Goal: Complete application form

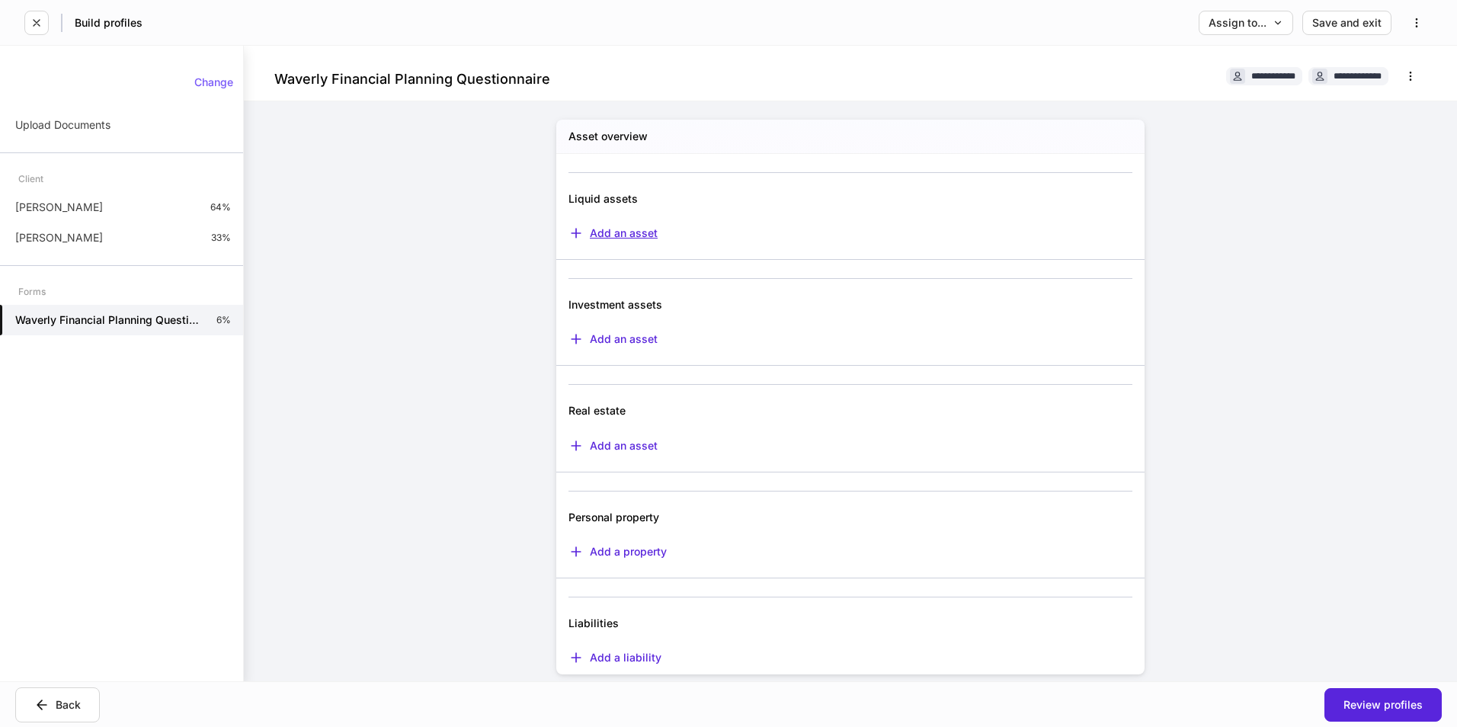
click at [593, 240] on div "Add an asset" at bounding box center [612, 233] width 89 height 15
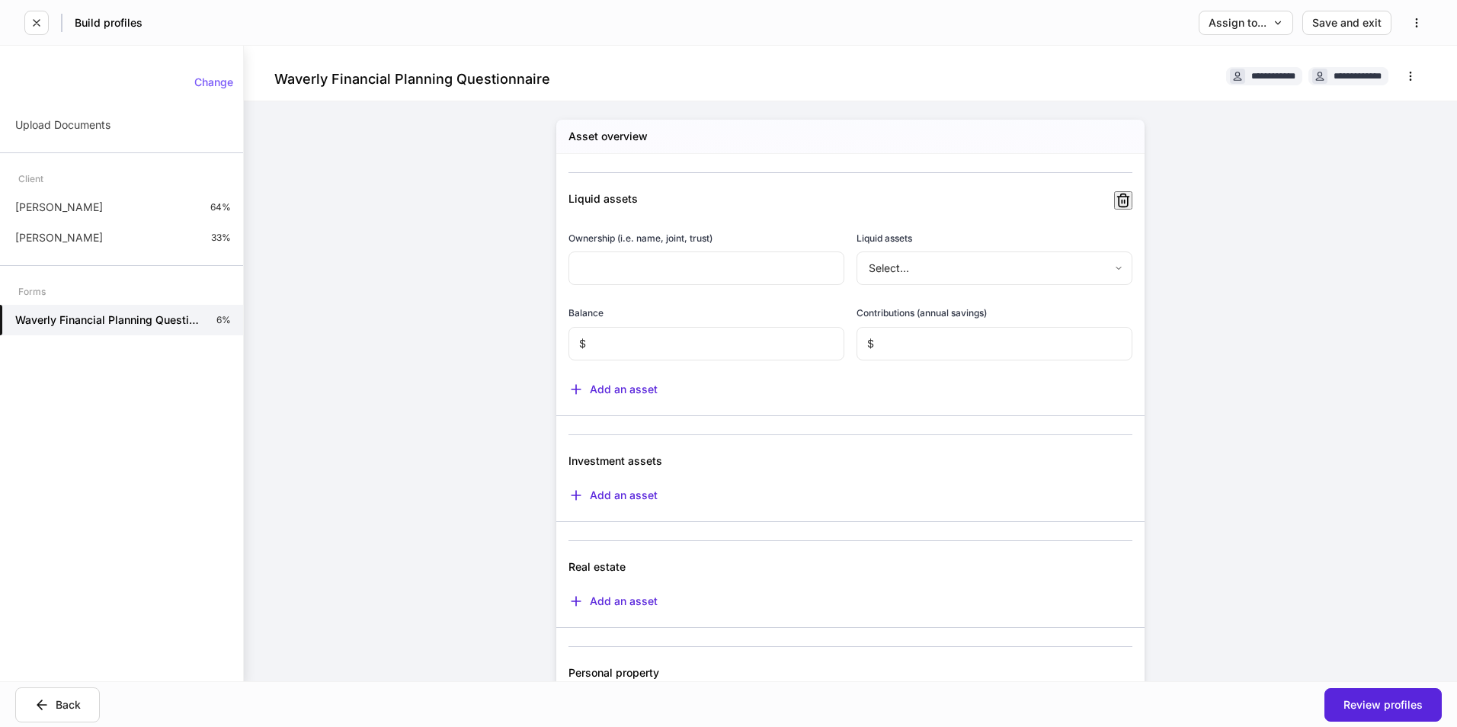
click at [960, 270] on body "**********" at bounding box center [728, 363] width 1457 height 727
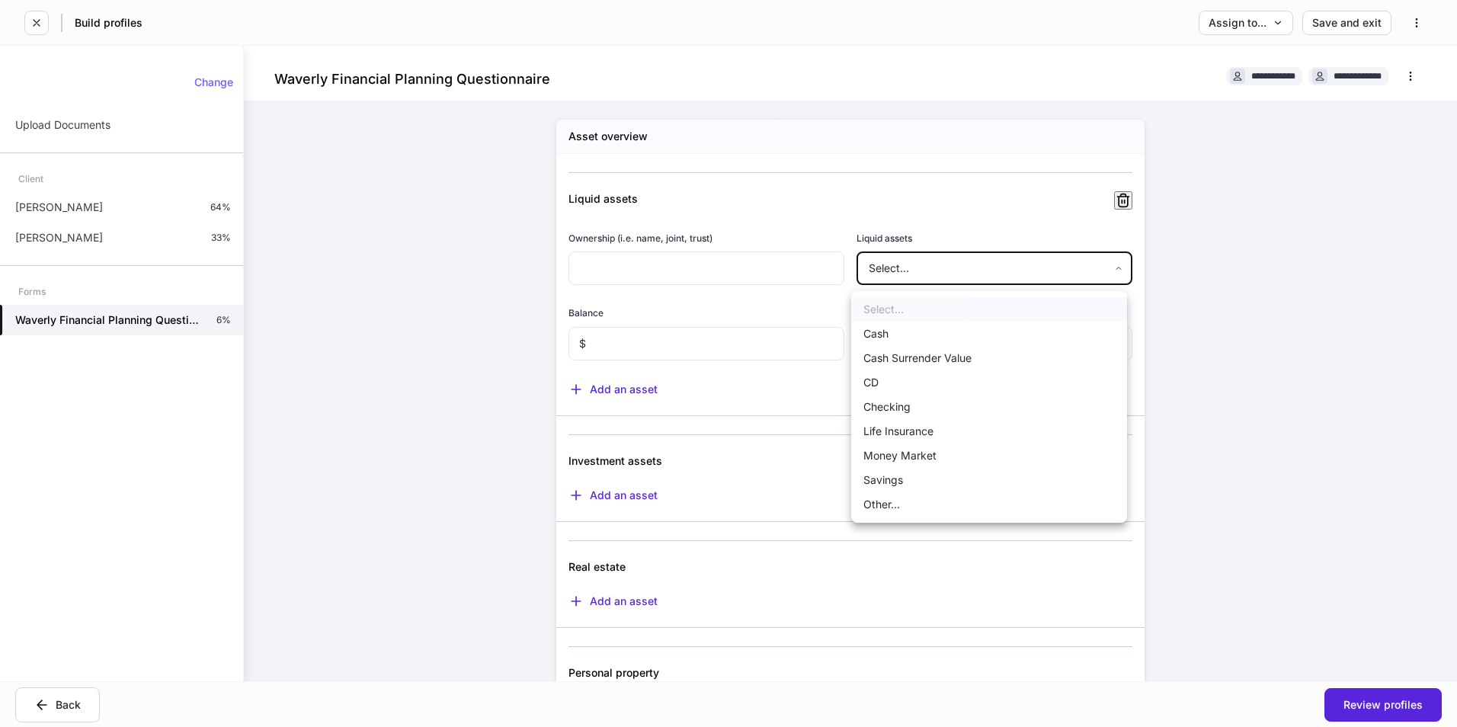
click at [960, 271] on div at bounding box center [728, 363] width 1457 height 727
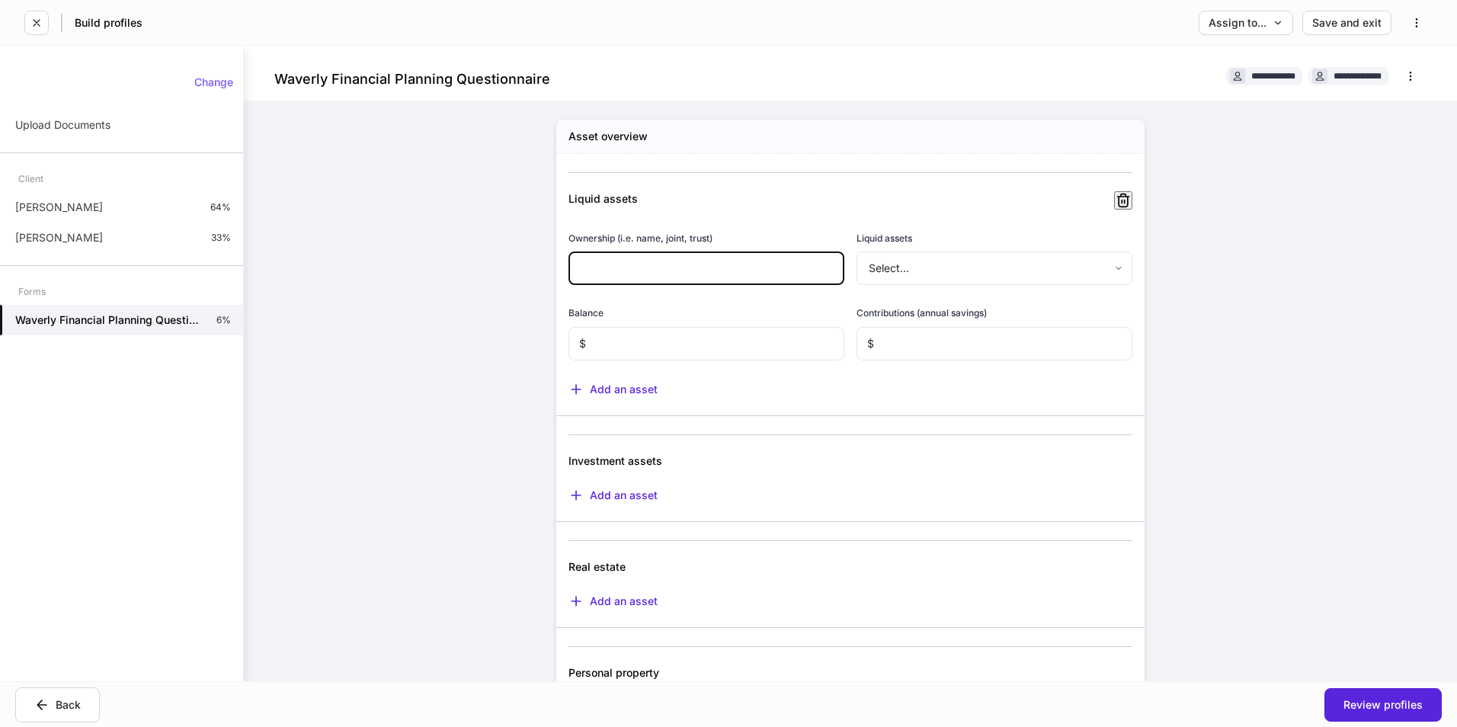
click at [744, 275] on input "text" at bounding box center [706, 268] width 276 height 34
click at [568, 245] on h6 "Ownership (i.e. name, joint, trust)" at bounding box center [640, 238] width 144 height 14
drag, startPoint x: 562, startPoint y: 245, endPoint x: 715, endPoint y: 253, distance: 152.6
click at [715, 251] on div "Ownership (i.e. name, joint, trust)" at bounding box center [706, 241] width 276 height 21
copy h6 "Ownership (i.e. name, joint, trust)"
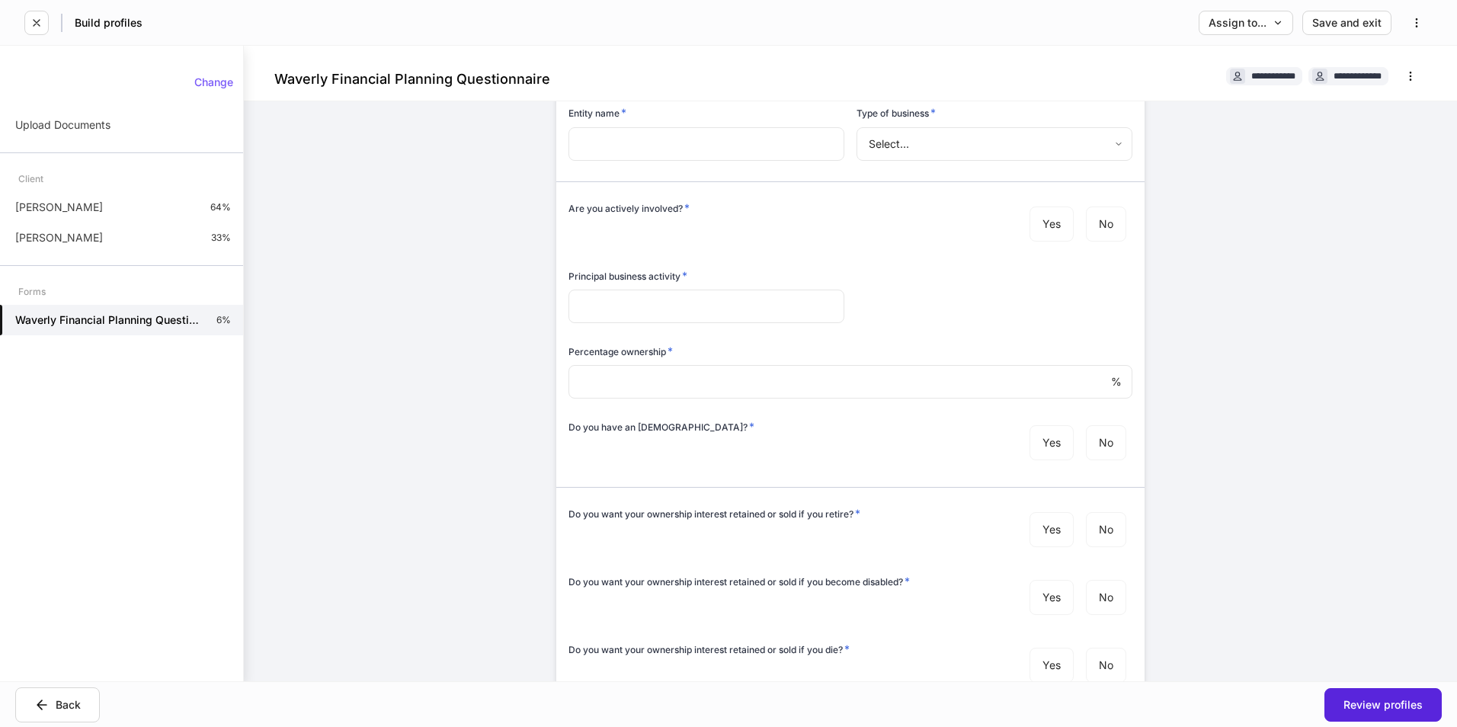
scroll to position [1446, 0]
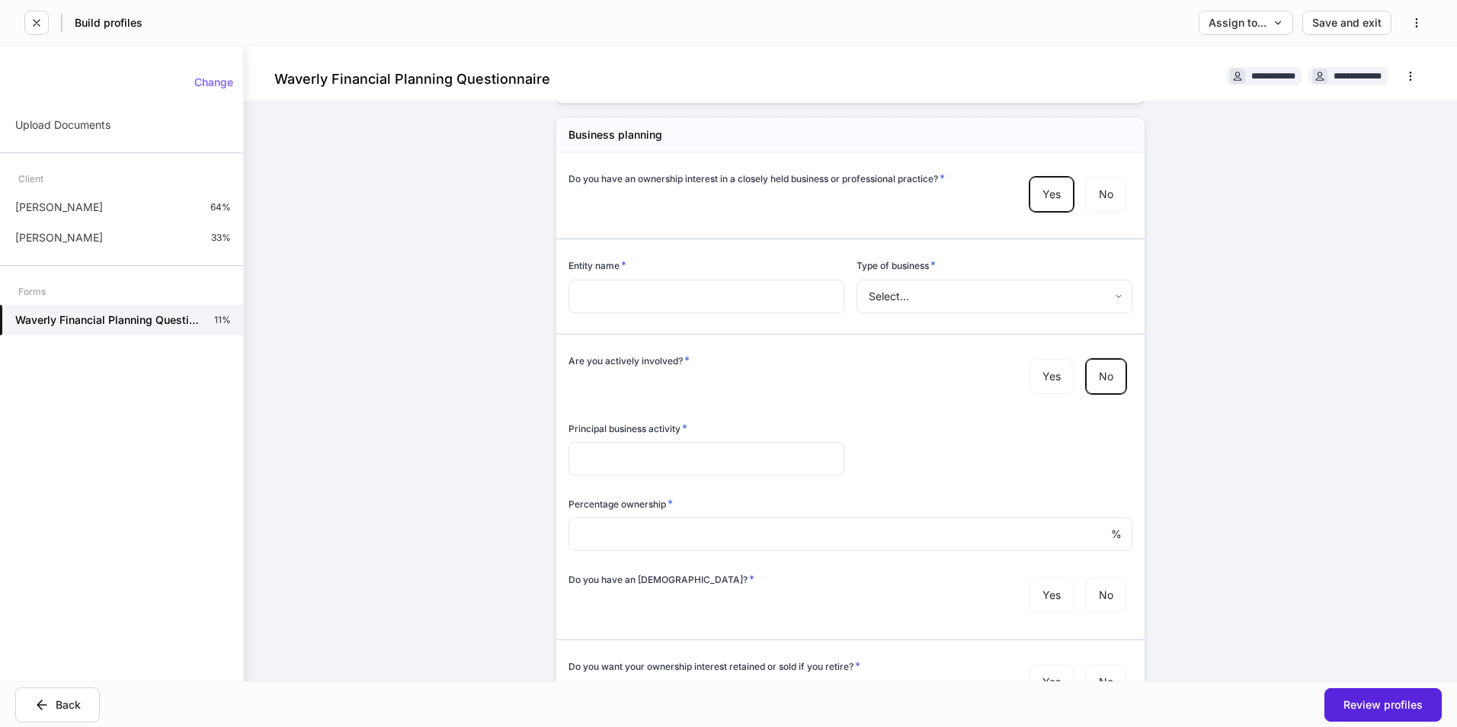
click at [985, 384] on div "Are you actively involved? * Yes No" at bounding box center [850, 378] width 564 height 50
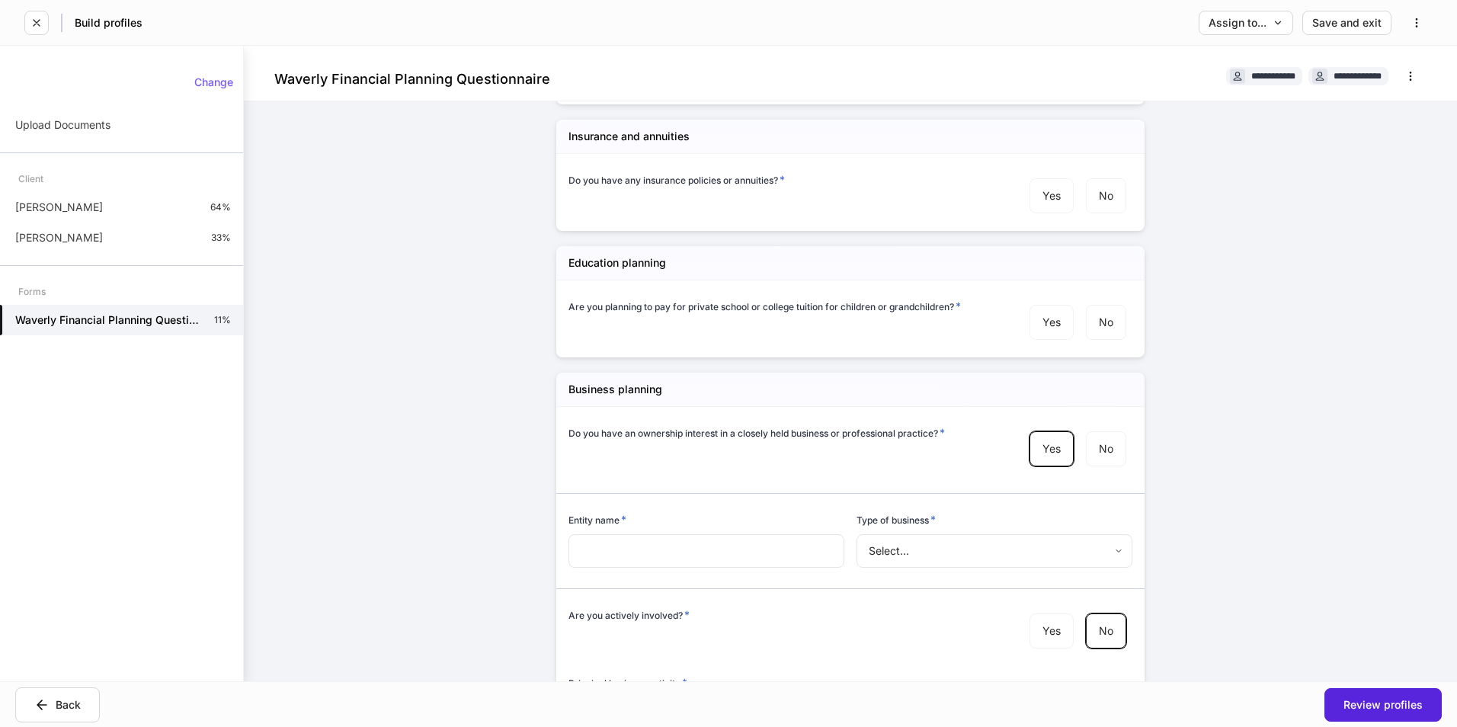
scroll to position [989, 0]
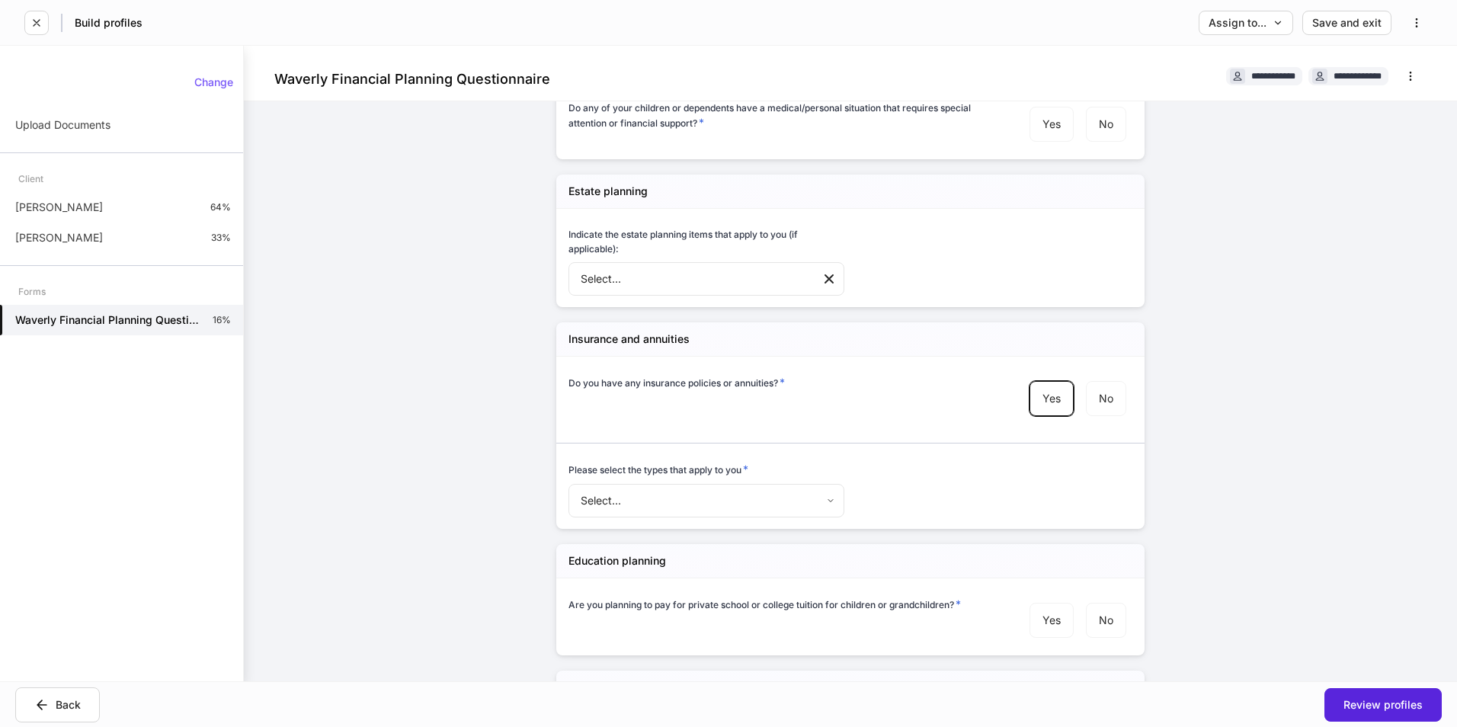
click at [658, 506] on body "**********" at bounding box center [728, 363] width 1457 height 727
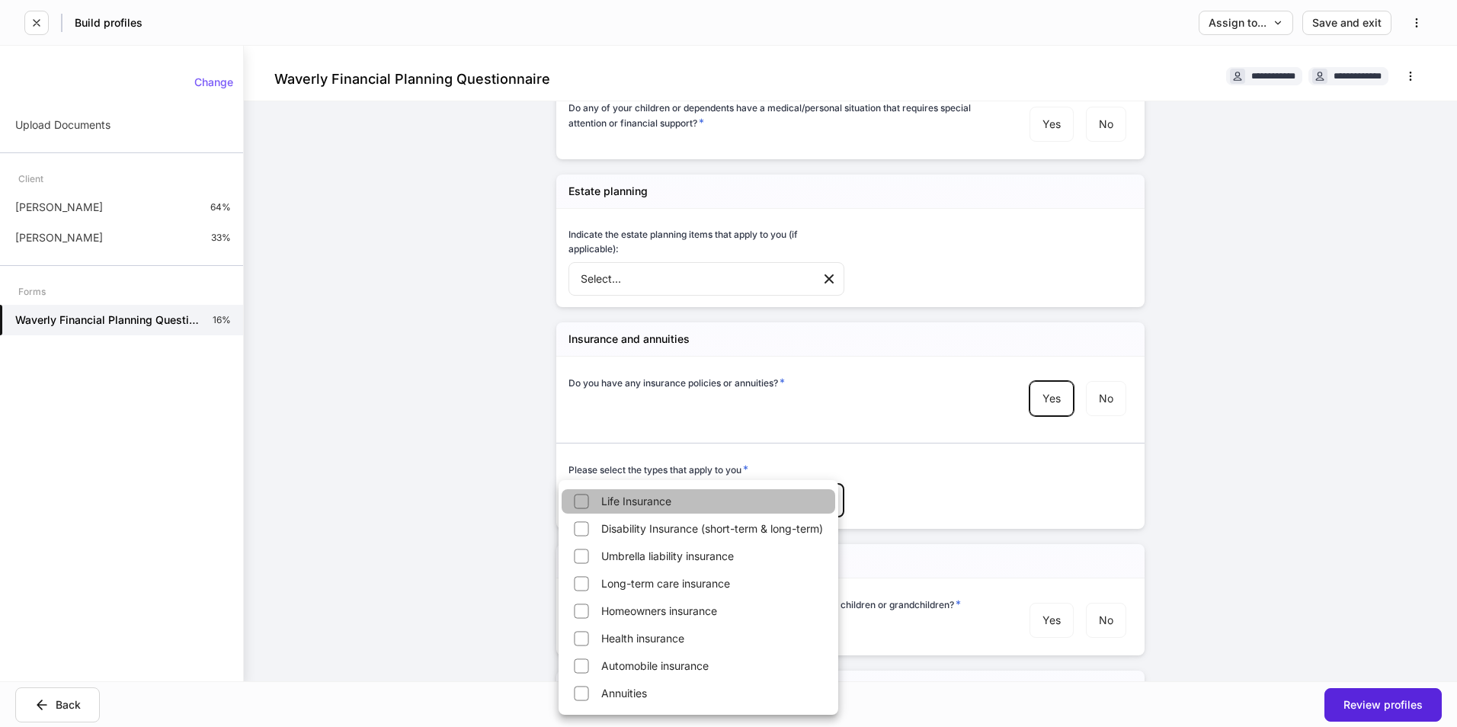
click at [633, 501] on li "Life Insurance" at bounding box center [699, 501] width 274 height 24
click at [655, 523] on li "Disability Insurance (short-term & long-term)" at bounding box center [699, 529] width 274 height 24
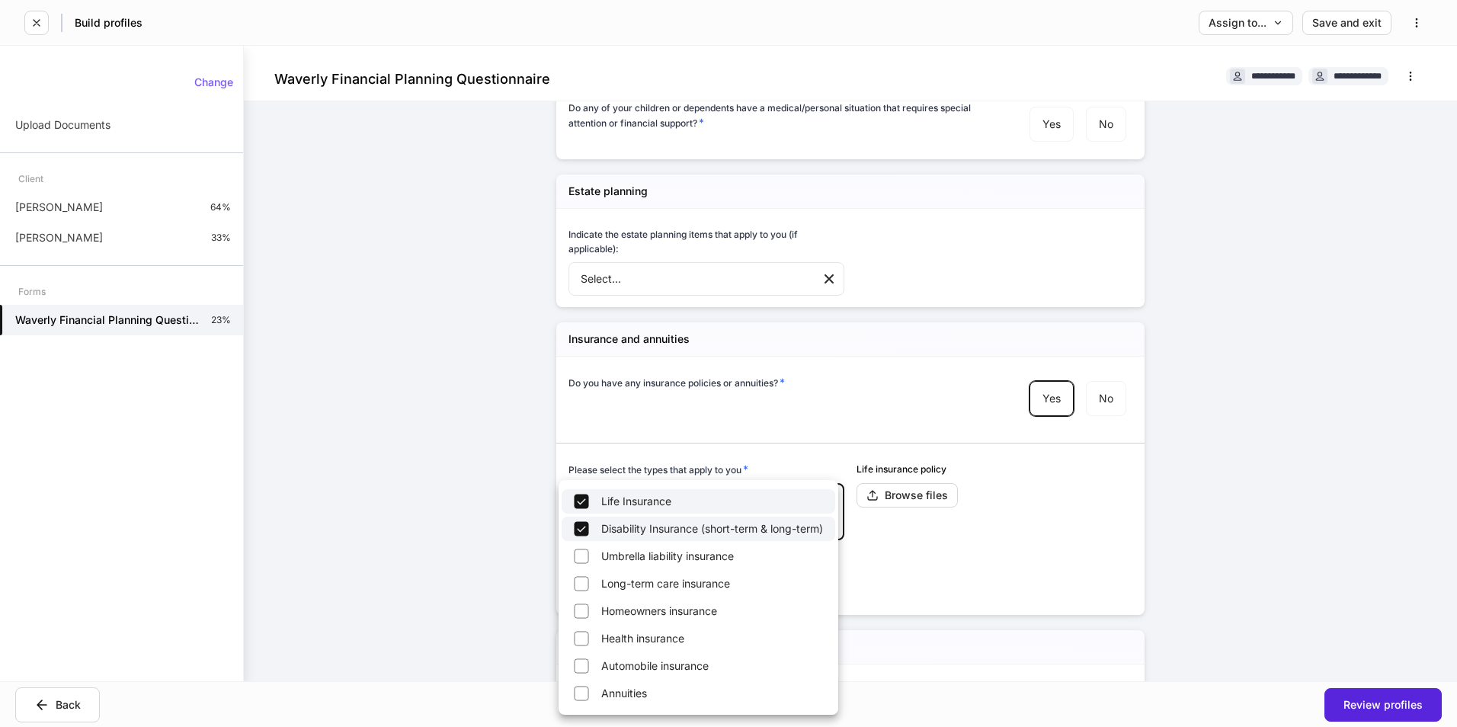
click at [652, 549] on li "Umbrella liability insurance" at bounding box center [699, 556] width 274 height 24
click at [642, 578] on li "Long-term care insurance" at bounding box center [699, 583] width 274 height 24
type input "**********"
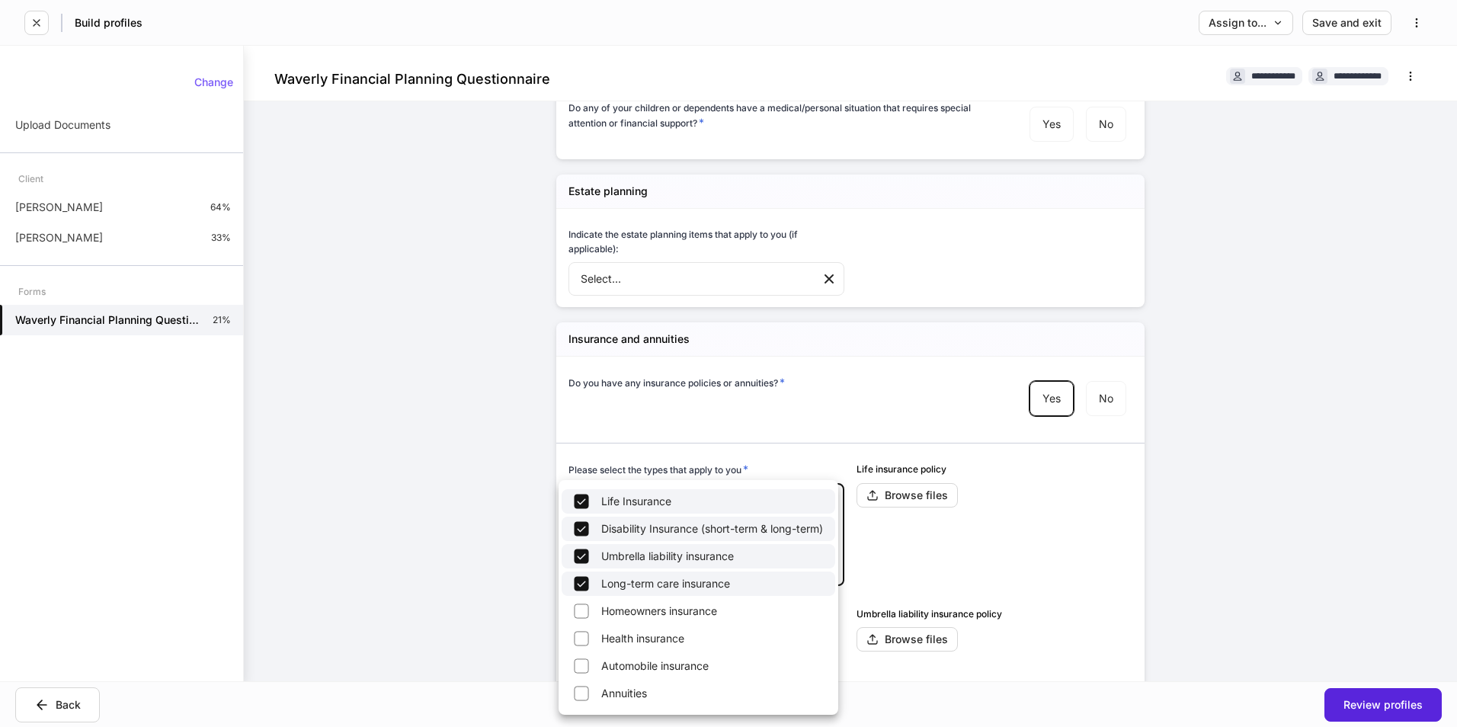
click at [311, 562] on div at bounding box center [728, 363] width 1457 height 727
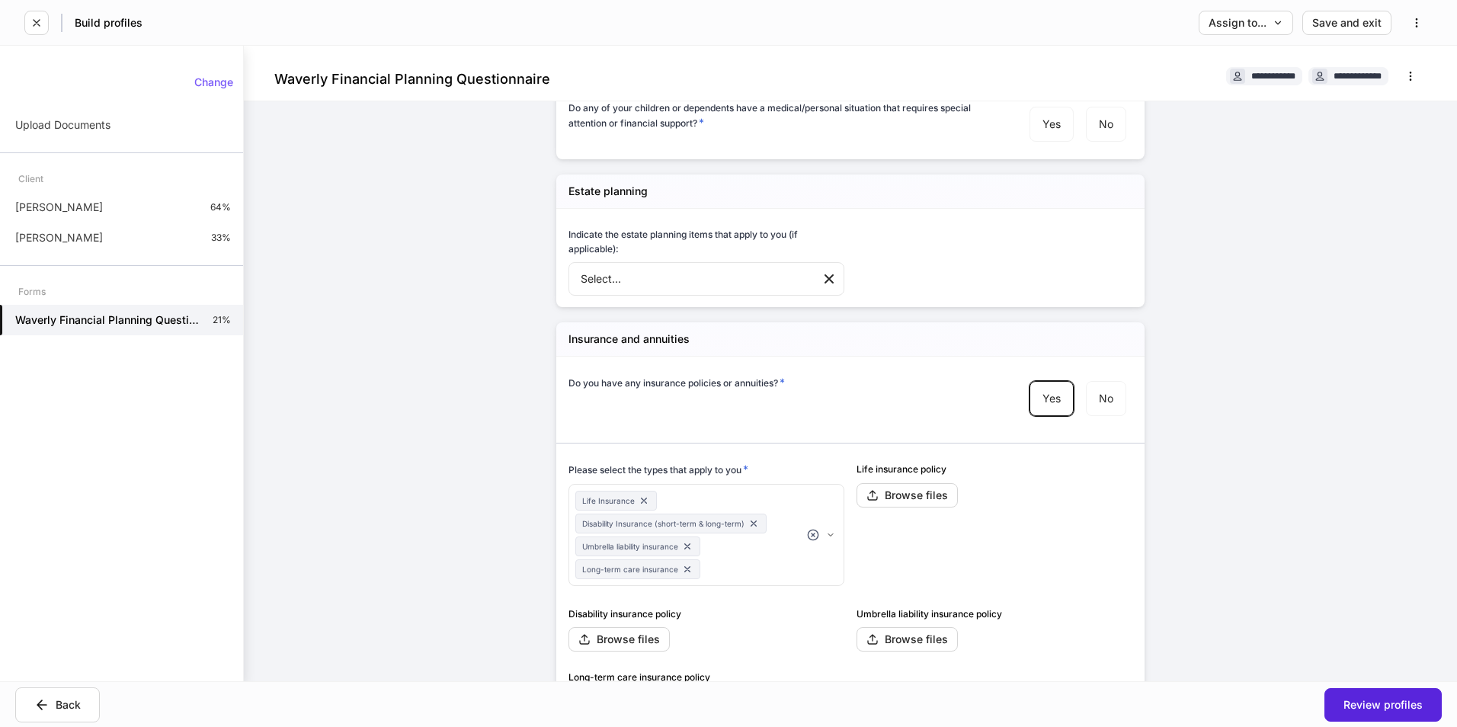
scroll to position [913, 0]
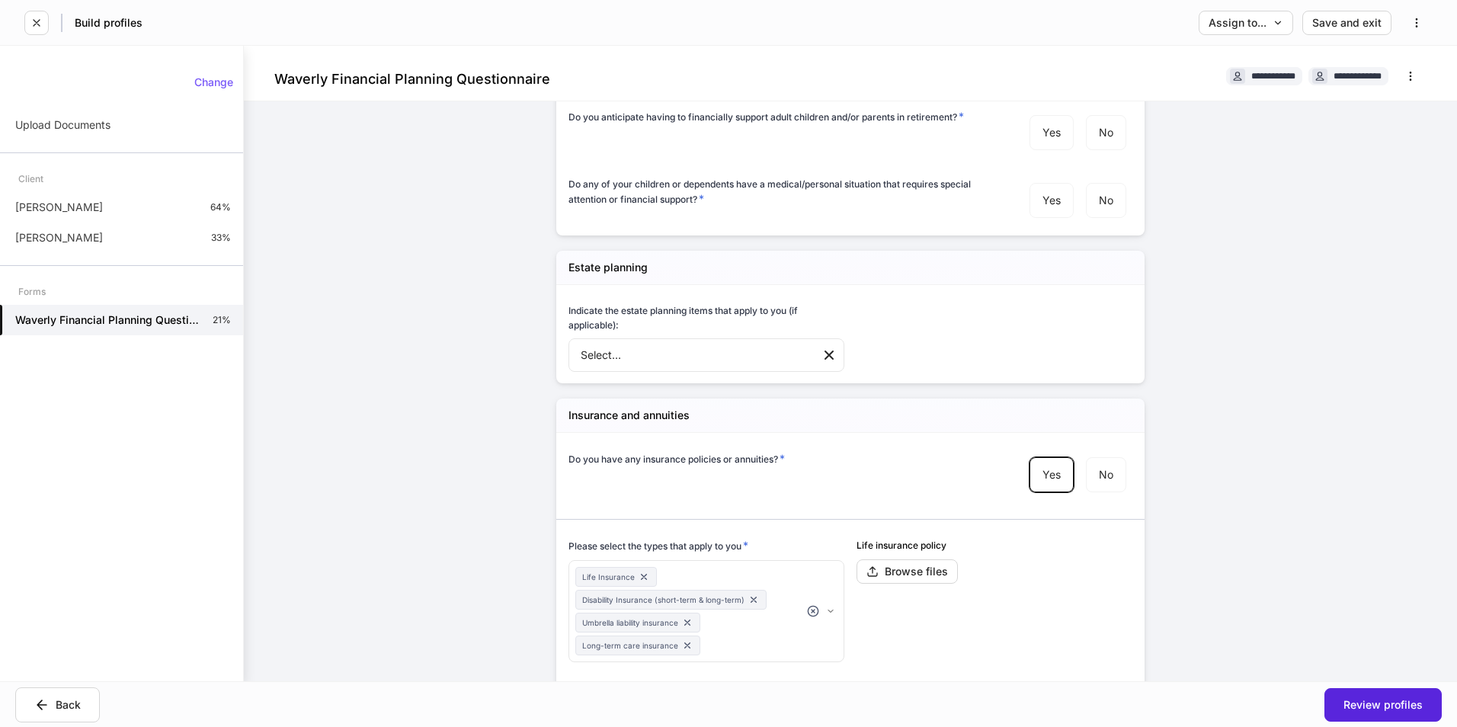
click at [770, 357] on body "**********" at bounding box center [728, 363] width 1457 height 727
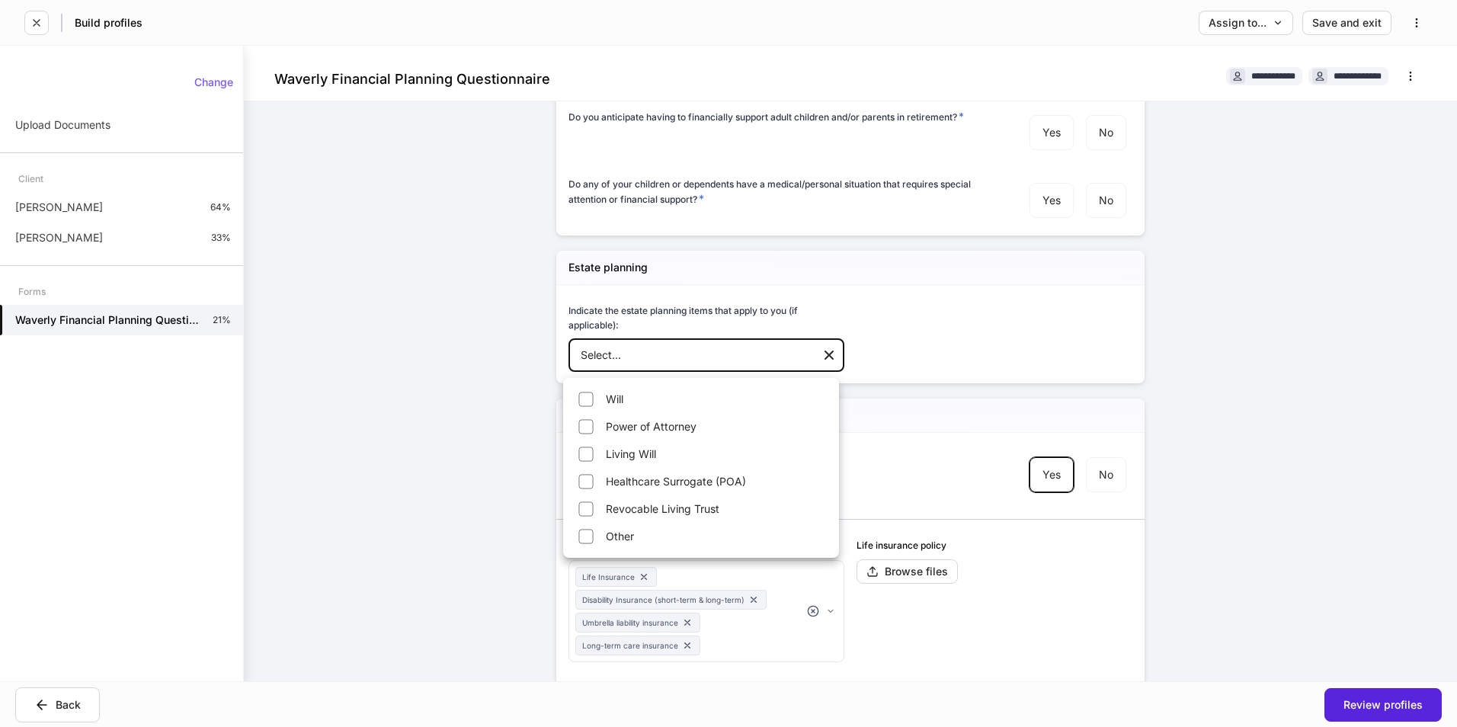
click at [770, 357] on div at bounding box center [728, 363] width 1457 height 727
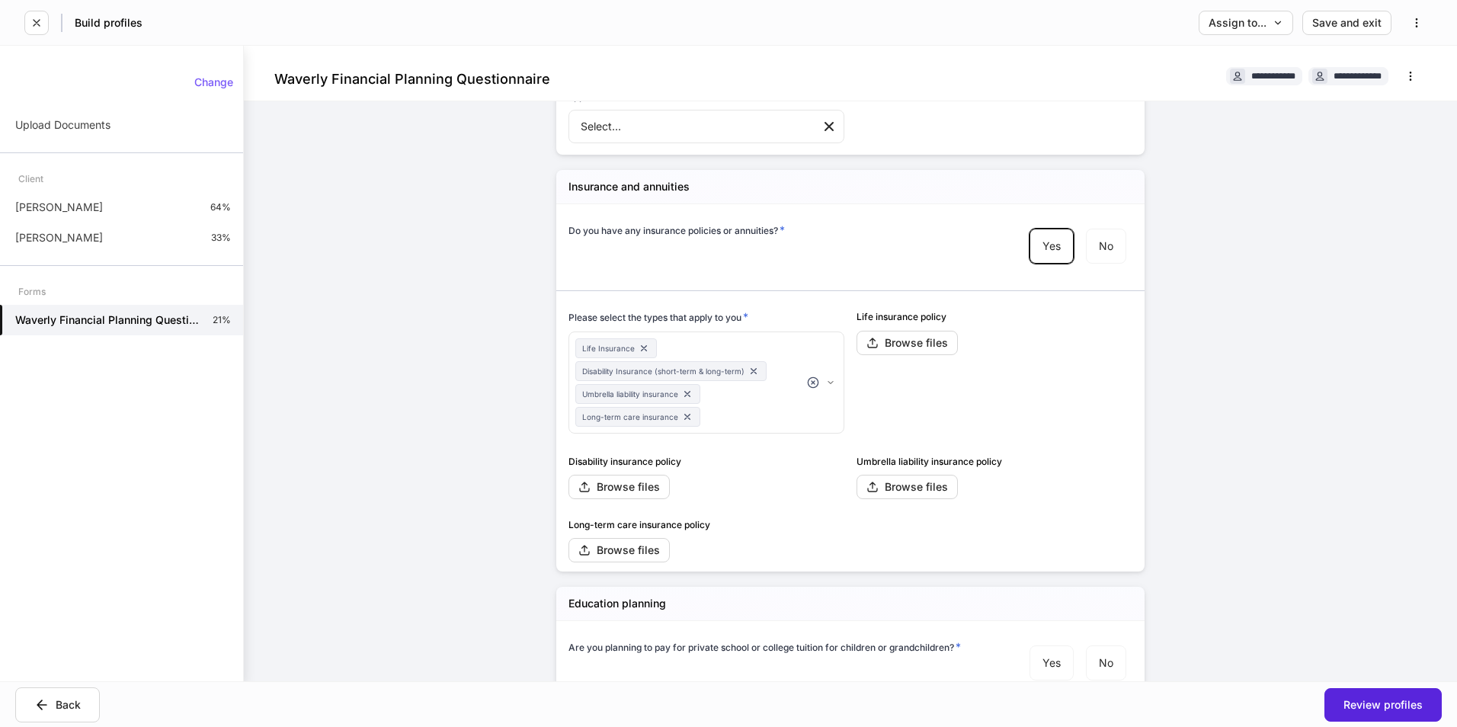
scroll to position [1065, 0]
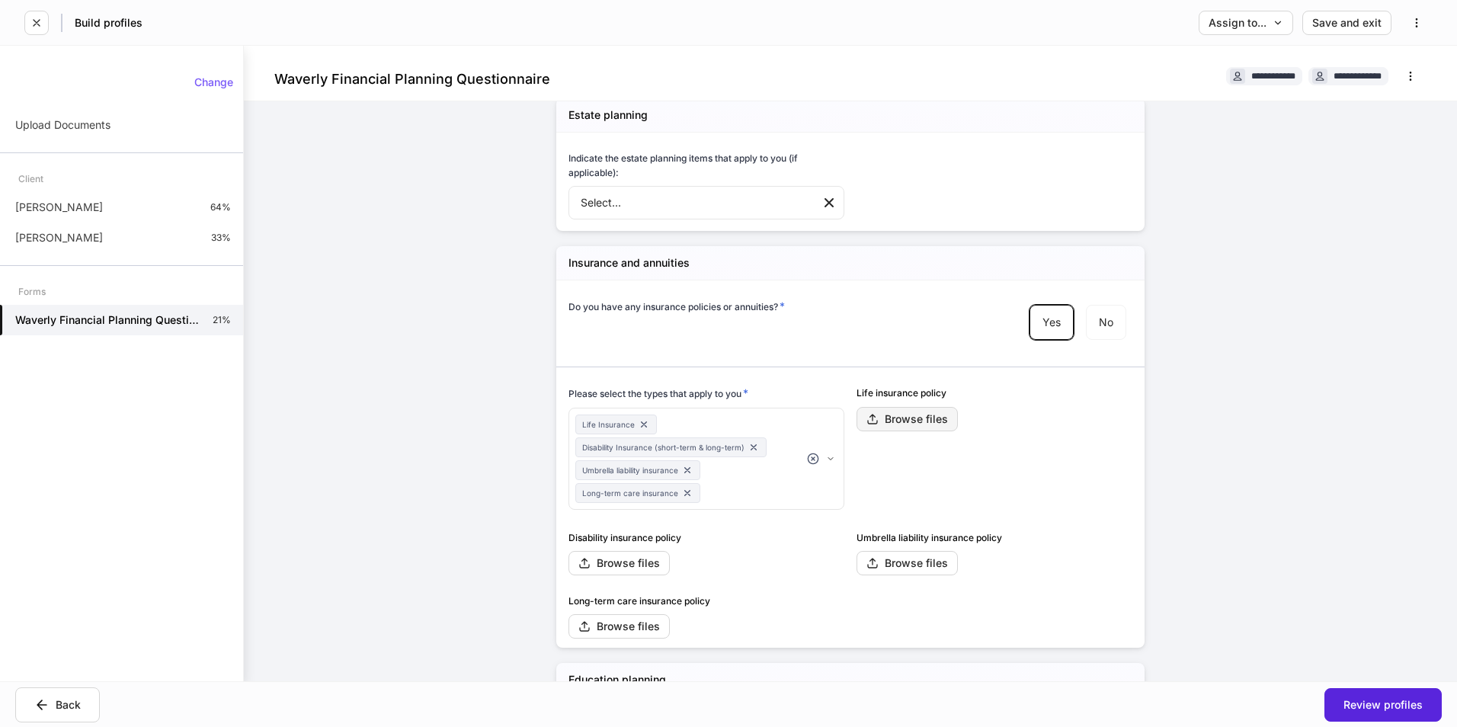
click at [892, 423] on div "Browse files" at bounding box center [907, 419] width 82 height 12
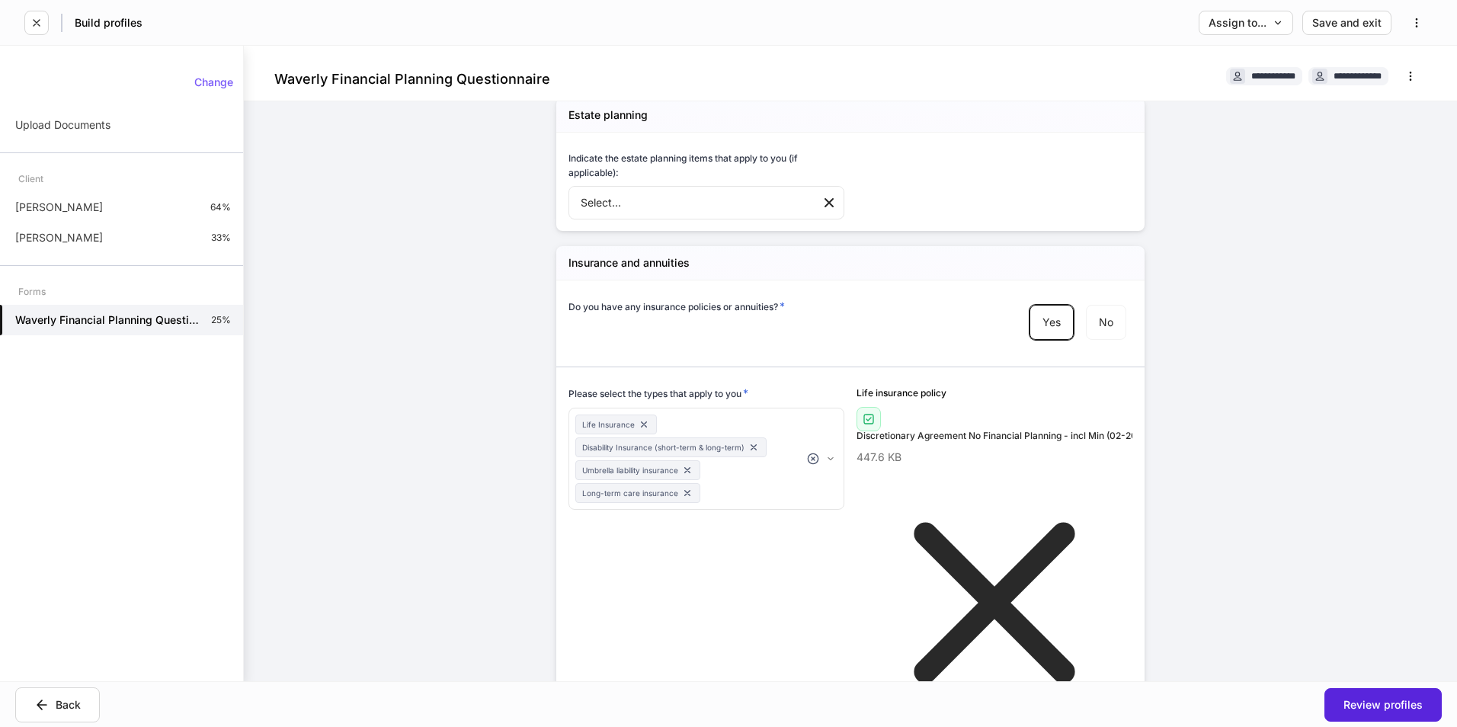
click at [863, 425] on icon at bounding box center [869, 419] width 12 height 12
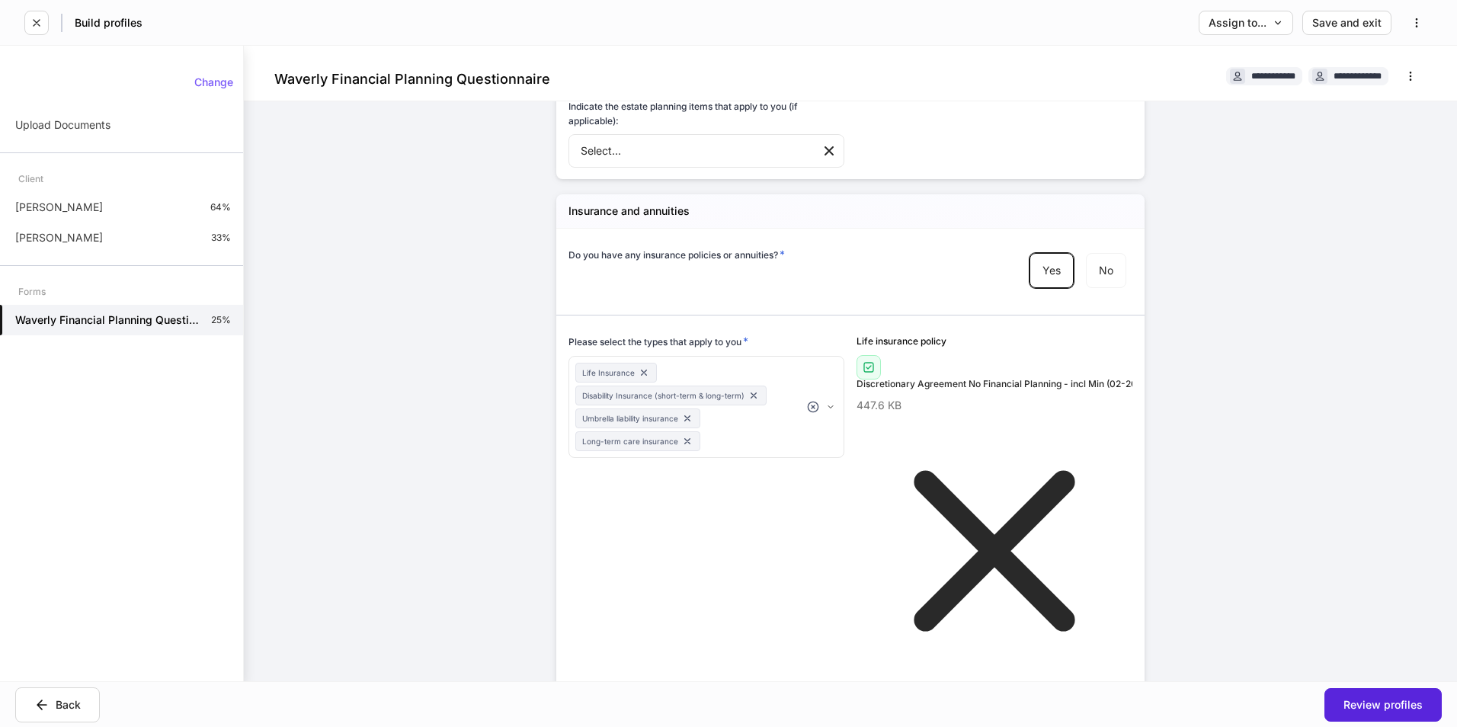
scroll to position [1141, 0]
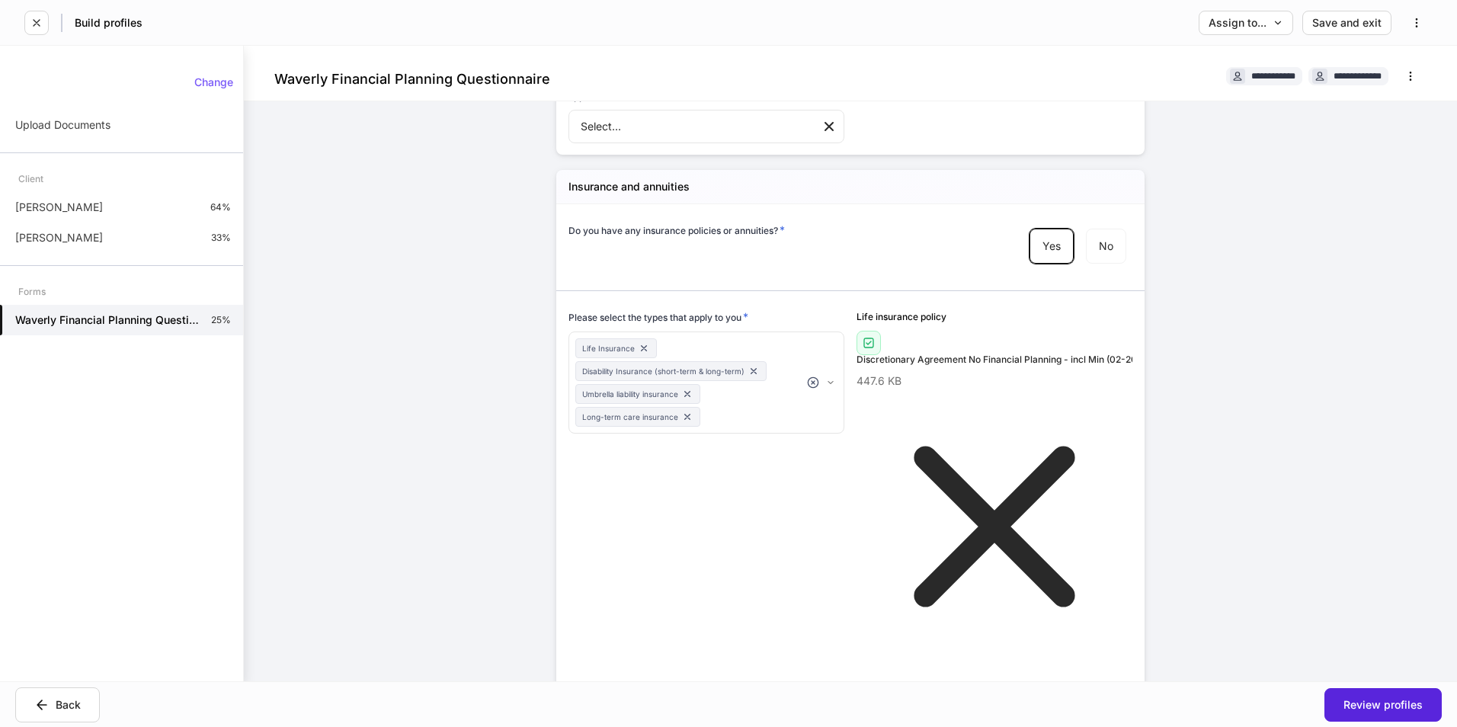
click at [925, 707] on button "Browse files" at bounding box center [906, 719] width 101 height 24
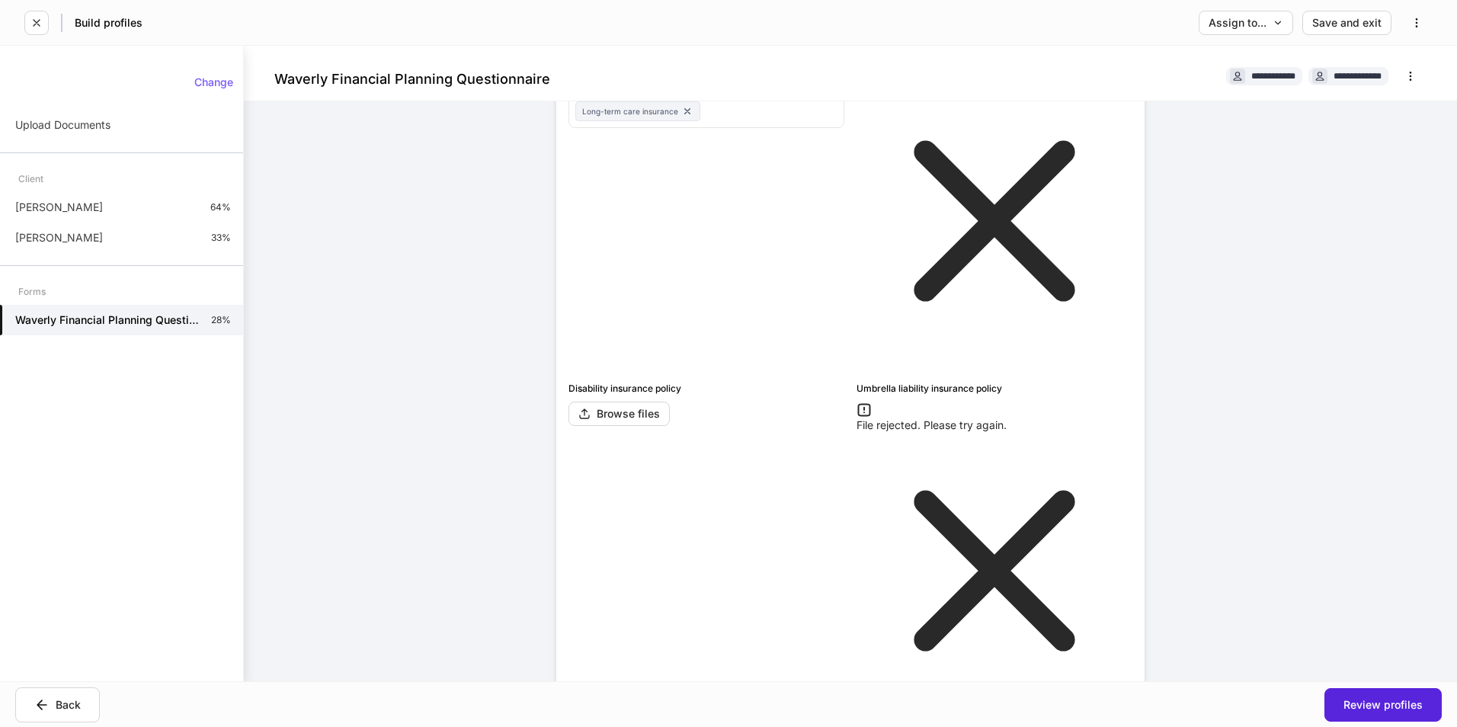
scroll to position [1522, 0]
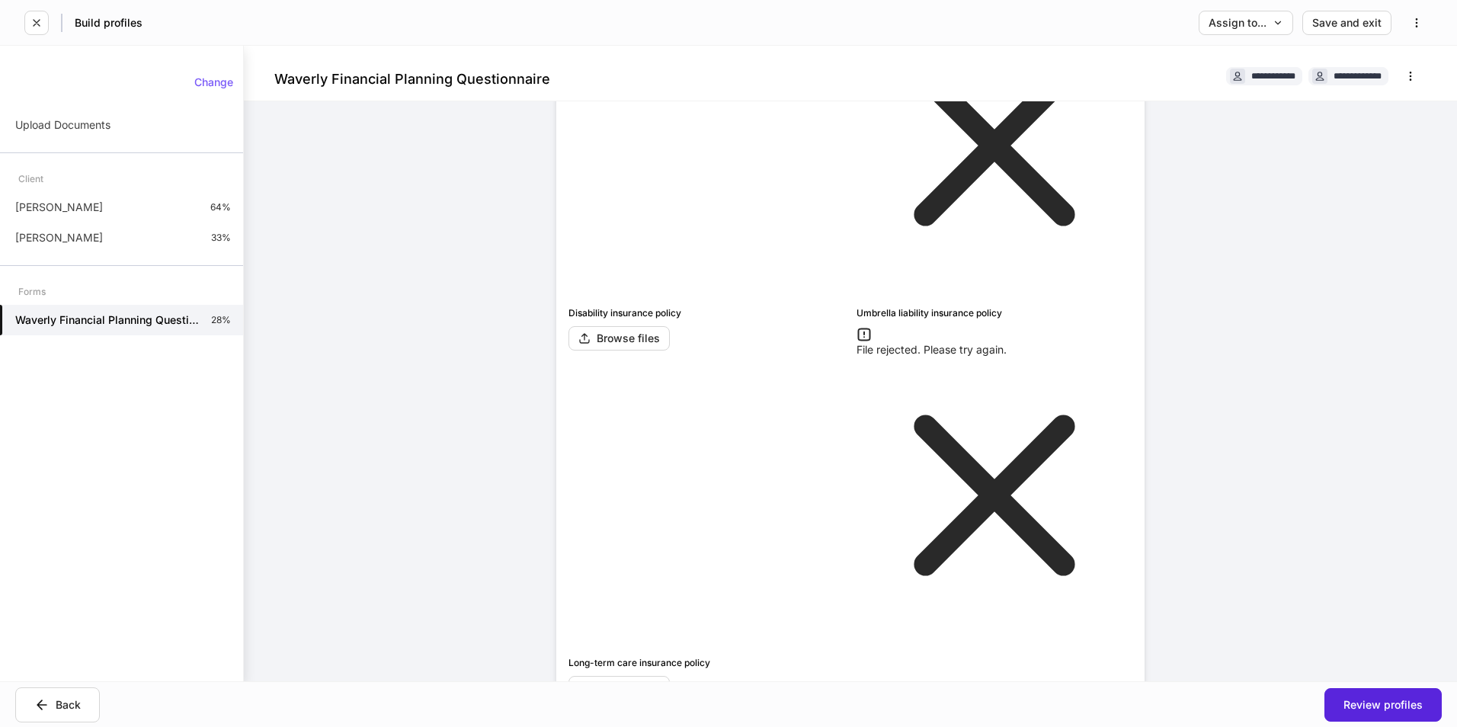
click at [470, 482] on div "**********" at bounding box center [850, 363] width 1213 height 635
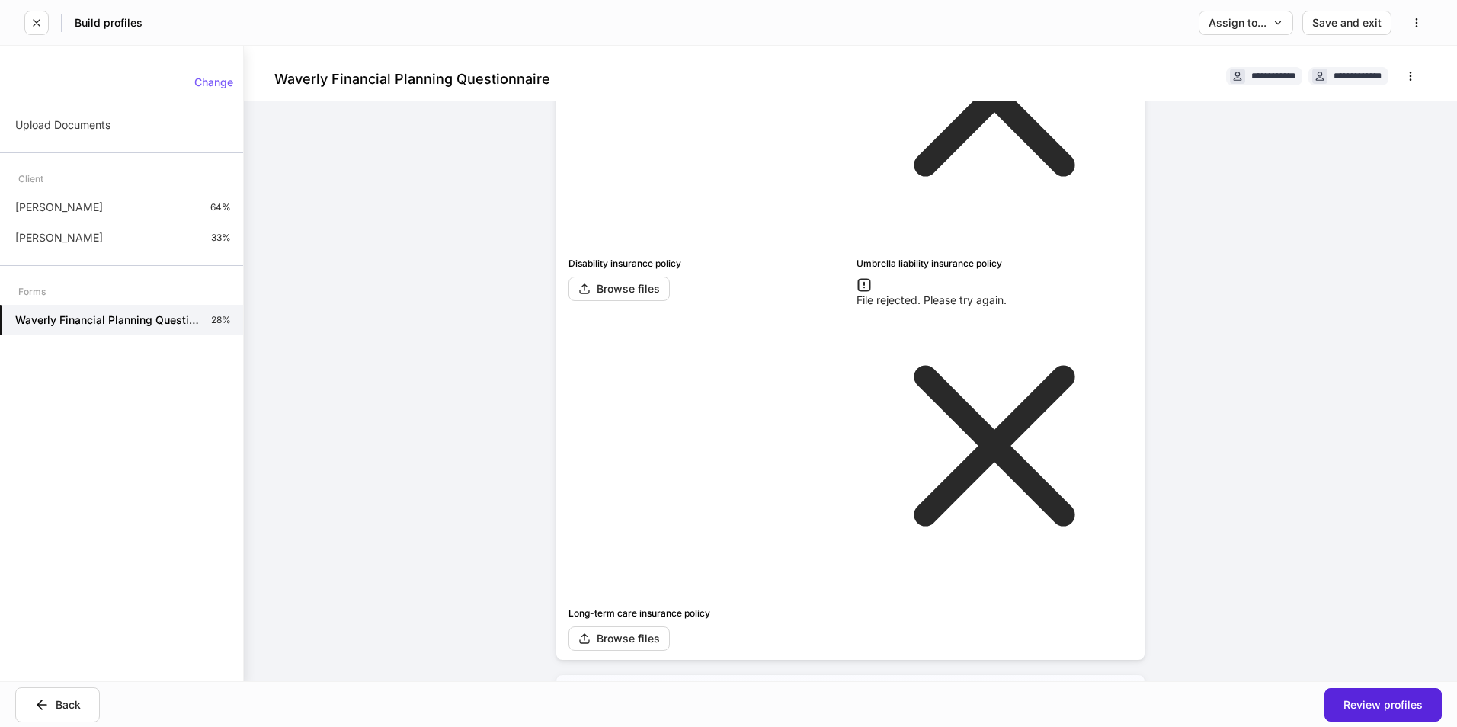
scroll to position [1599, 0]
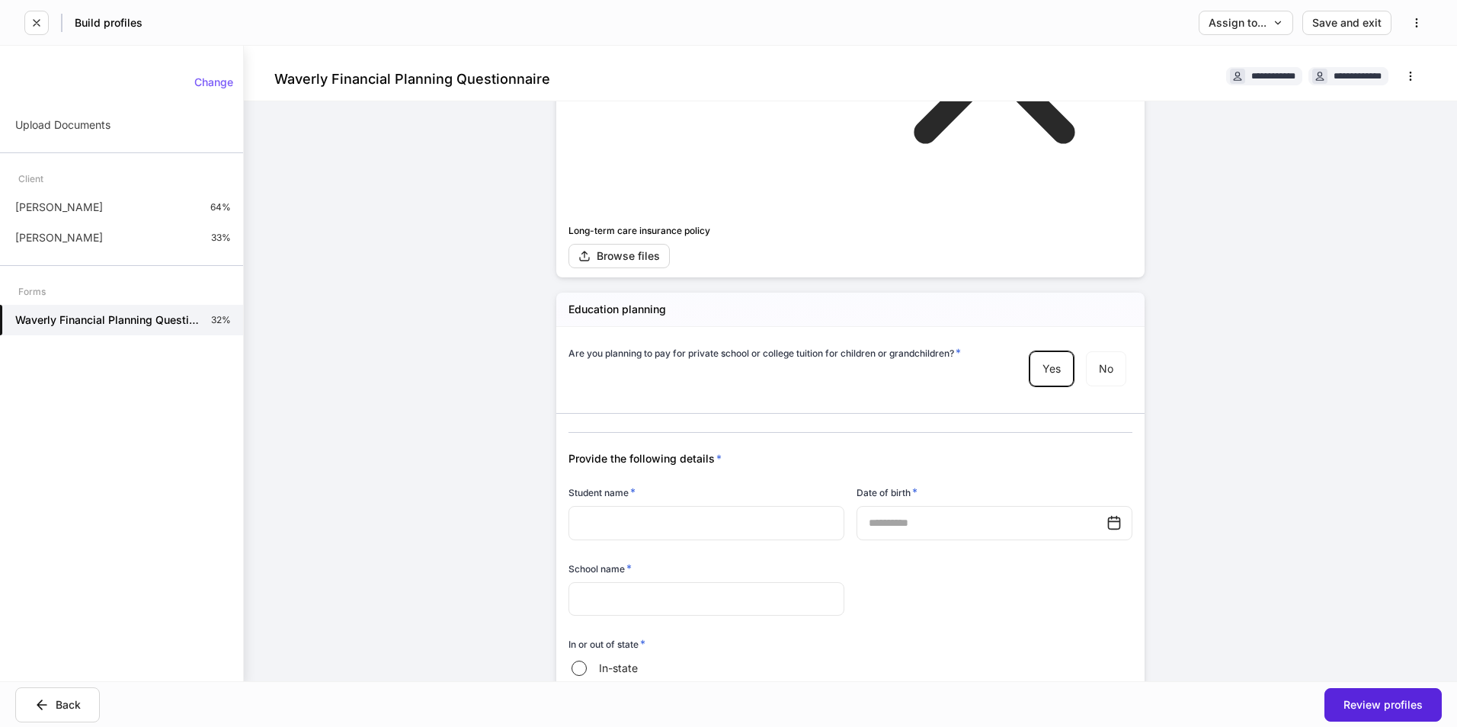
scroll to position [1980, 0]
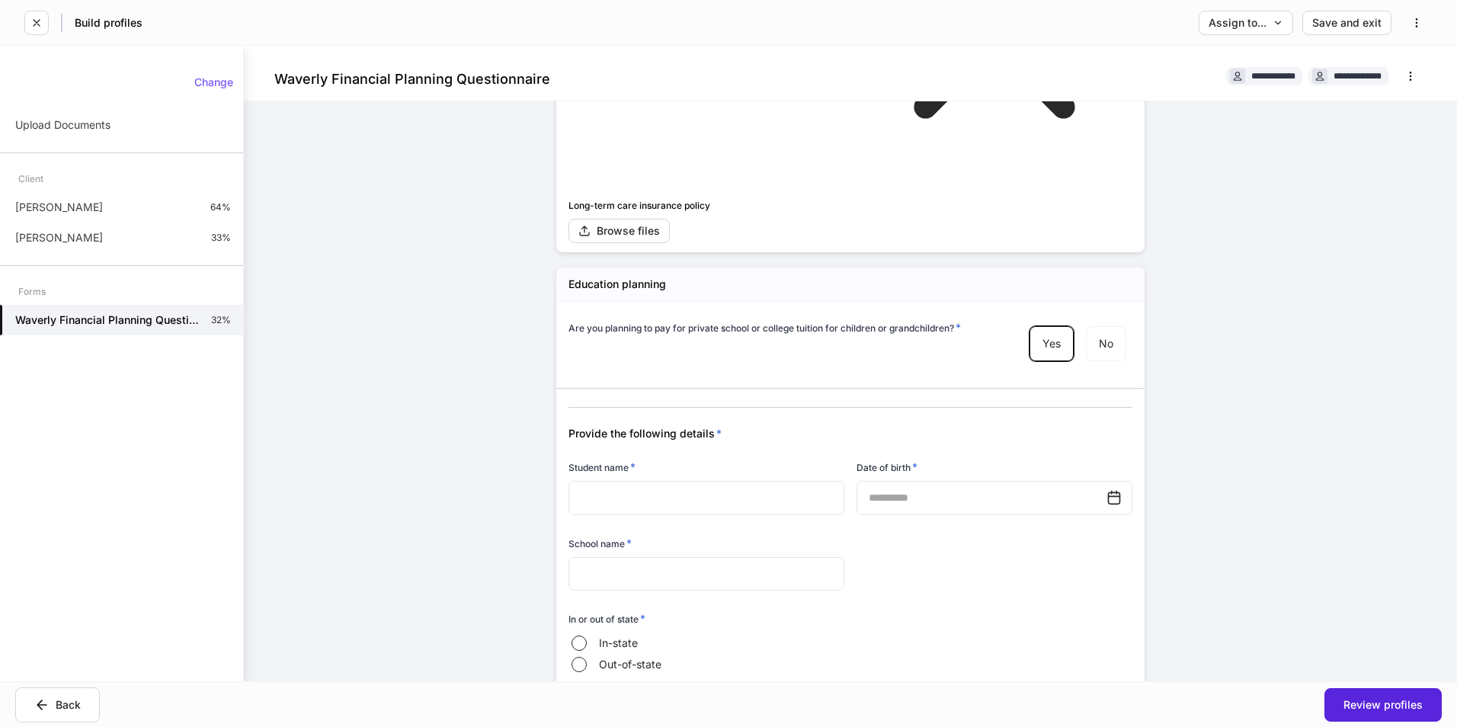
click at [696, 472] on body "**********" at bounding box center [728, 363] width 1457 height 727
click at [930, 551] on div at bounding box center [728, 363] width 1457 height 727
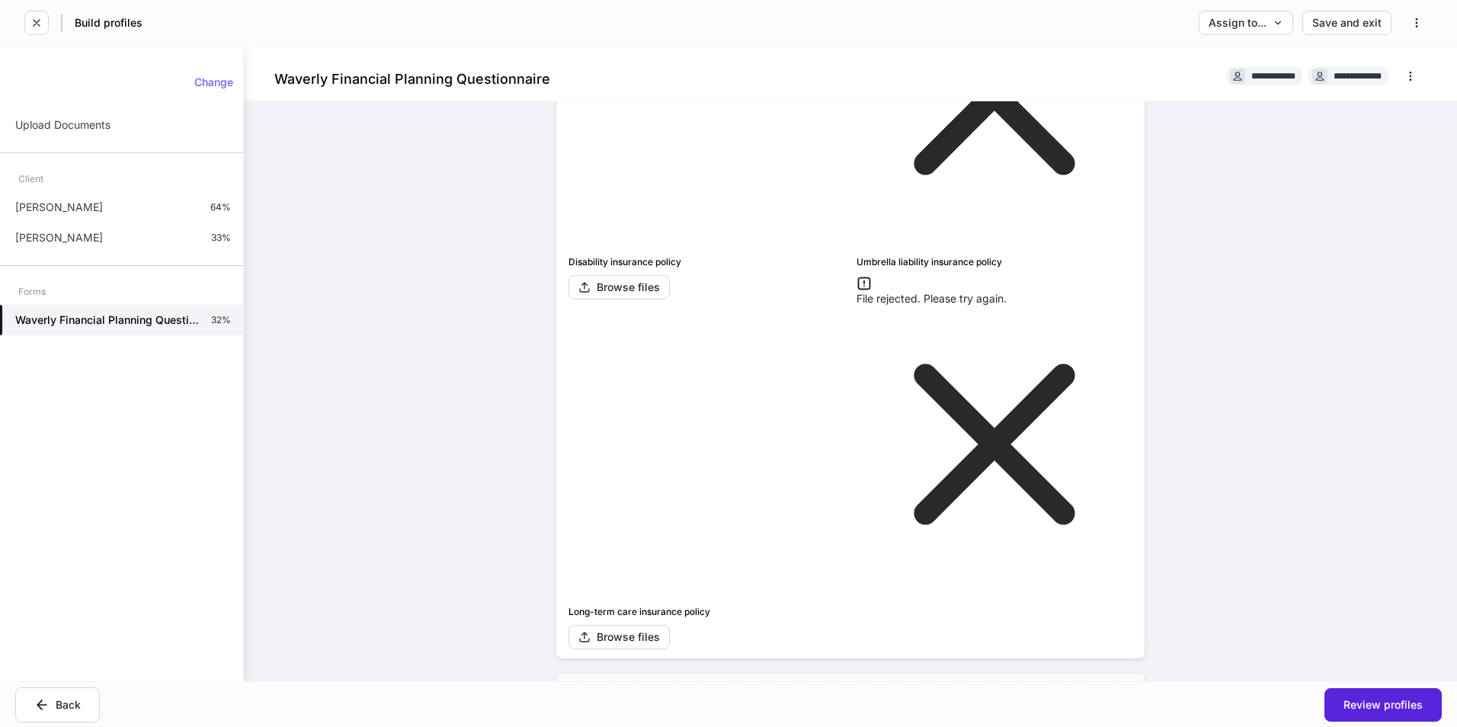
scroll to position [1599, 0]
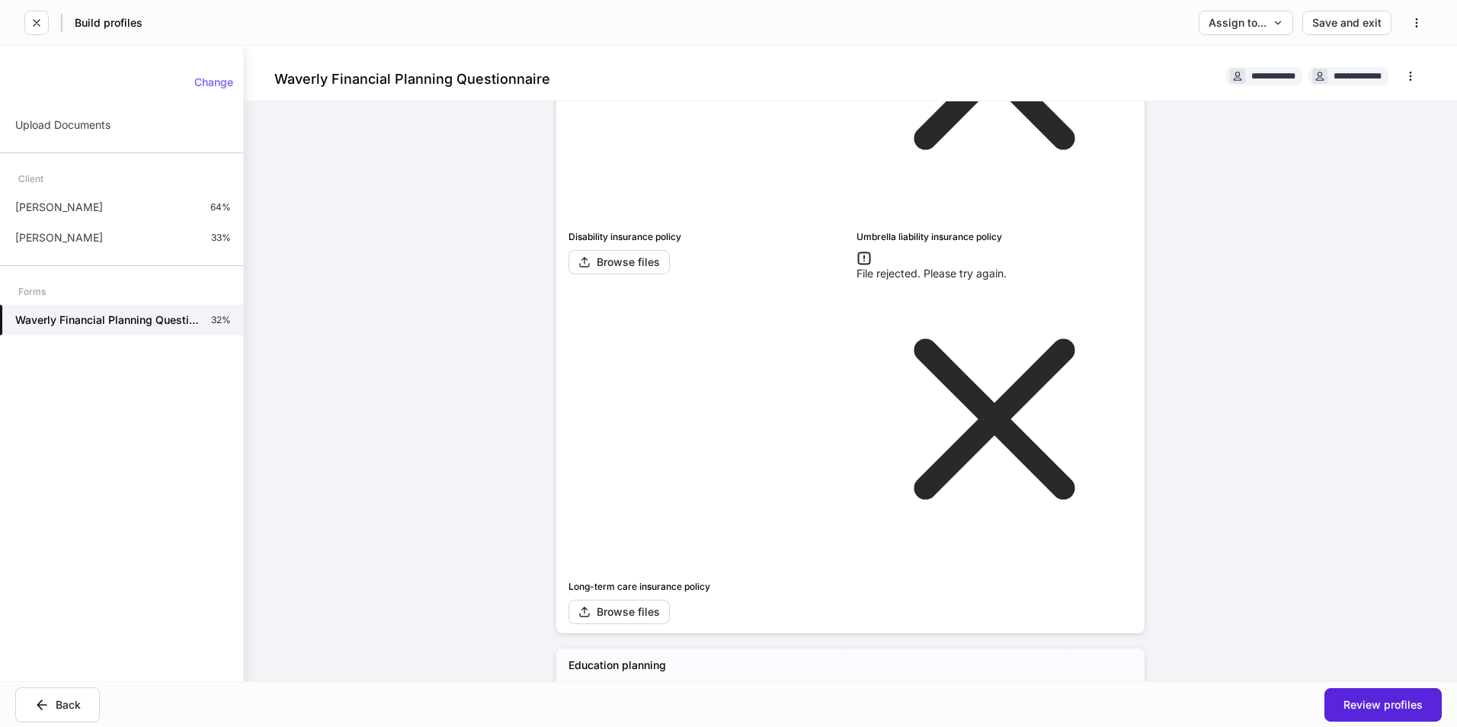
click at [673, 701] on div "Are you planning to pay for private school or college tuition for children or g…" at bounding box center [780, 711] width 424 height 21
click at [669, 701] on h6 "Are you planning to pay for private school or college tuition for children or g…" at bounding box center [764, 708] width 392 height 15
copy div "Are you planning to pay for private school or college tuition for children or g…"
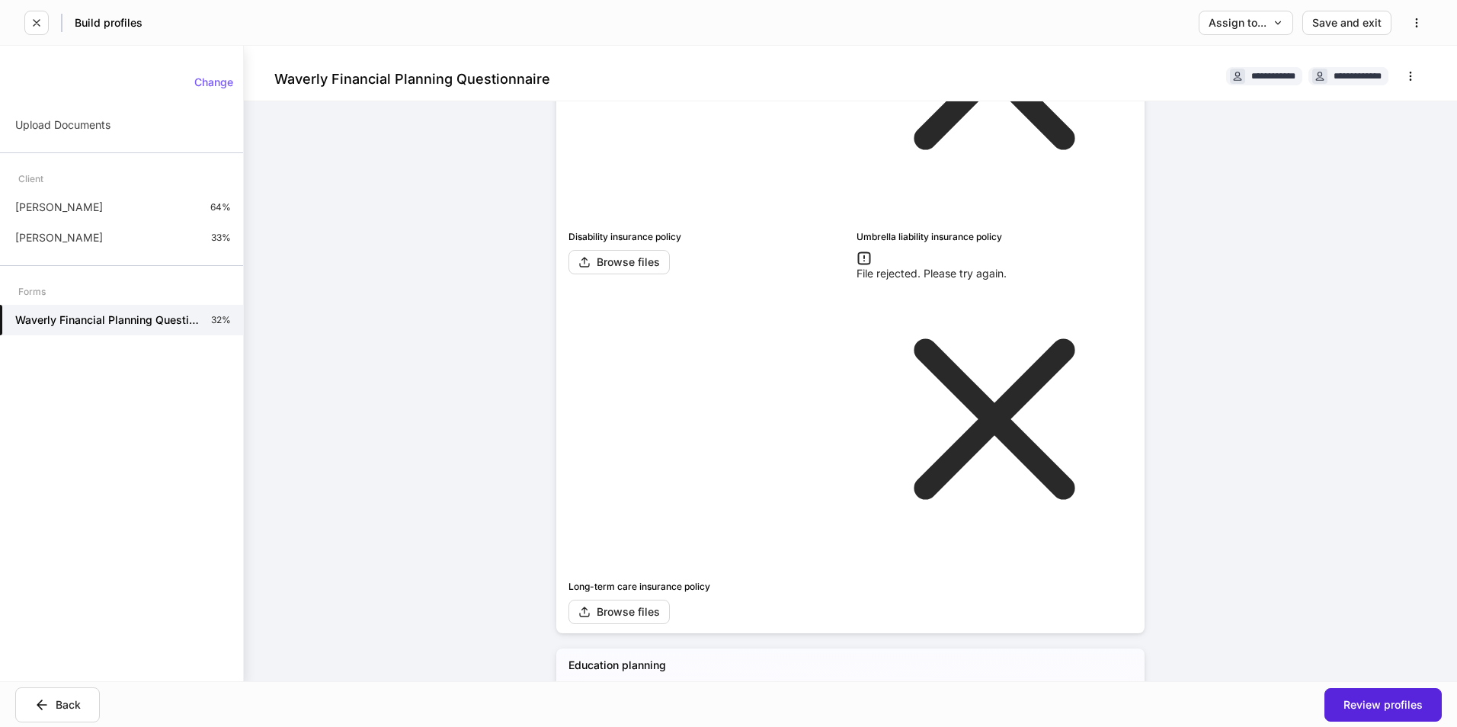
copy div "Are you planning to pay for private school or college tuition for children or g…"
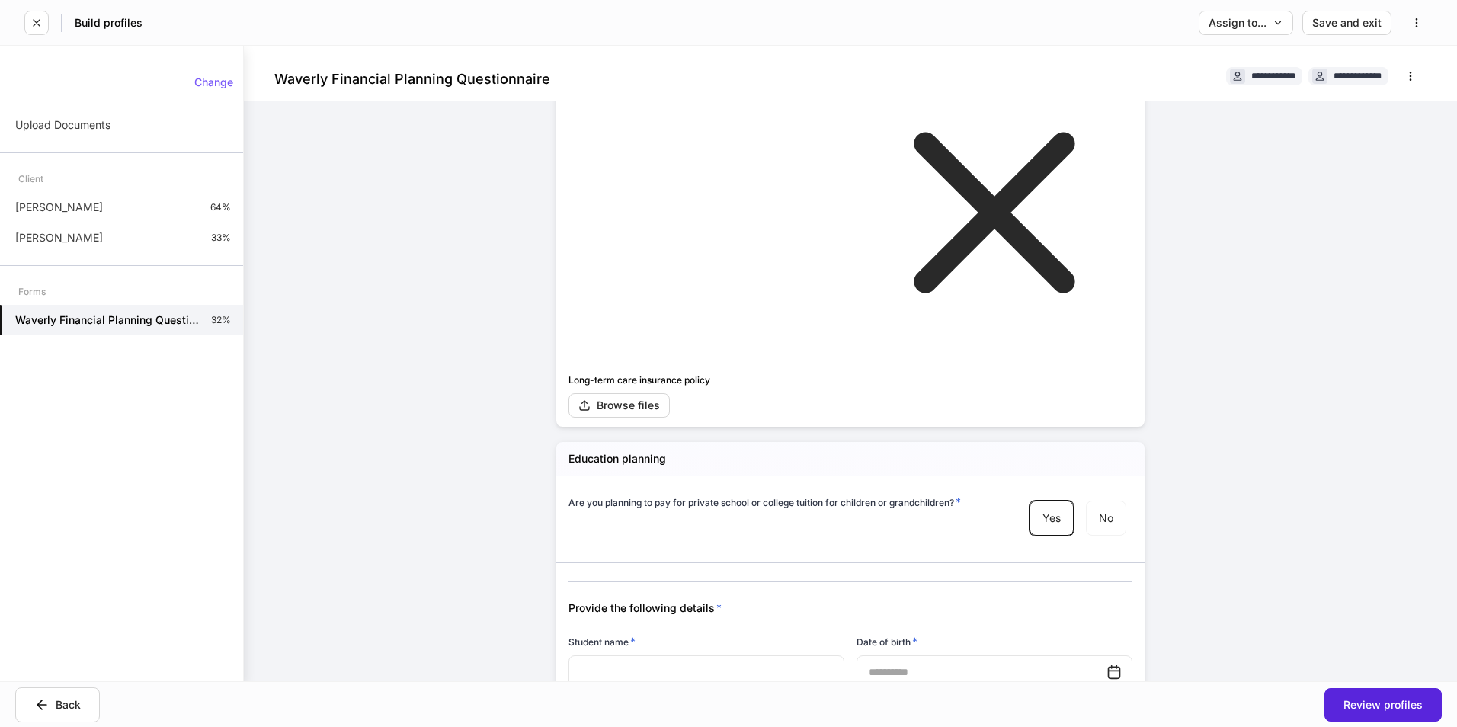
scroll to position [1903, 0]
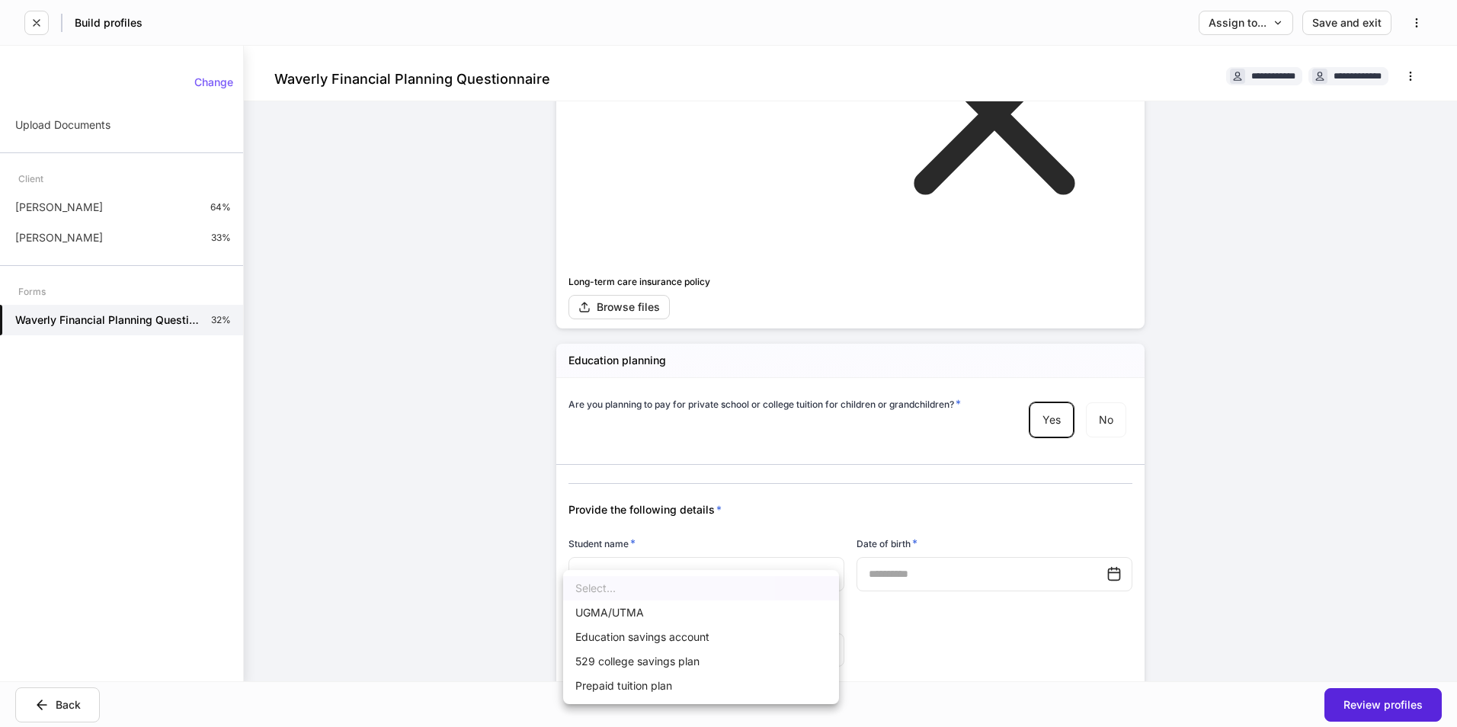
click at [683, 556] on body "**********" at bounding box center [728, 363] width 1457 height 727
click at [950, 604] on div at bounding box center [728, 363] width 1457 height 727
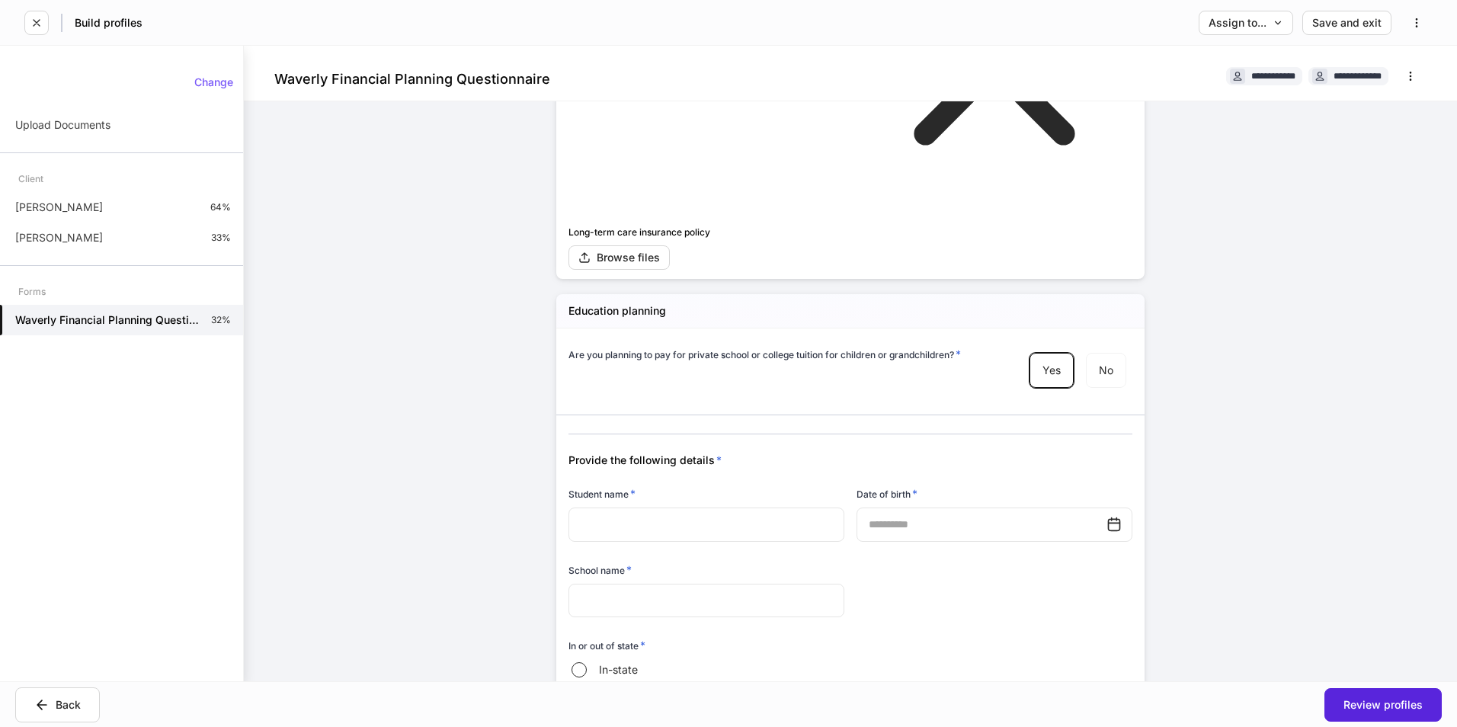
scroll to position [1980, 0]
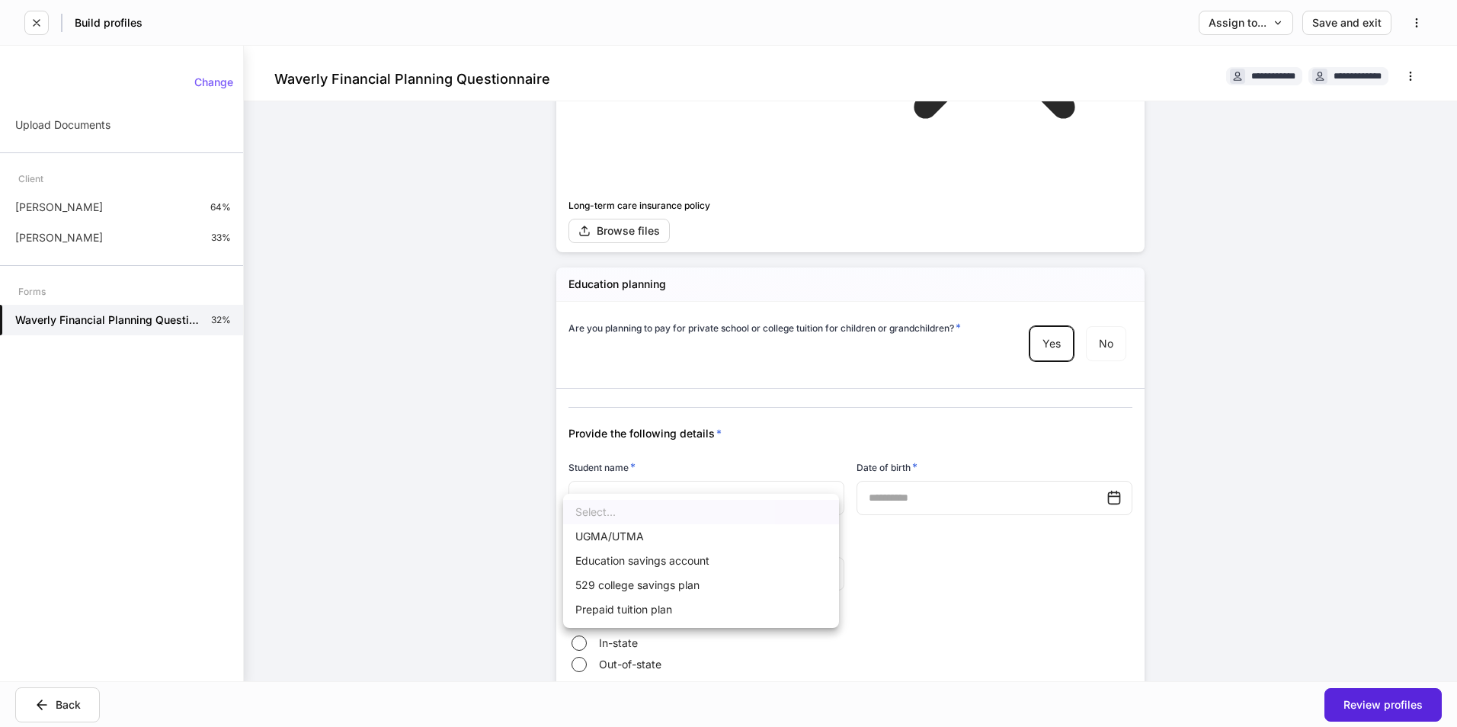
click at [650, 474] on body "**********" at bounding box center [728, 363] width 1457 height 727
click at [650, 474] on div at bounding box center [728, 363] width 1457 height 727
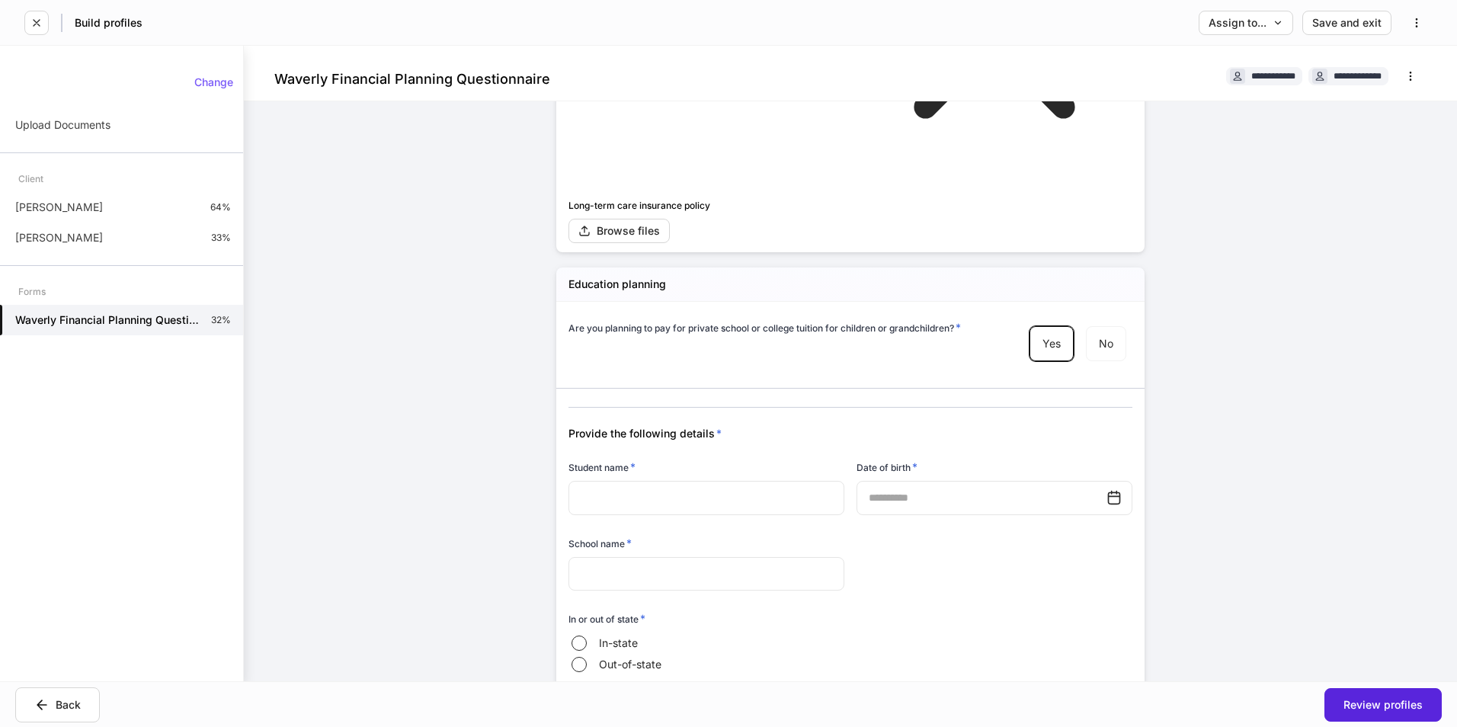
copy div "Have any assets been earmarked for education? *"
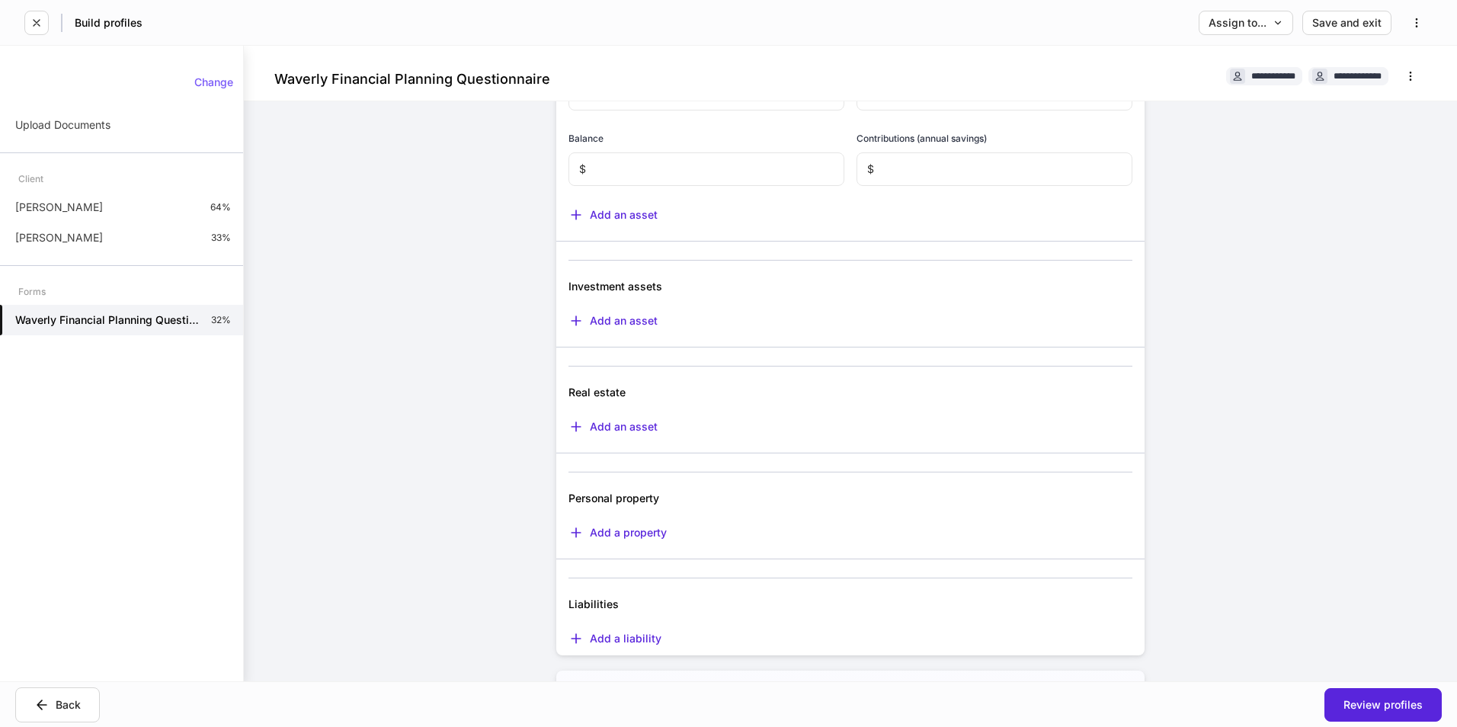
scroll to position [151, 0]
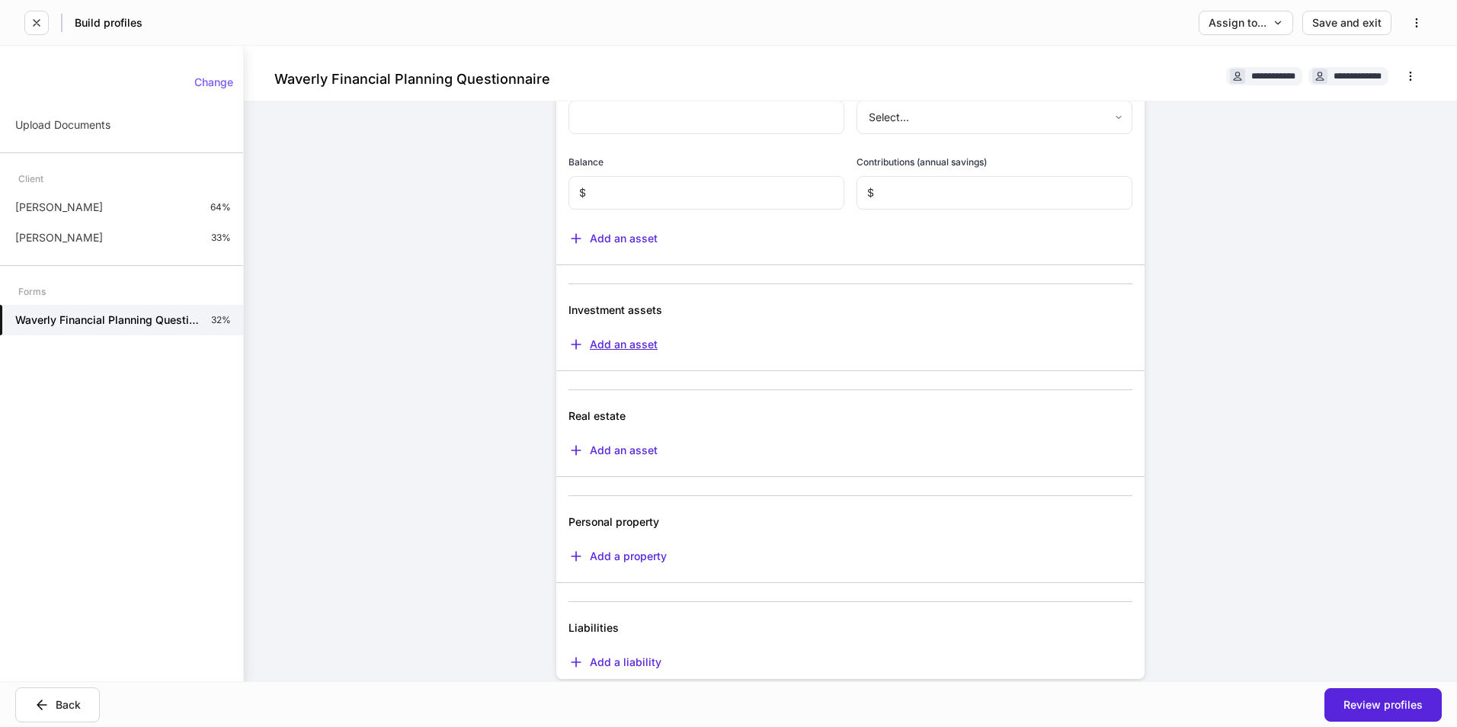
click at [603, 352] on div "Add an asset" at bounding box center [612, 344] width 89 height 15
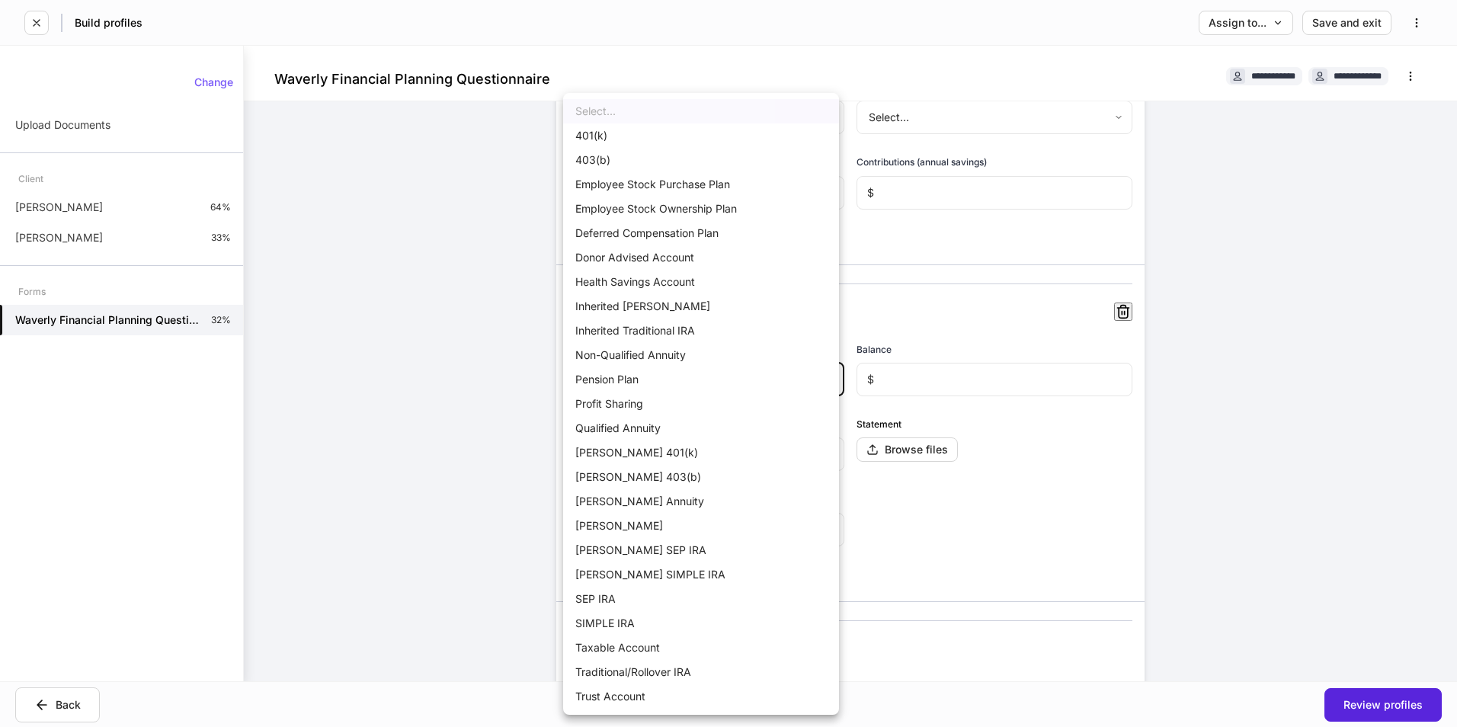
click at [690, 405] on body "**********" at bounding box center [728, 363] width 1457 height 727
click at [437, 403] on div at bounding box center [728, 363] width 1457 height 727
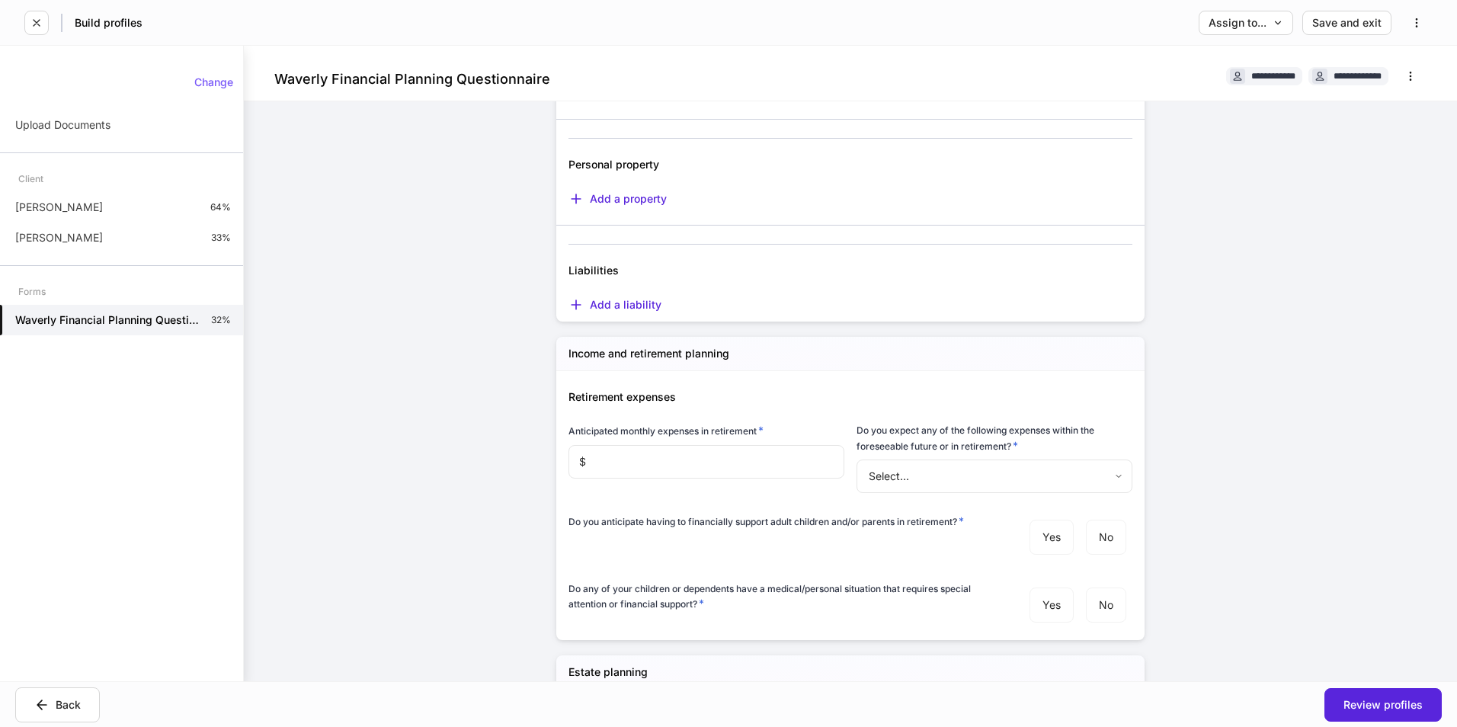
scroll to position [762, 0]
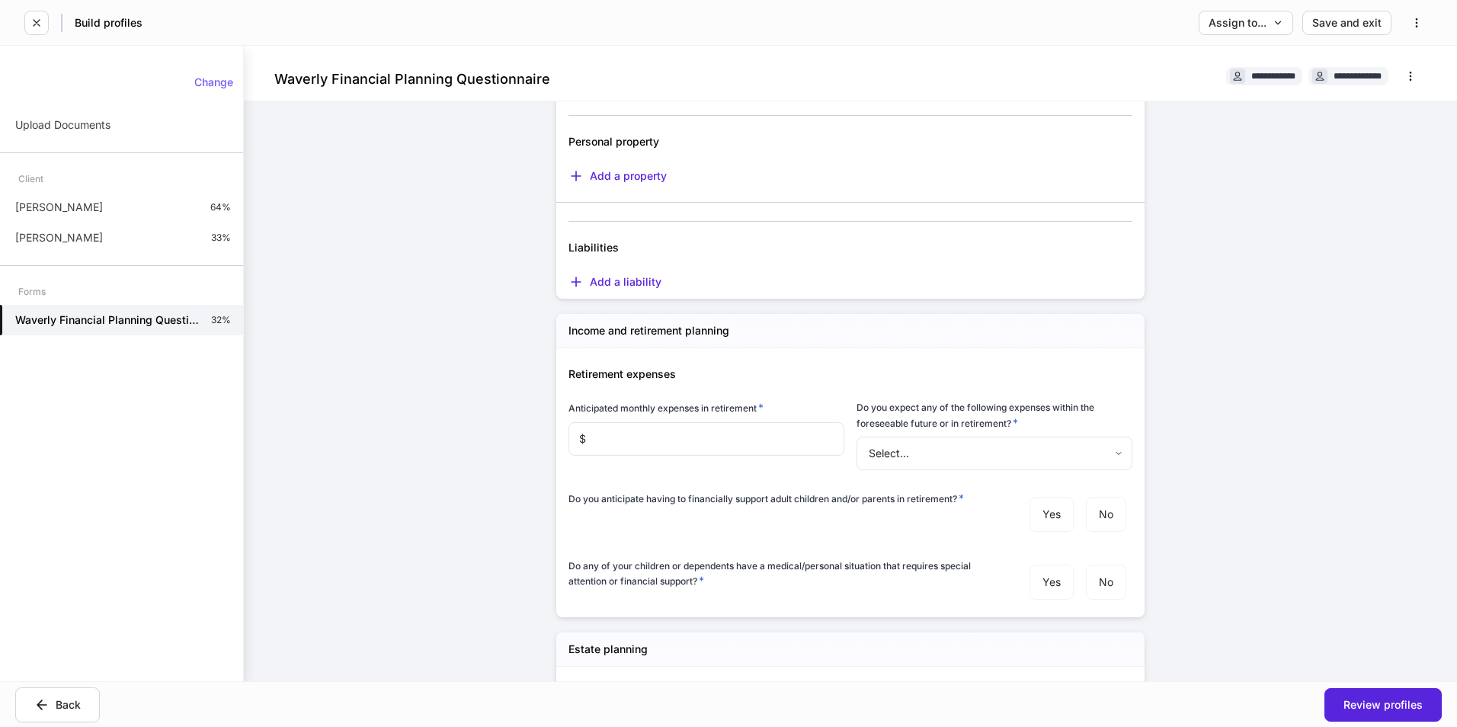
click at [720, 444] on input "text" at bounding box center [715, 439] width 258 height 34
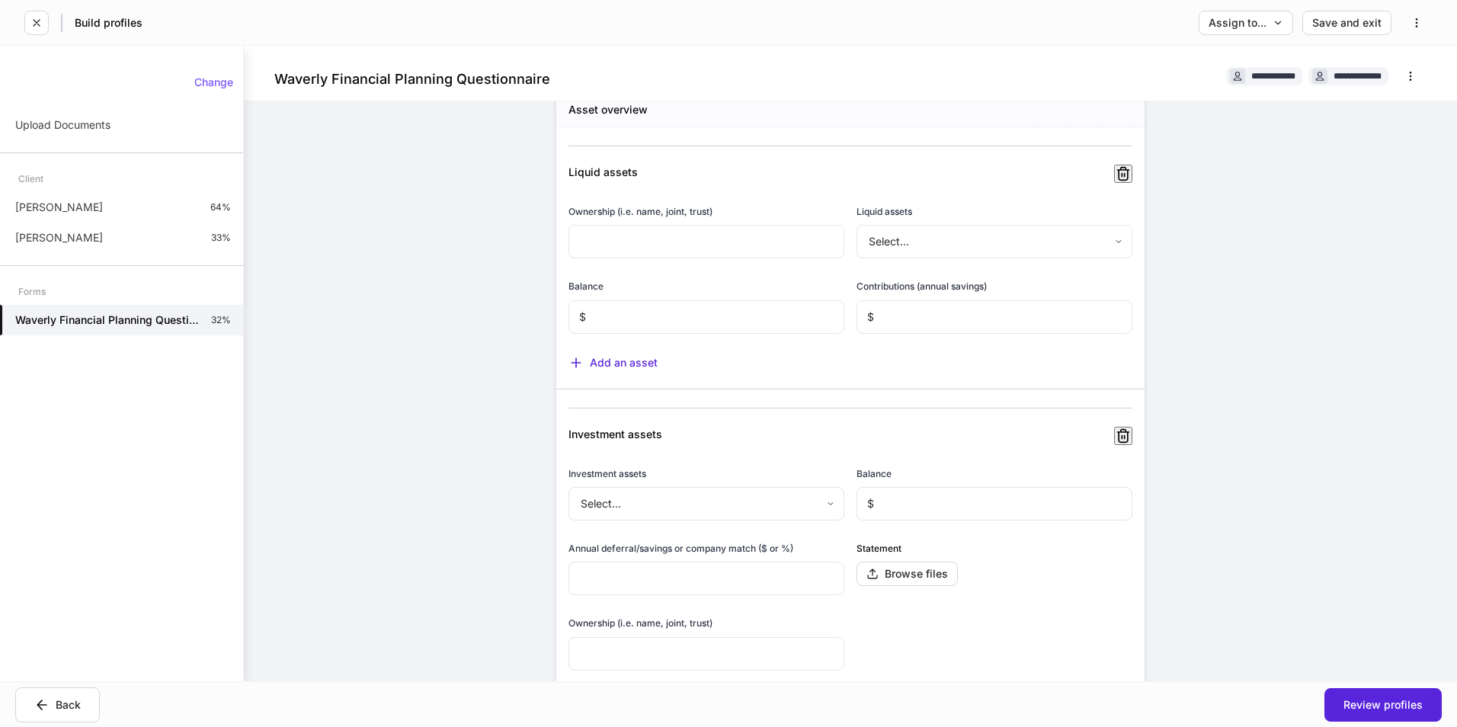
scroll to position [0, 0]
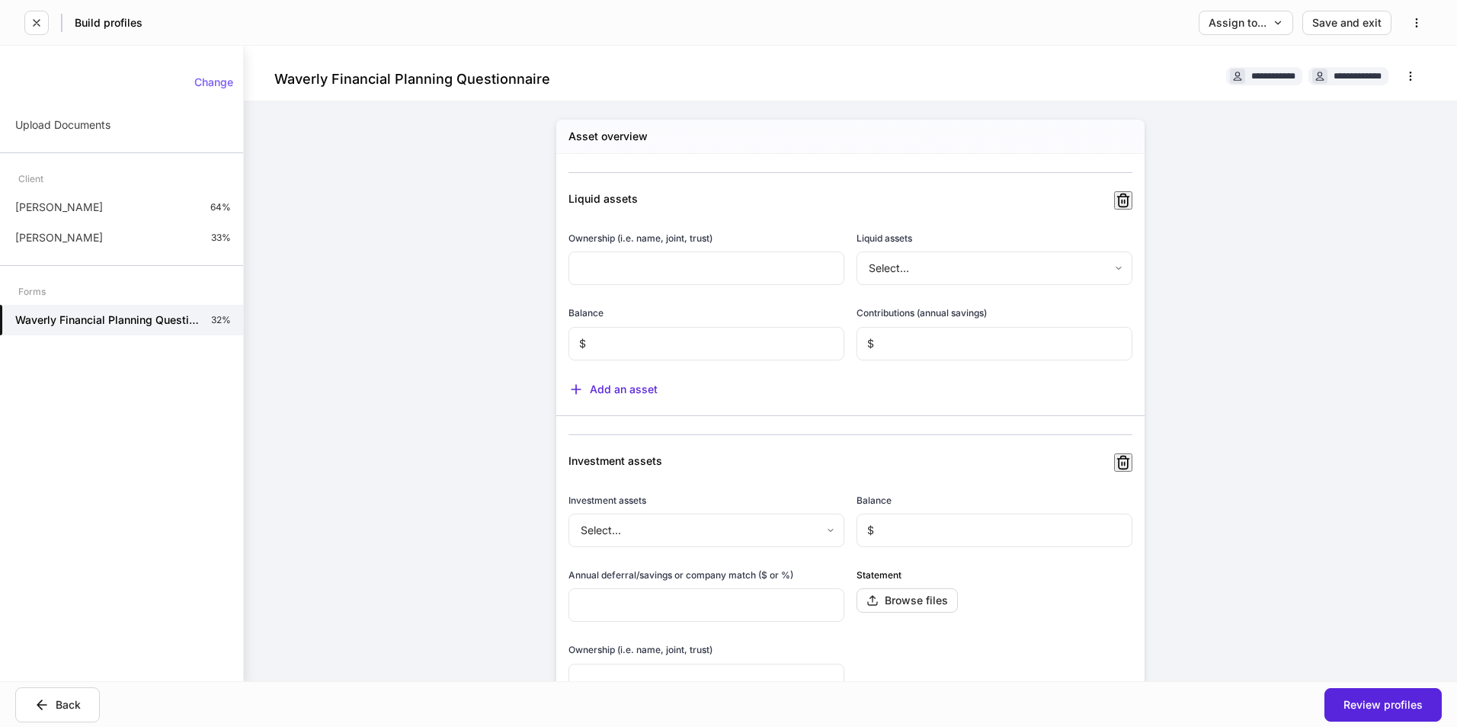
click at [1117, 203] on icon "button" at bounding box center [1122, 200] width 11 height 13
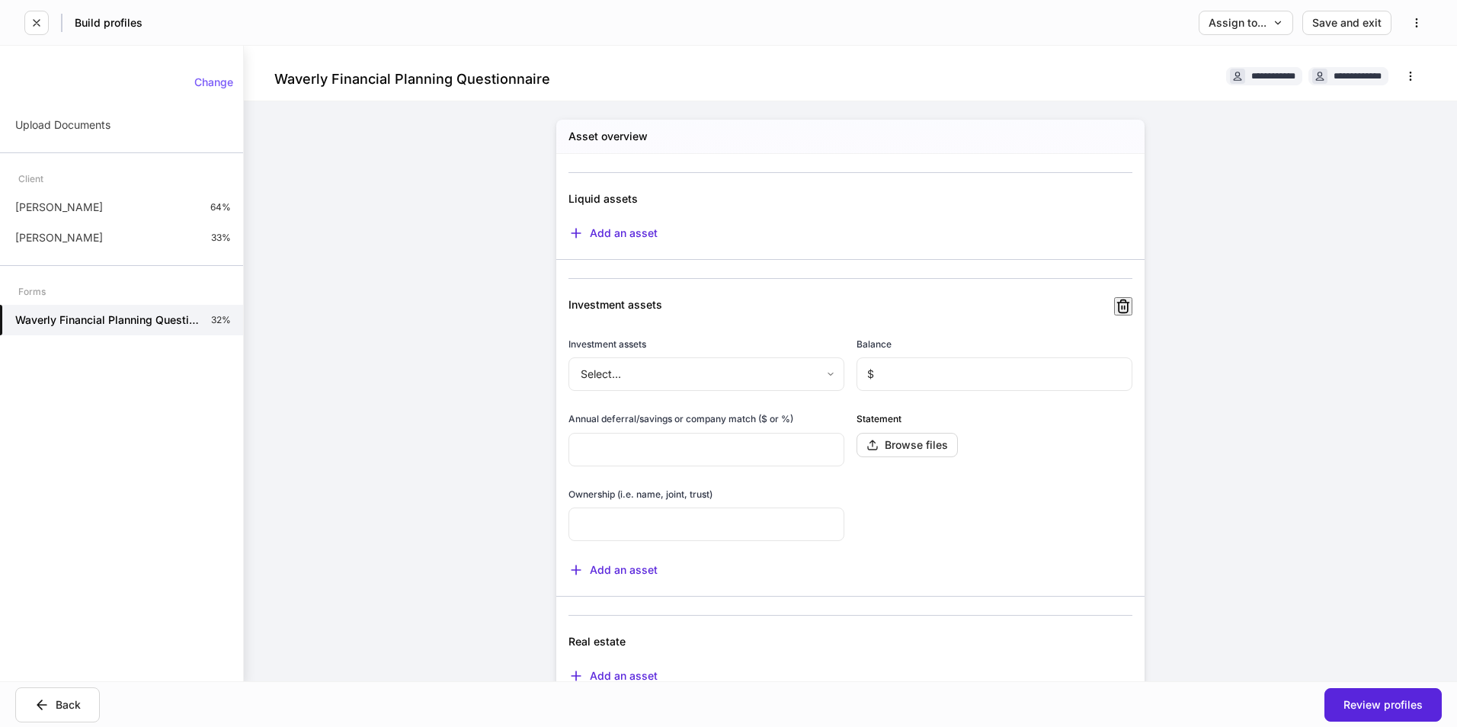
click at [1114, 306] on button "button" at bounding box center [1123, 306] width 18 height 18
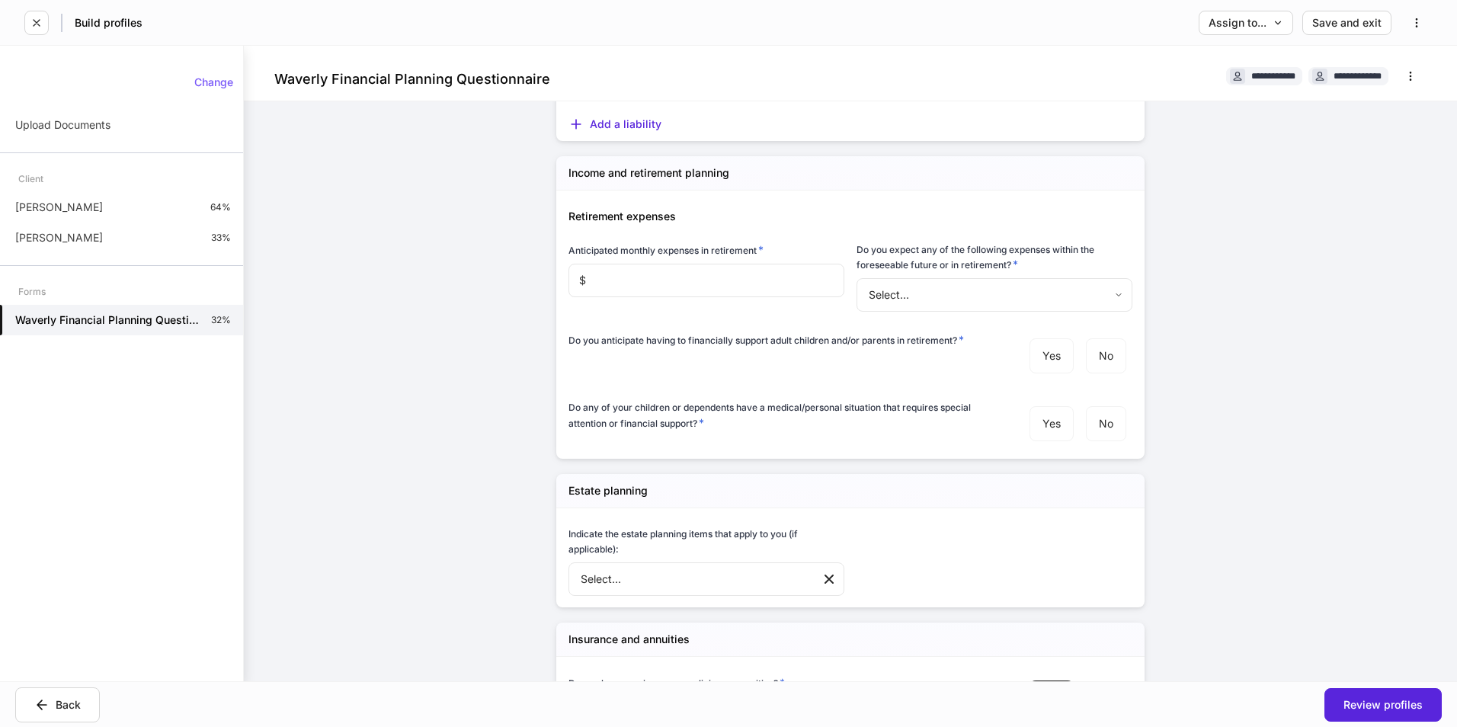
scroll to position [457, 0]
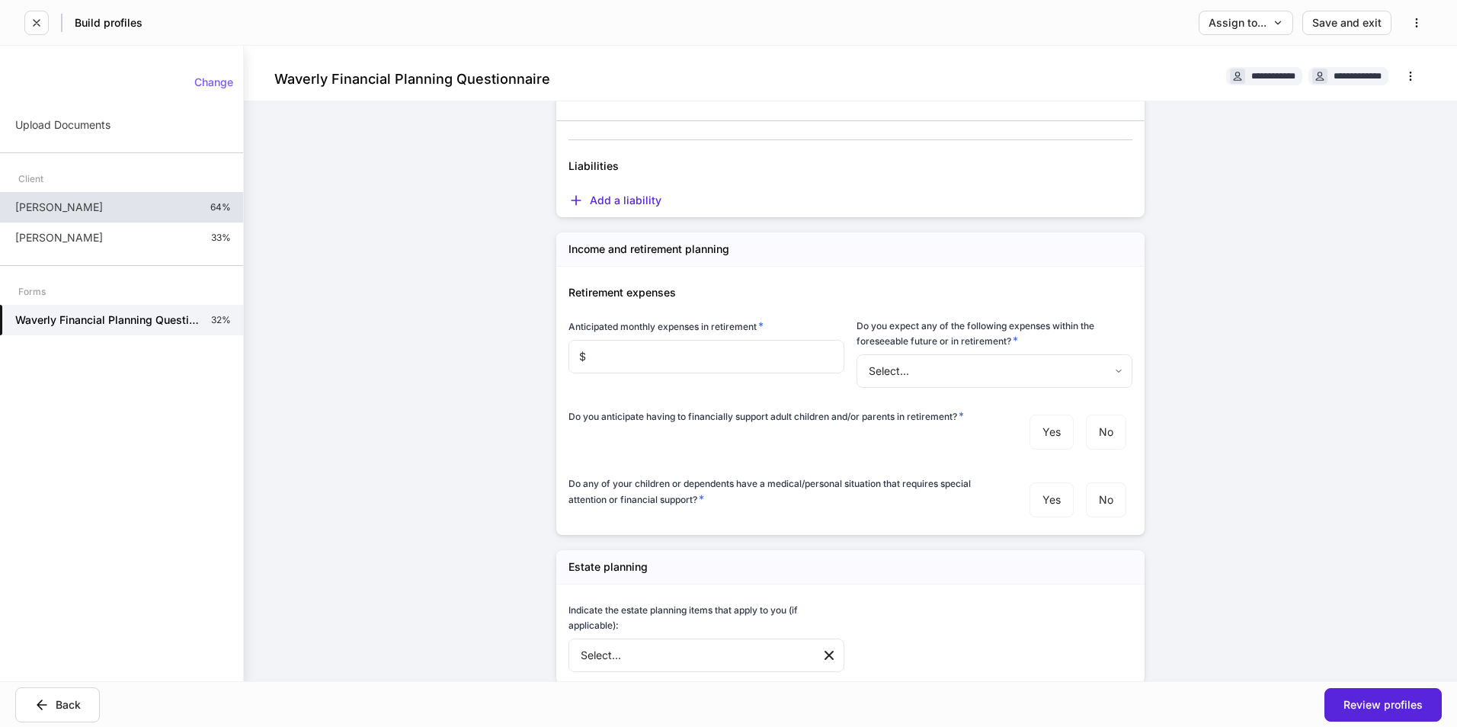
click at [61, 200] on p "[PERSON_NAME]" at bounding box center [59, 207] width 88 height 15
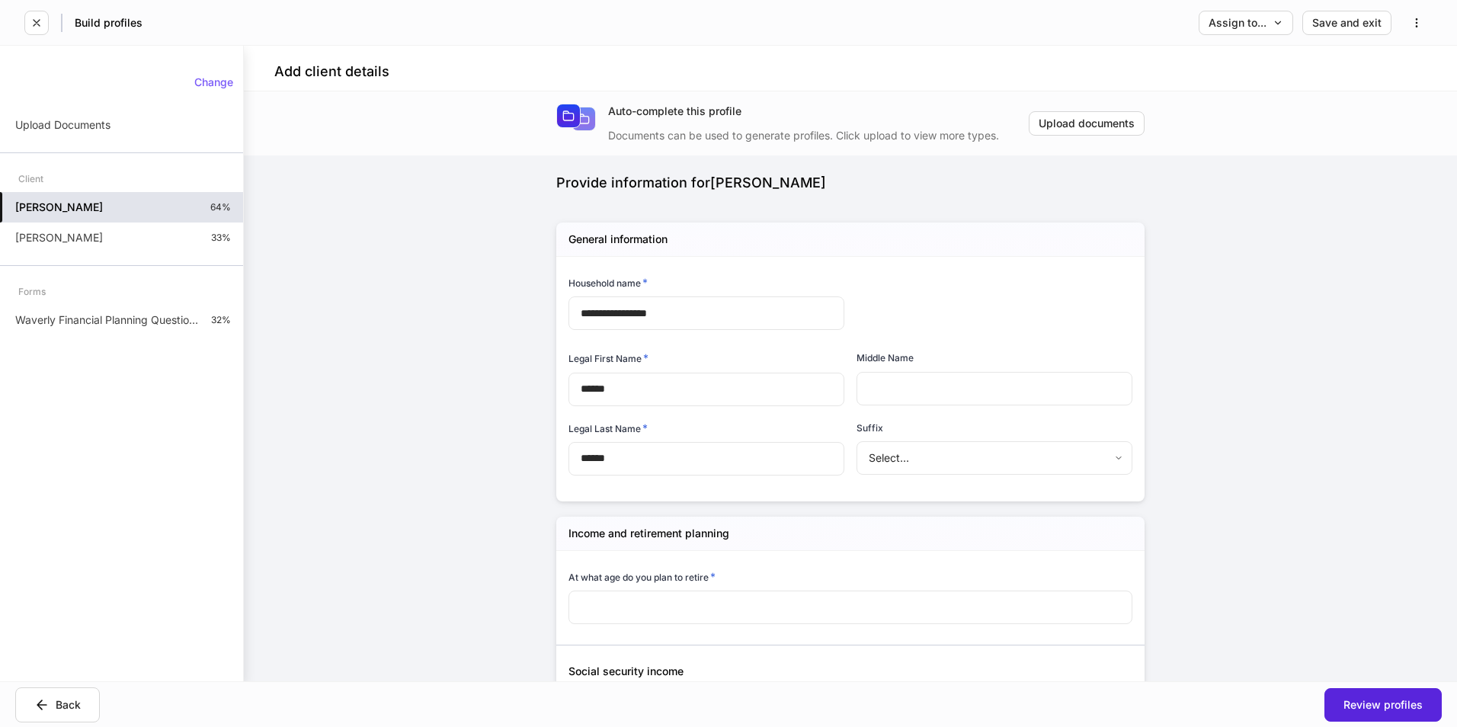
scroll to position [305, 0]
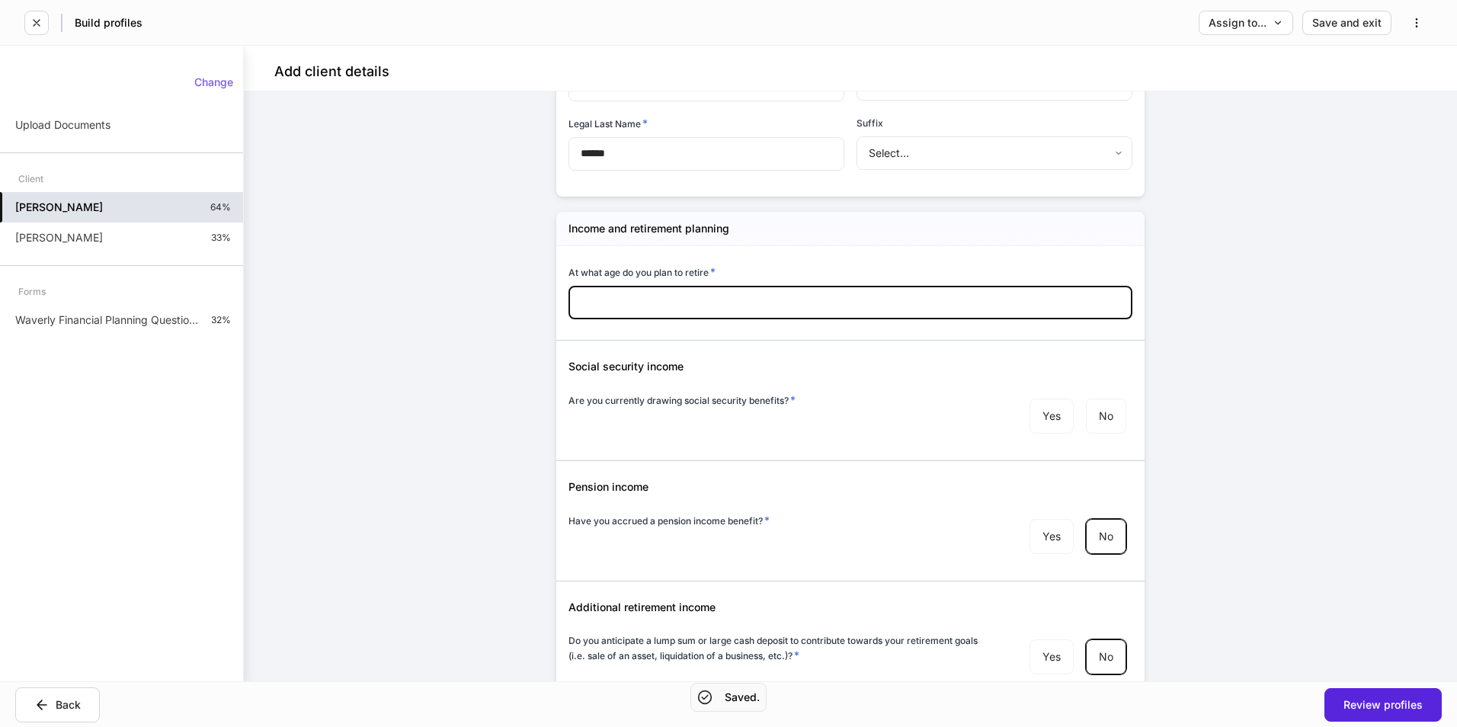
click at [609, 307] on input "number" at bounding box center [850, 303] width 564 height 34
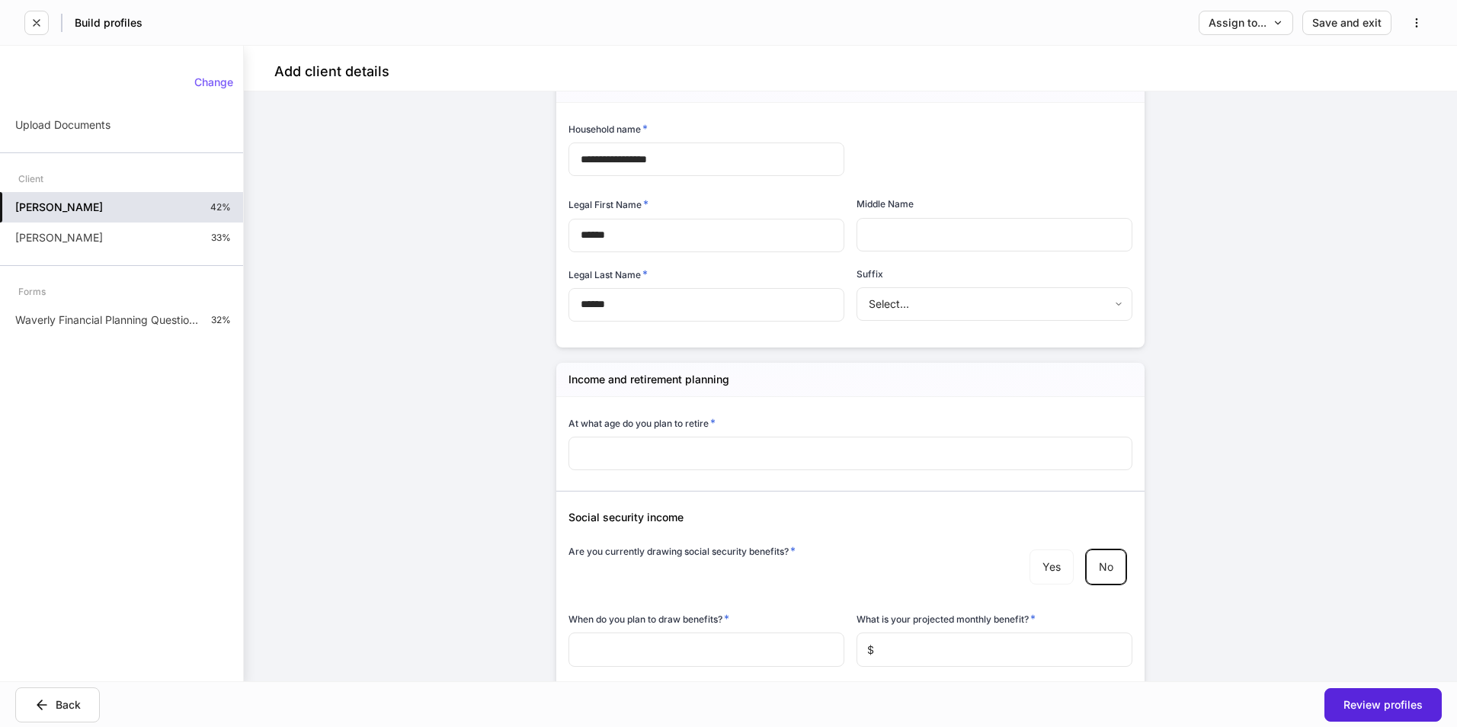
scroll to position [127, 0]
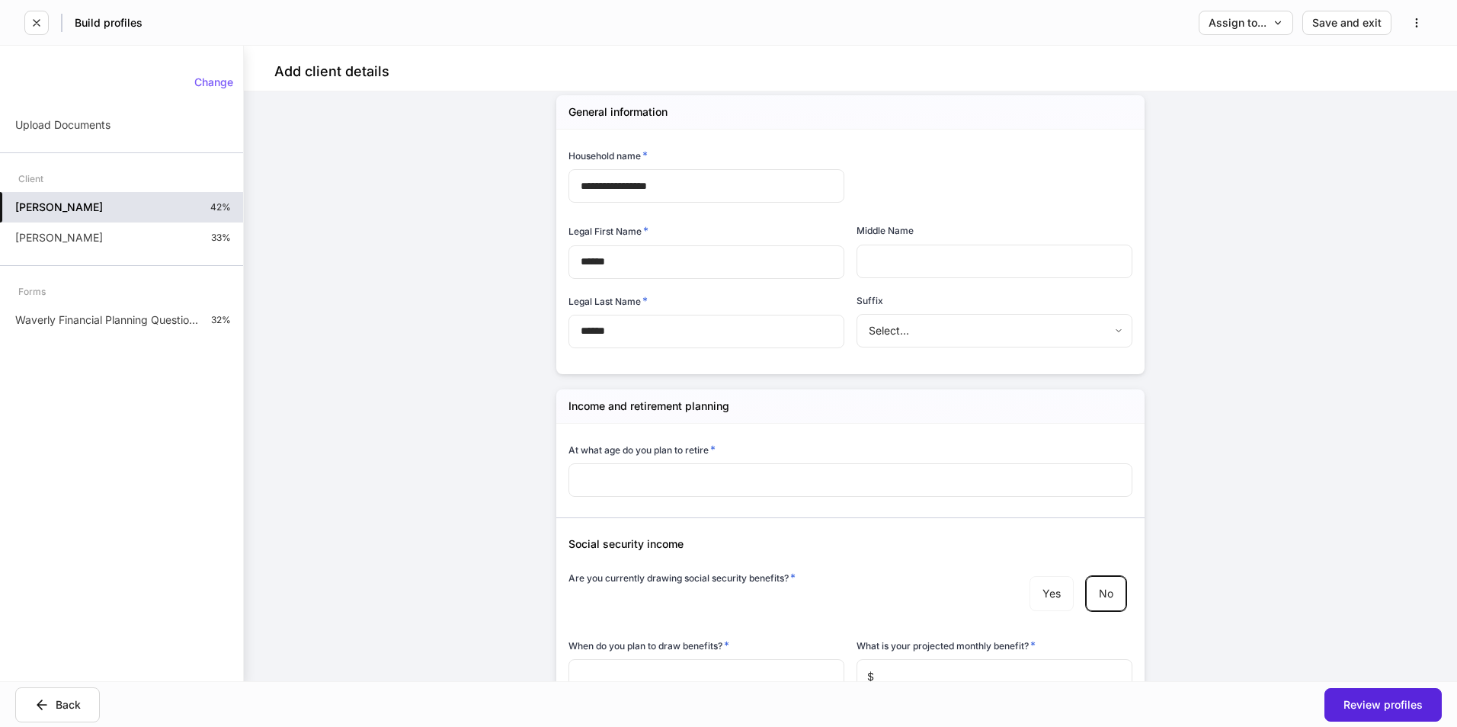
click at [644, 479] on input "number" at bounding box center [850, 480] width 564 height 34
click at [655, 448] on h6 "At what age do you plan to retire *" at bounding box center [641, 449] width 147 height 15
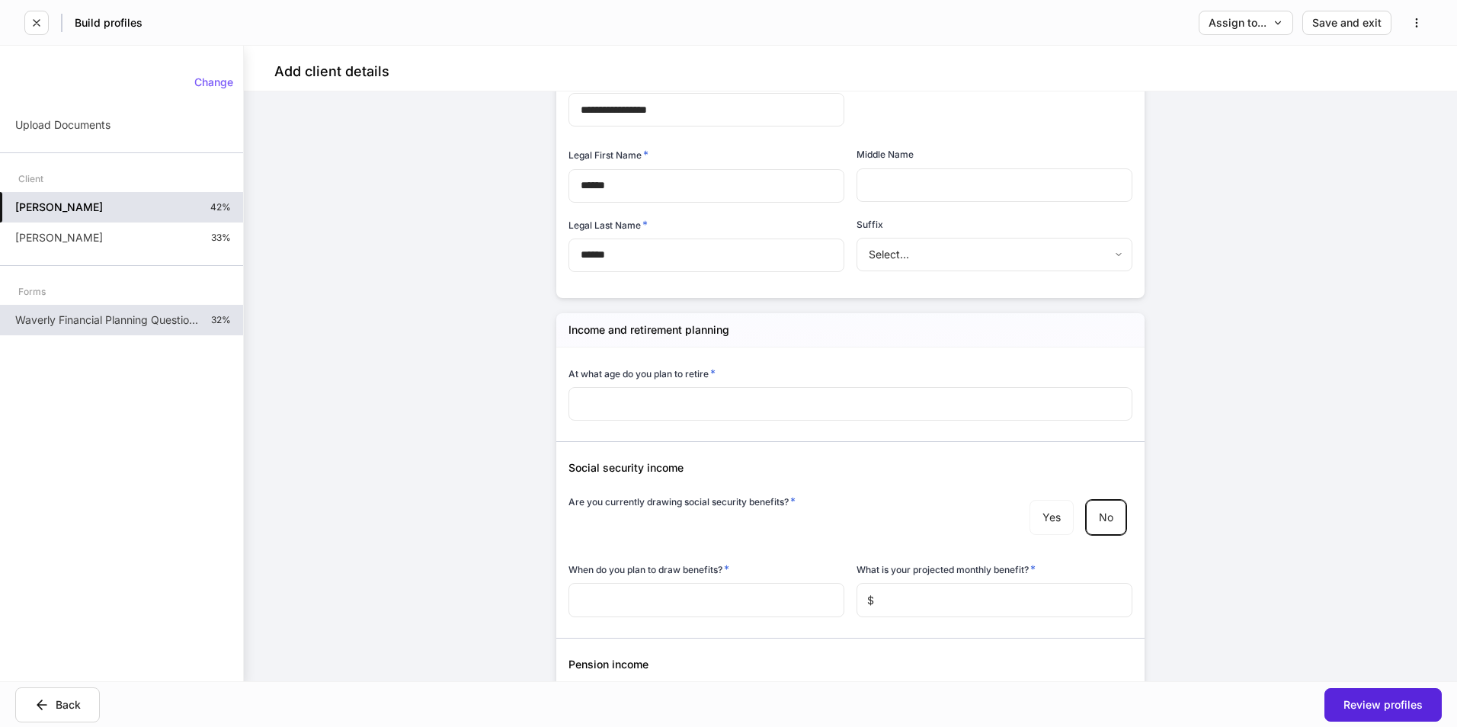
click at [173, 315] on p "Waverly Financial Planning Questionnaire" at bounding box center [107, 319] width 184 height 15
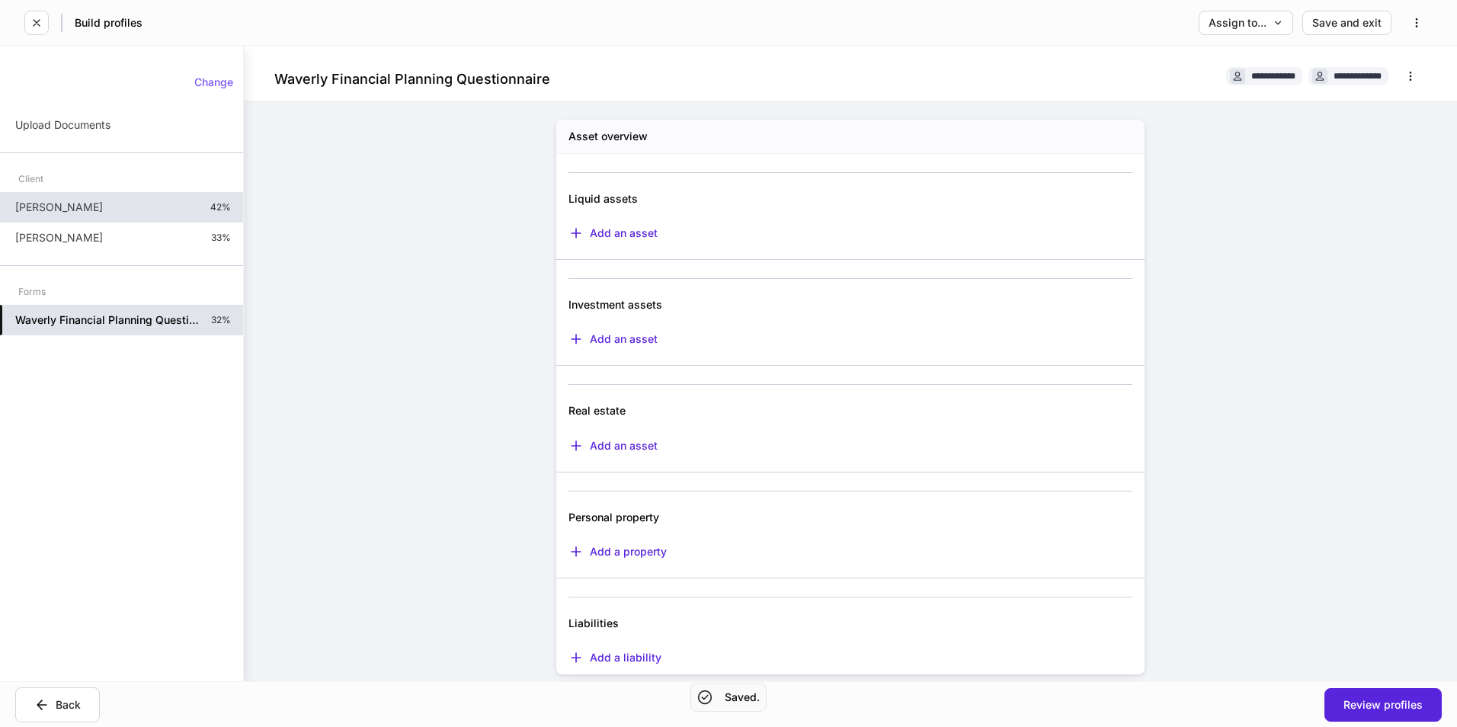
click at [91, 206] on div "[PERSON_NAME] 42%" at bounding box center [121, 207] width 243 height 30
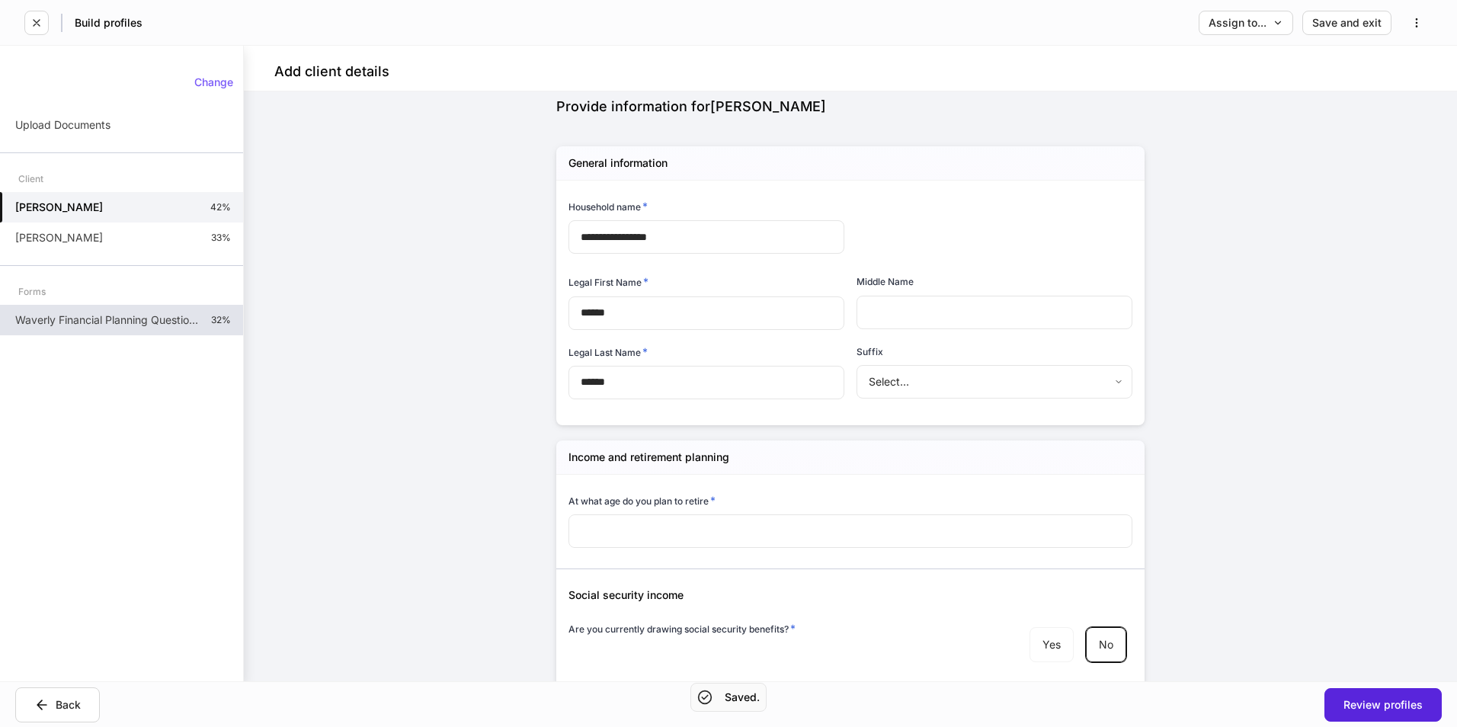
scroll to position [152, 0]
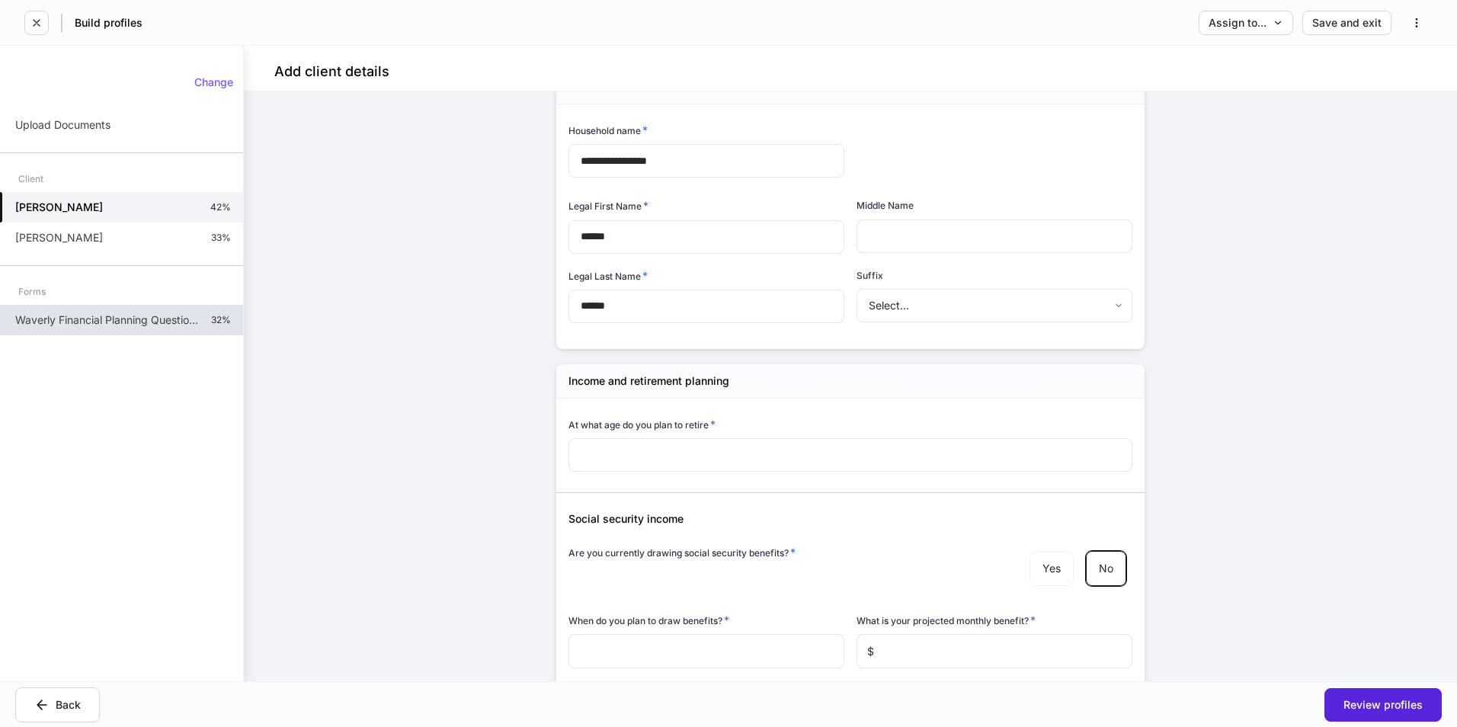
click at [645, 419] on h6 "At what age do you plan to retire *" at bounding box center [641, 424] width 147 height 15
click at [643, 424] on h6 "At what age do you plan to retire *" at bounding box center [641, 424] width 147 height 15
copy h6 "At what age do you plan to retire *"
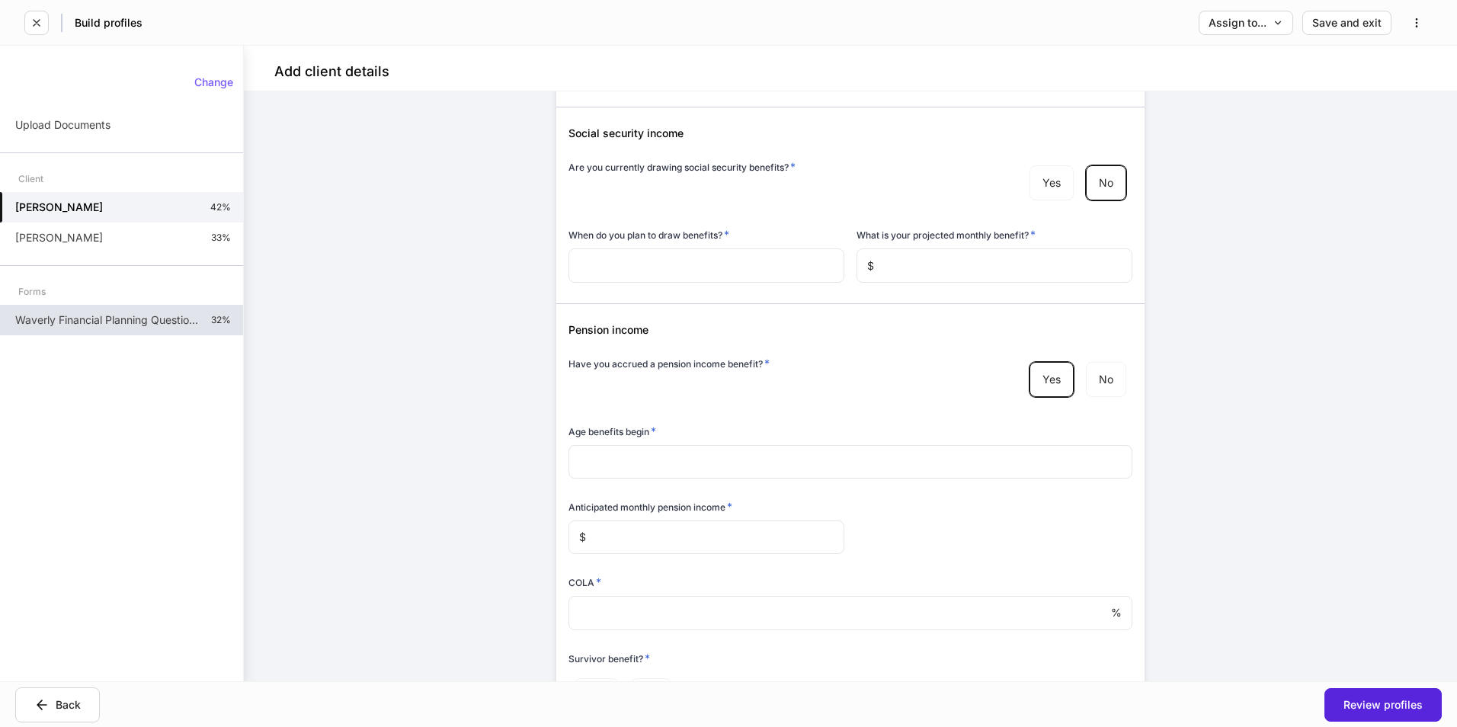
scroll to position [457, 0]
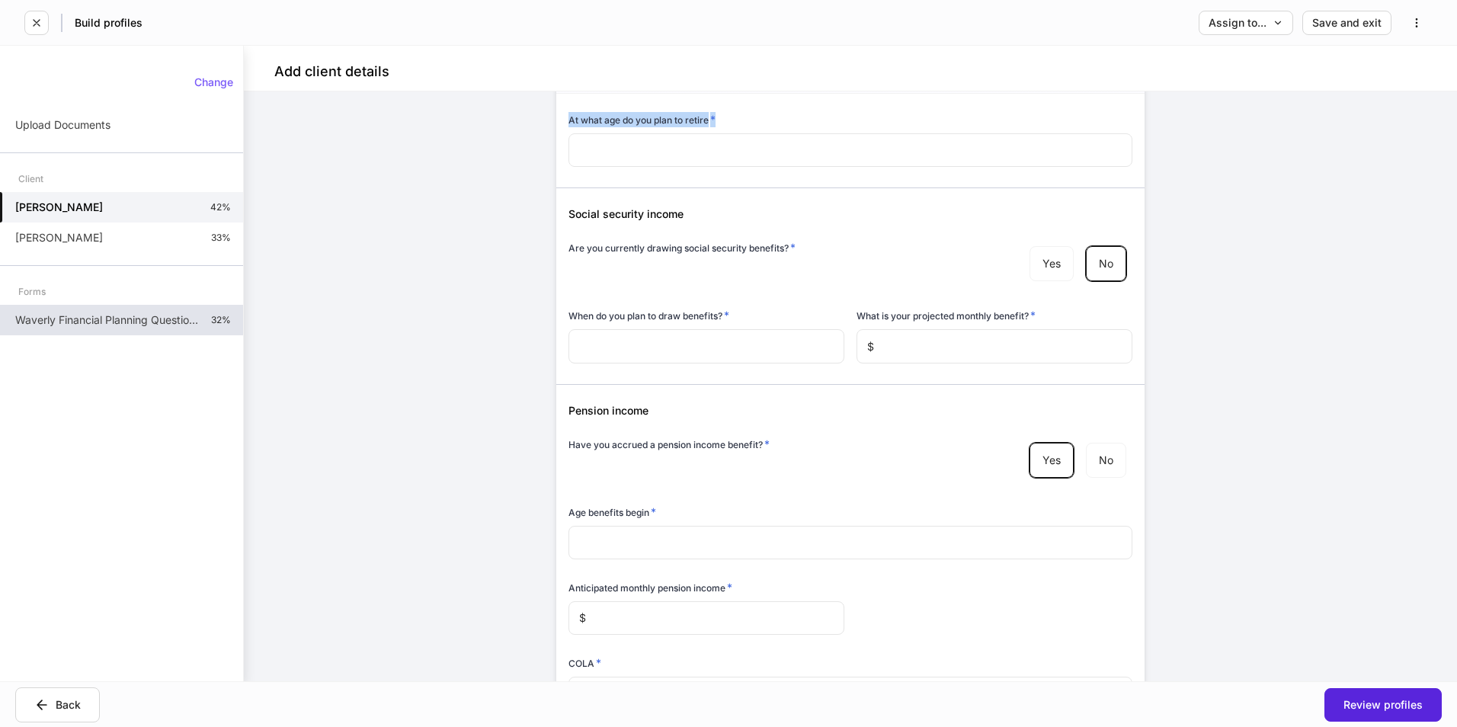
click at [126, 328] on div "Waverly Financial Planning Questionnaire 32%" at bounding box center [121, 320] width 243 height 30
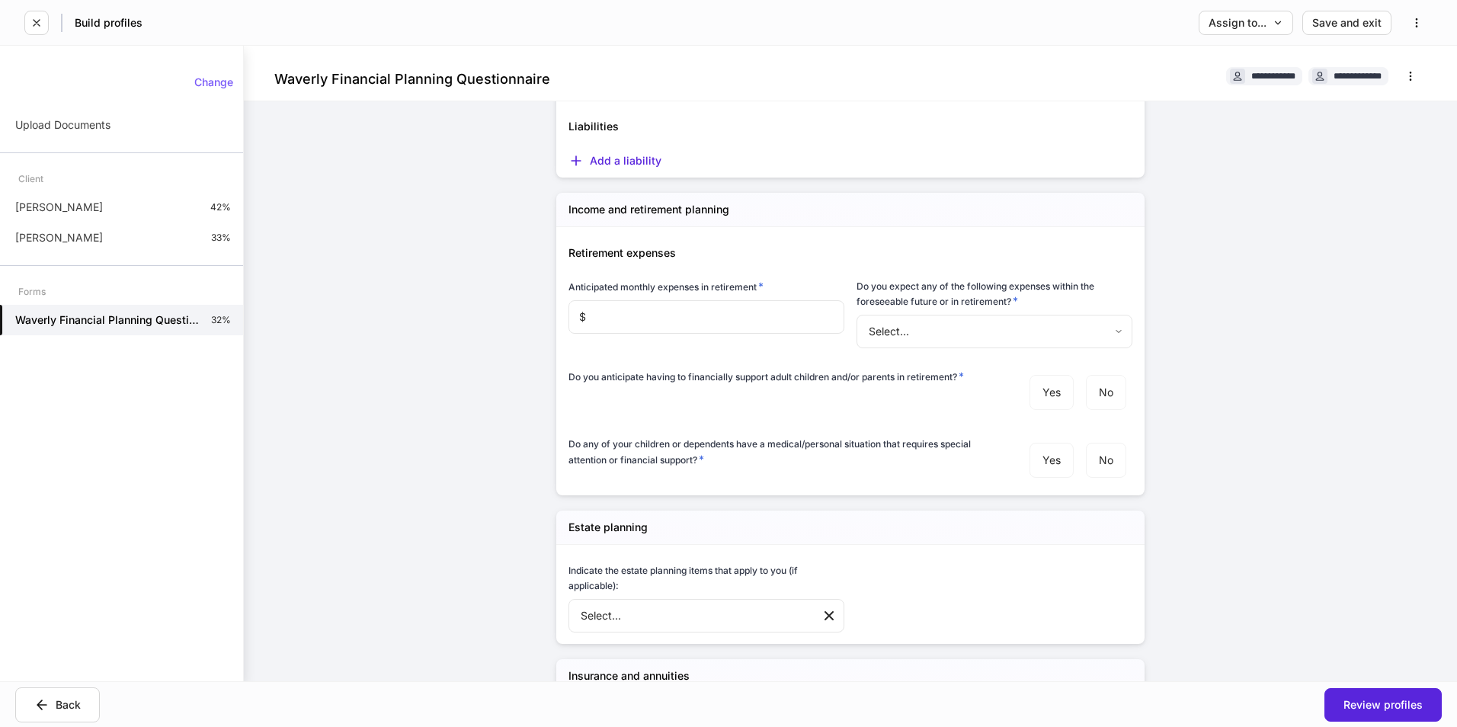
scroll to position [533, 0]
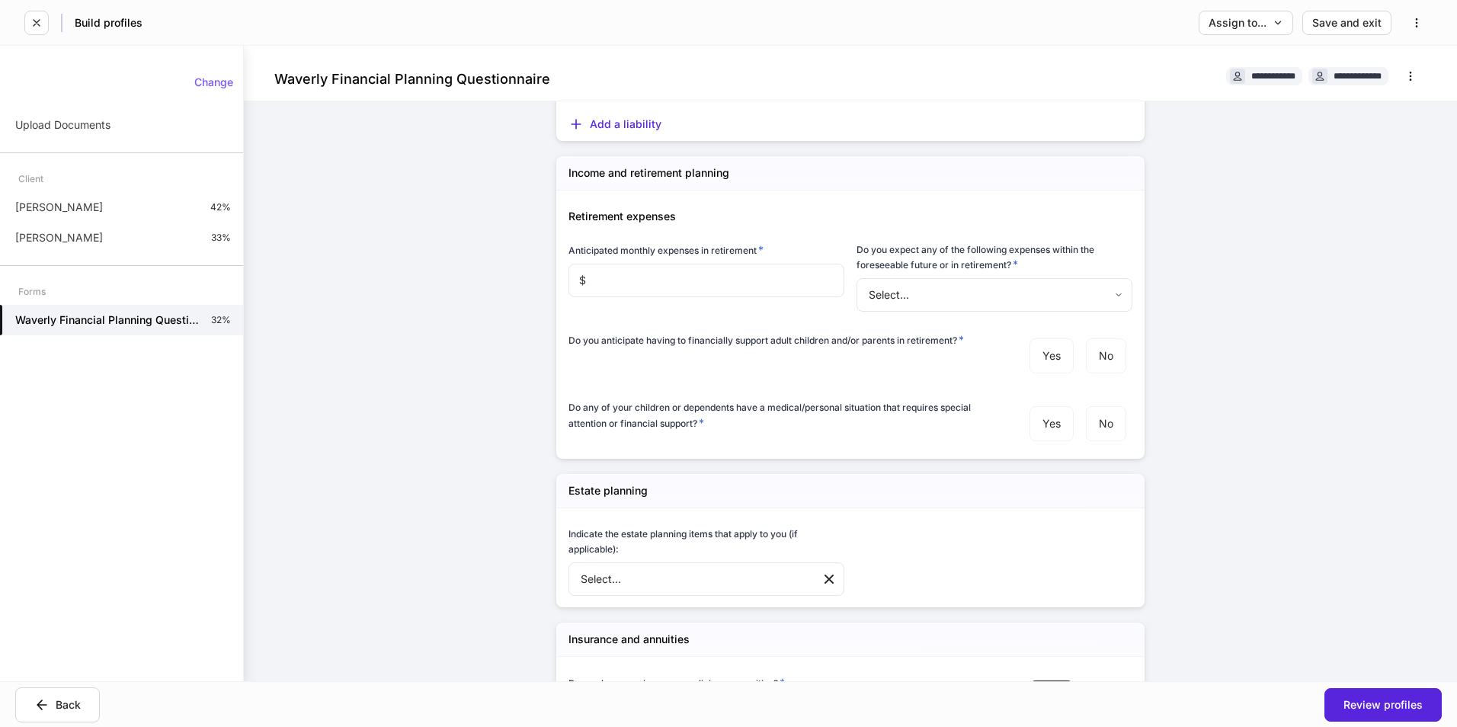
click at [674, 576] on body "**********" at bounding box center [728, 363] width 1457 height 727
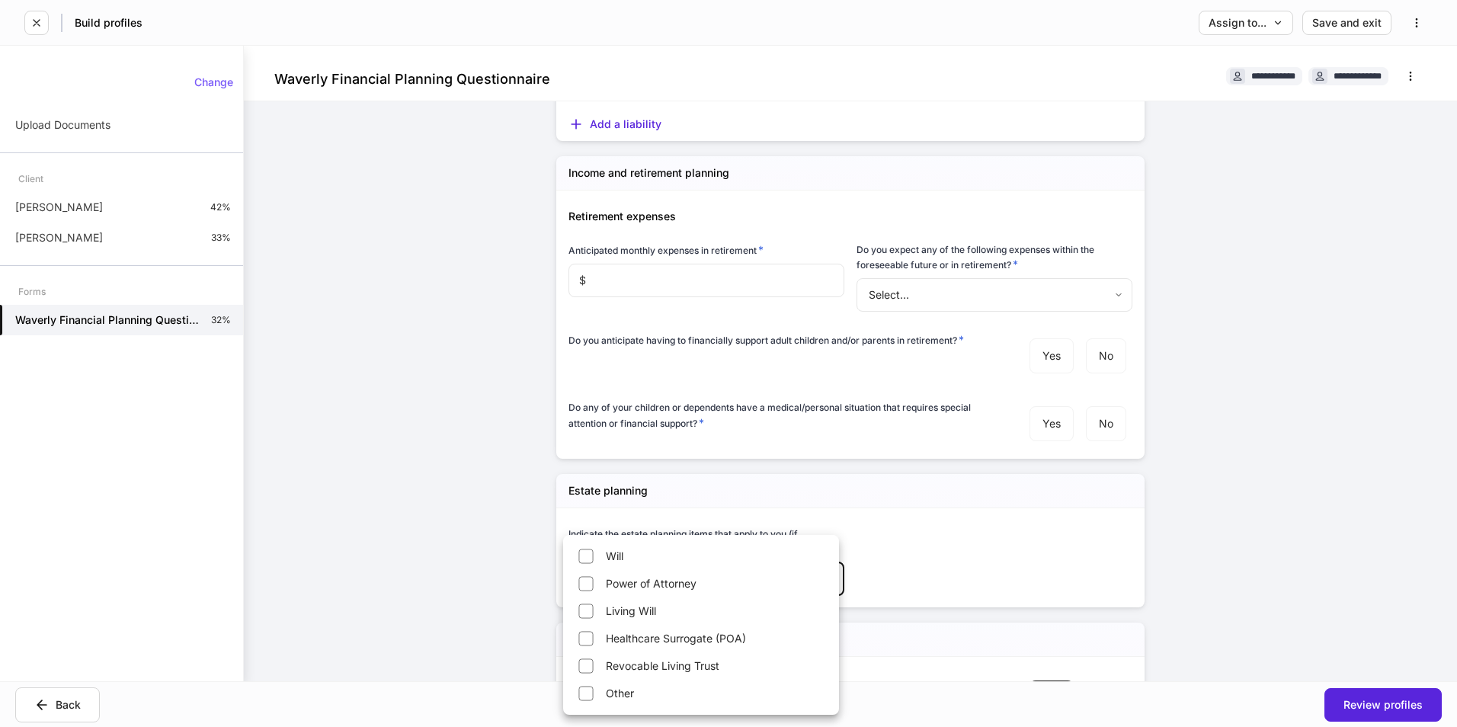
click at [483, 531] on div at bounding box center [728, 363] width 1457 height 727
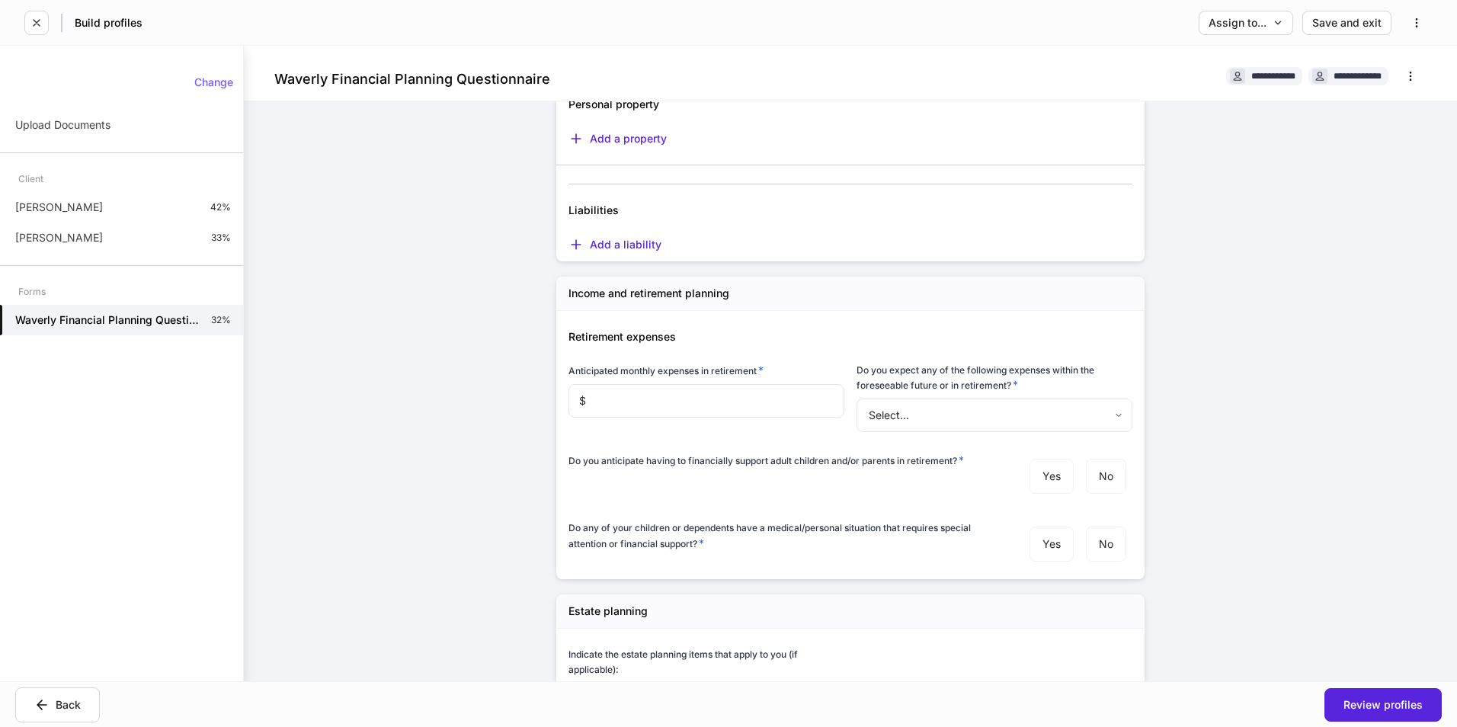
scroll to position [457, 0]
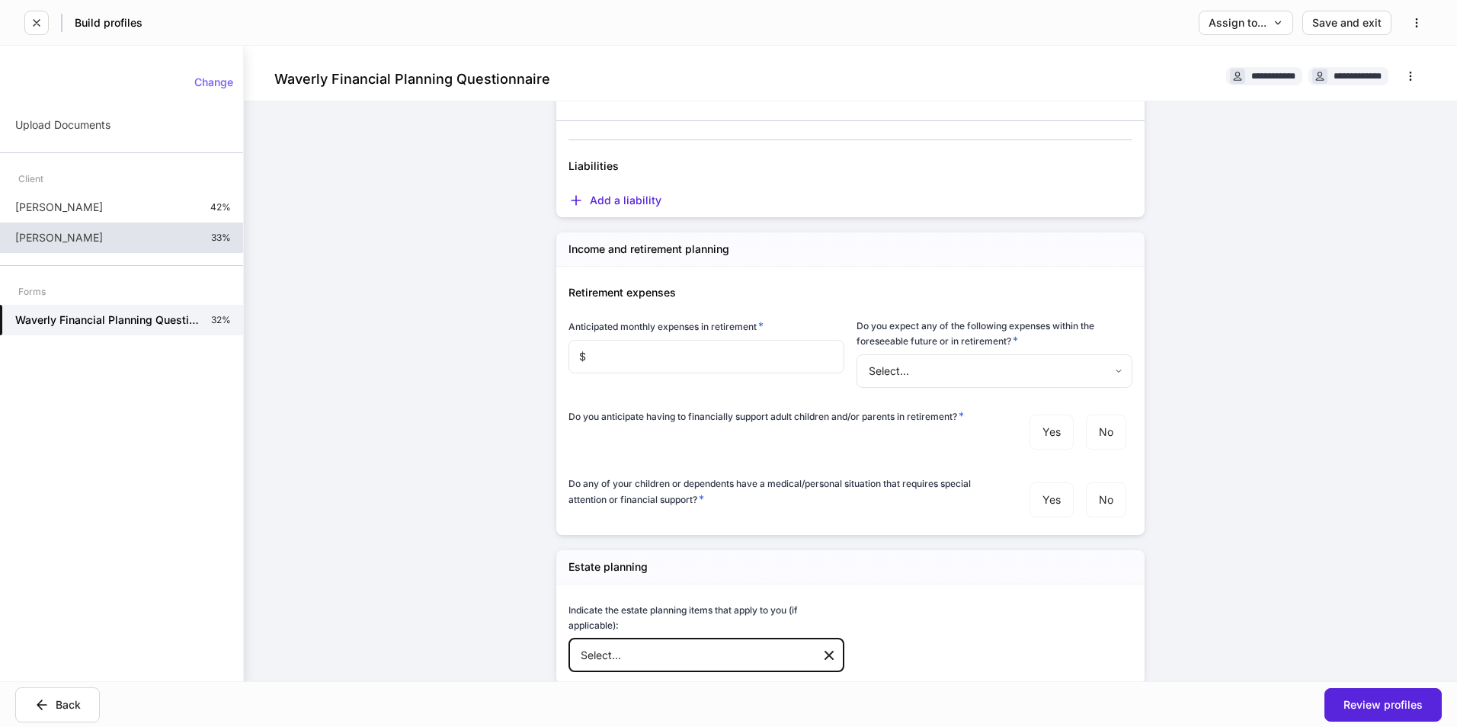
click at [80, 242] on div "[PERSON_NAME] 33%" at bounding box center [121, 237] width 243 height 30
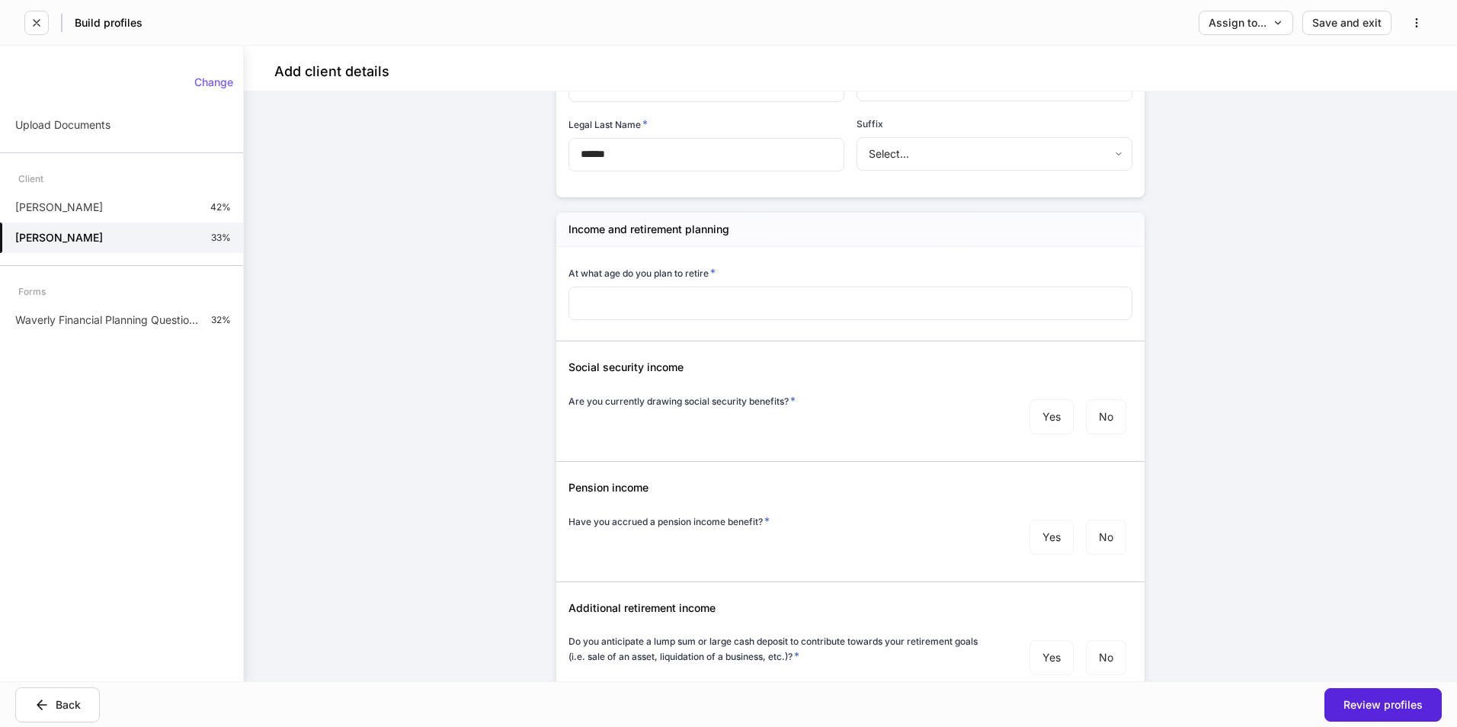
scroll to position [280, 0]
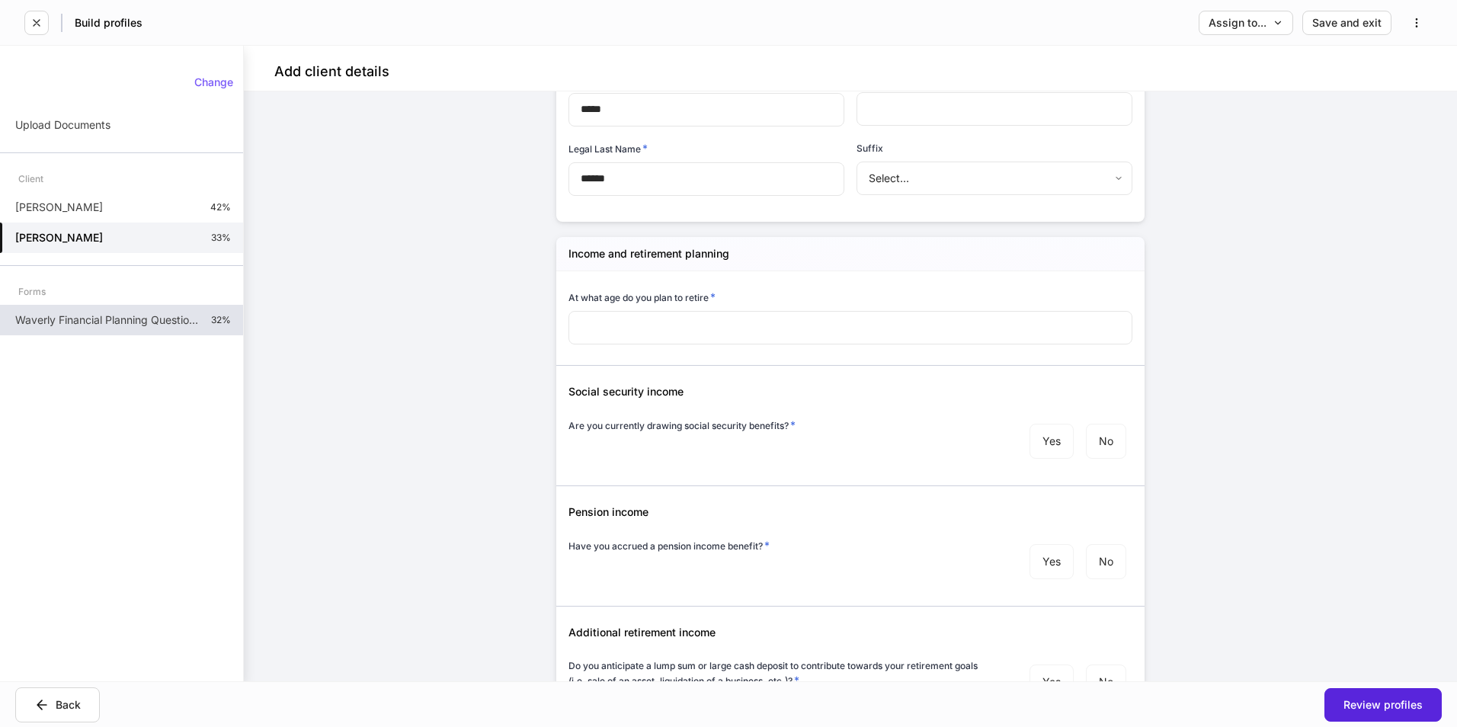
click at [83, 321] on p "Waverly Financial Planning Questionnaire" at bounding box center [107, 319] width 184 height 15
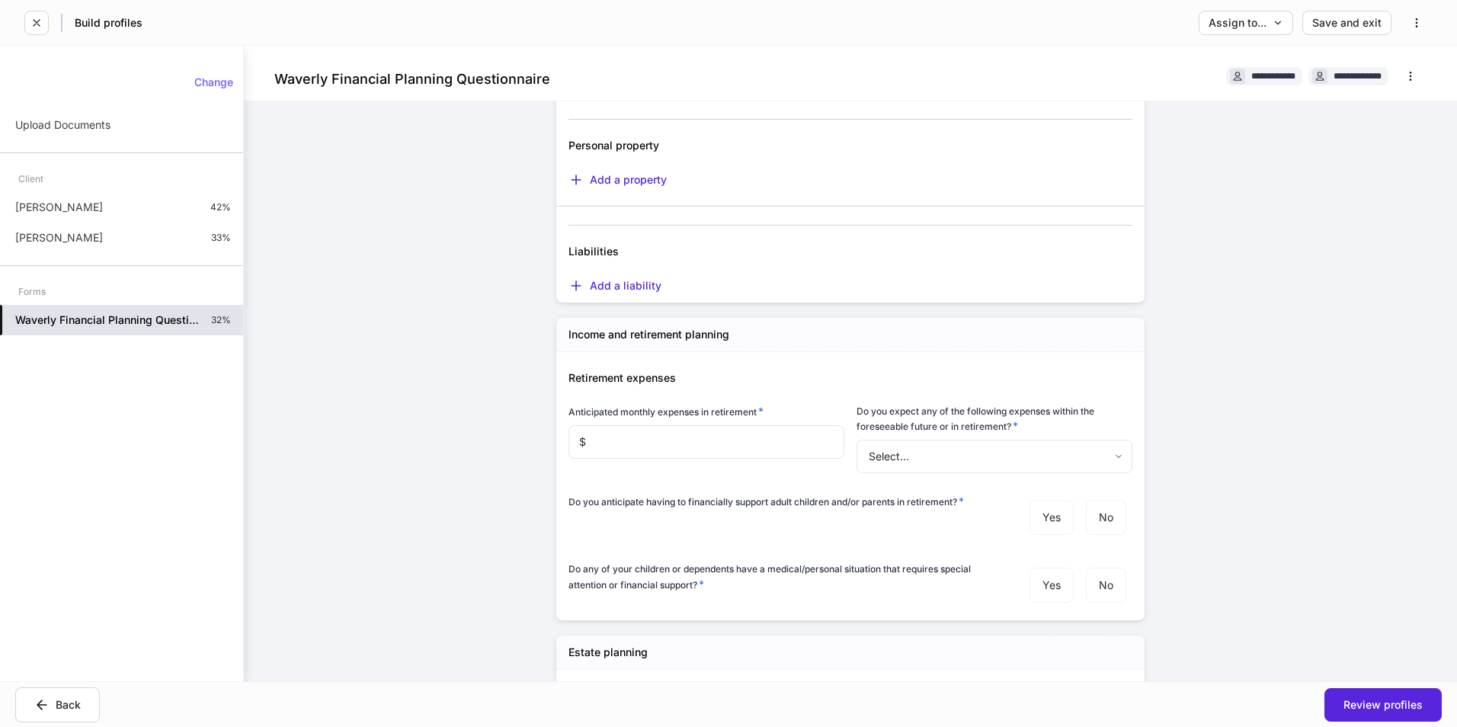
scroll to position [457, 0]
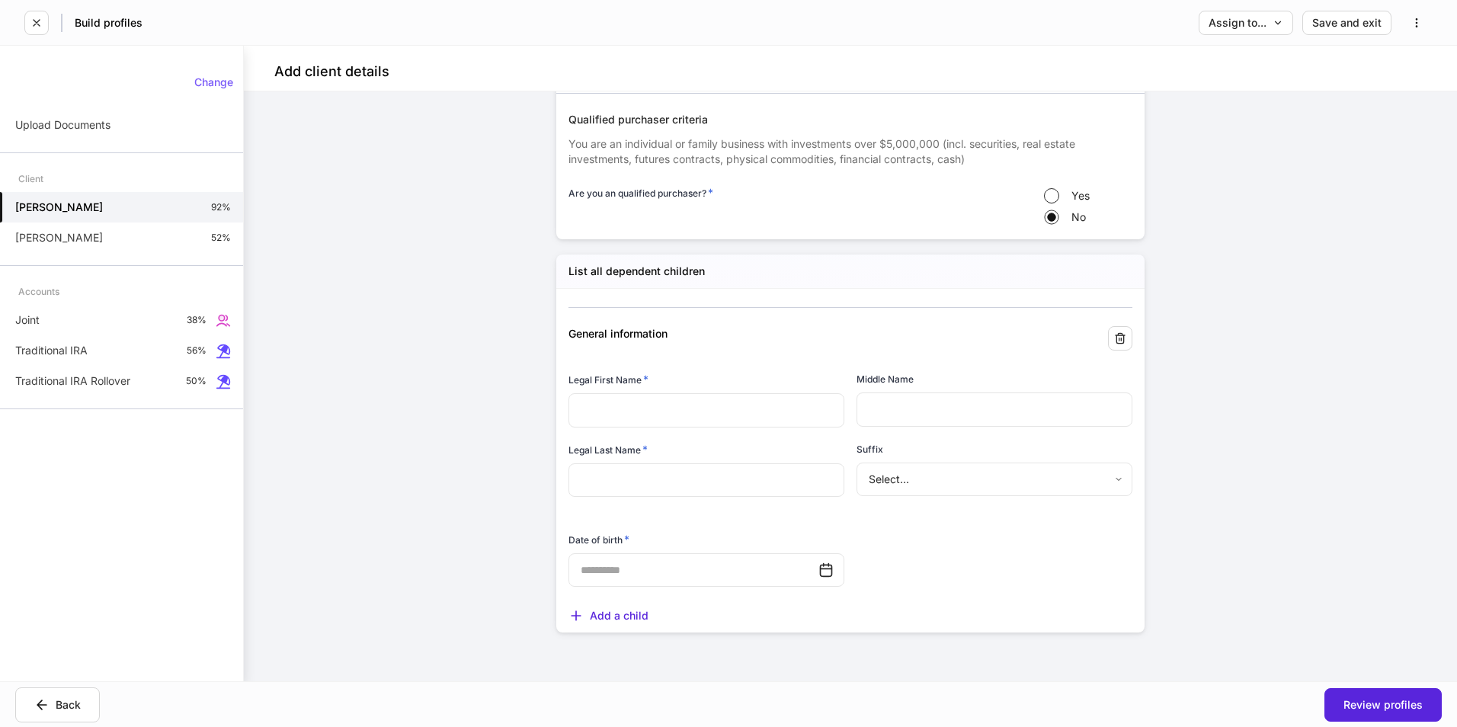
scroll to position [2902, 0]
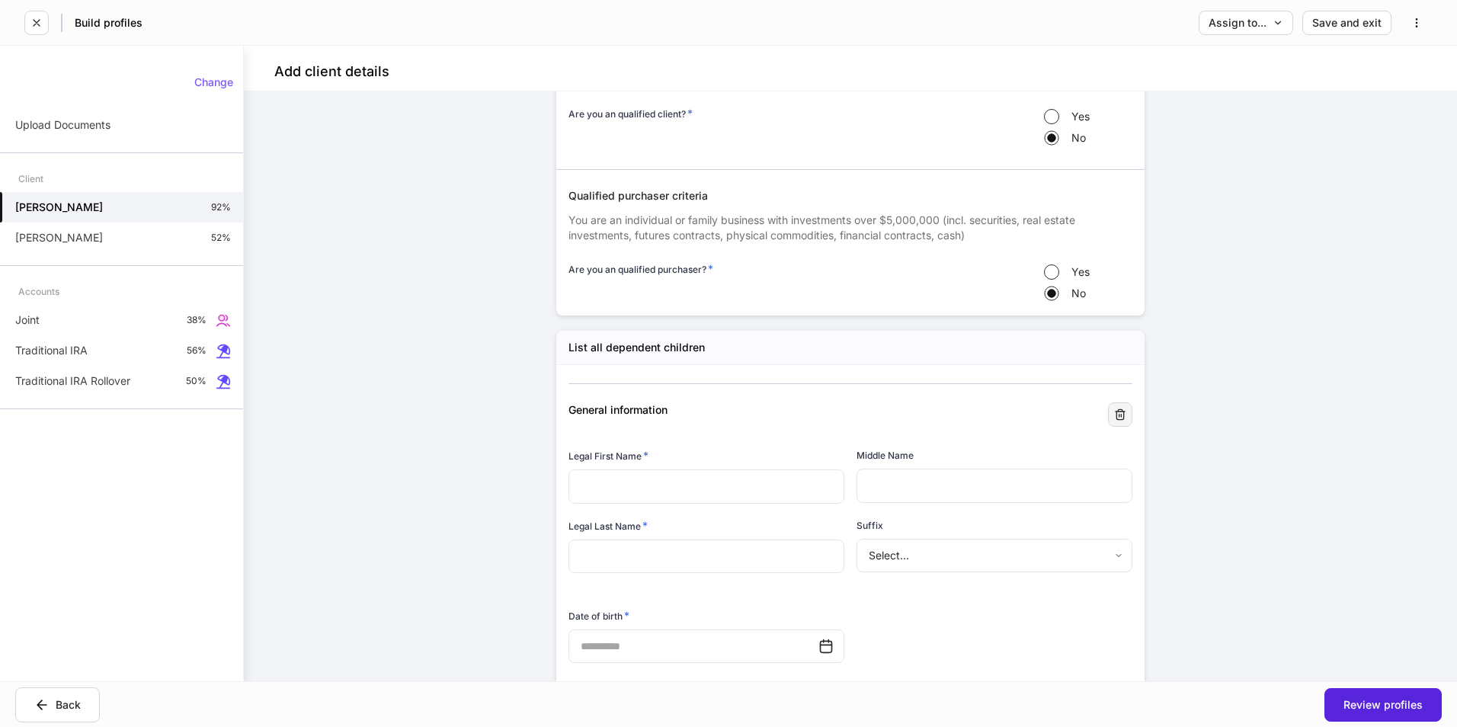
drag, startPoint x: 1120, startPoint y: 416, endPoint x: 1385, endPoint y: 523, distance: 286.1
click at [1121, 416] on button "button" at bounding box center [1120, 414] width 24 height 24
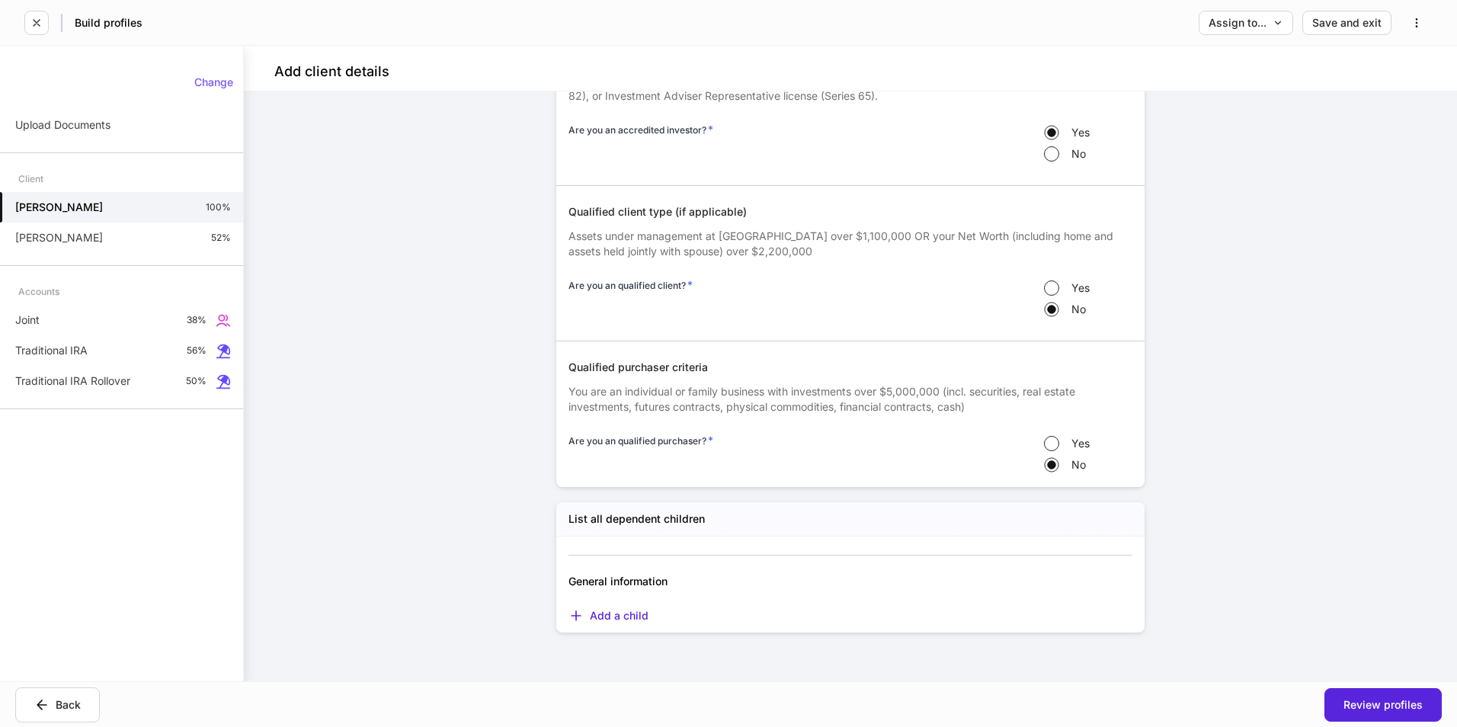
scroll to position [2730, 0]
click at [601, 619] on div "Add a child" at bounding box center [608, 615] width 80 height 15
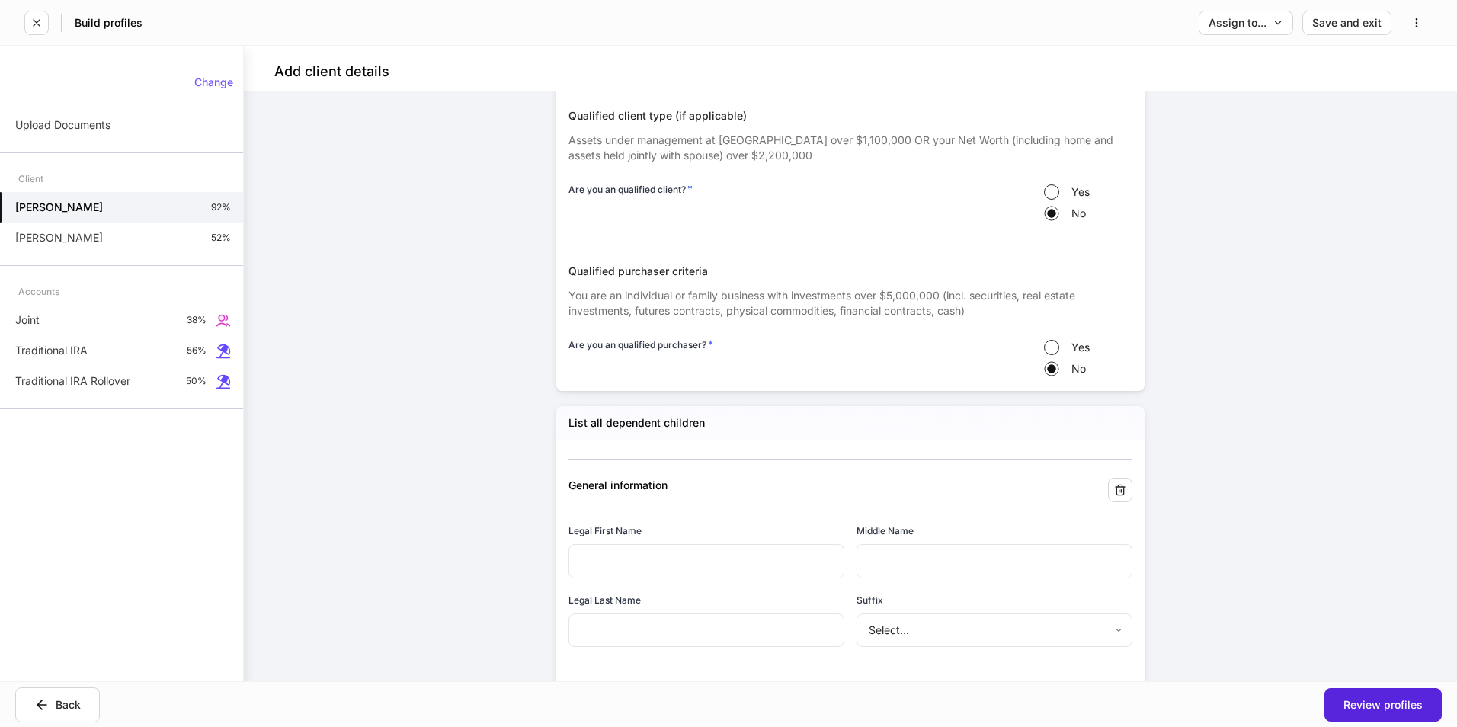
scroll to position [2806, 0]
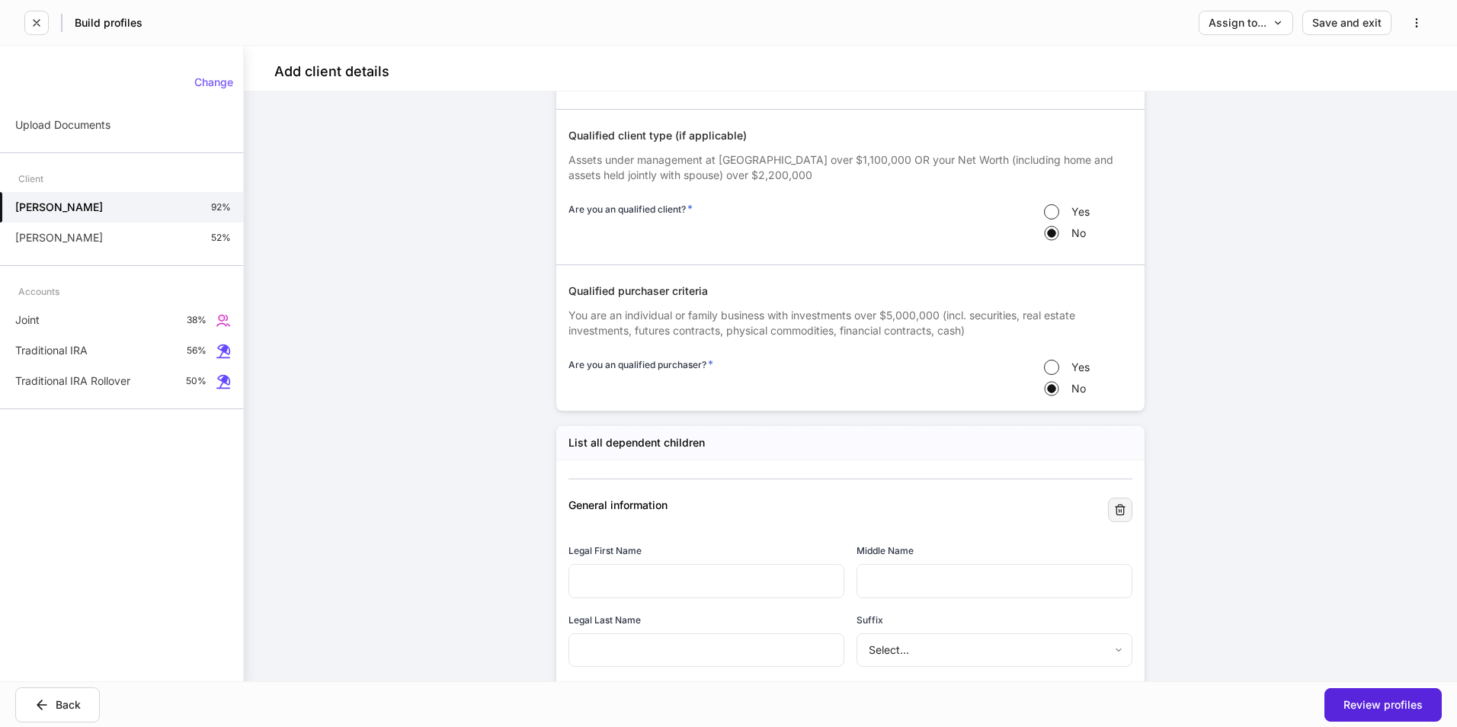
click at [1116, 510] on icon "button" at bounding box center [1120, 510] width 9 height 10
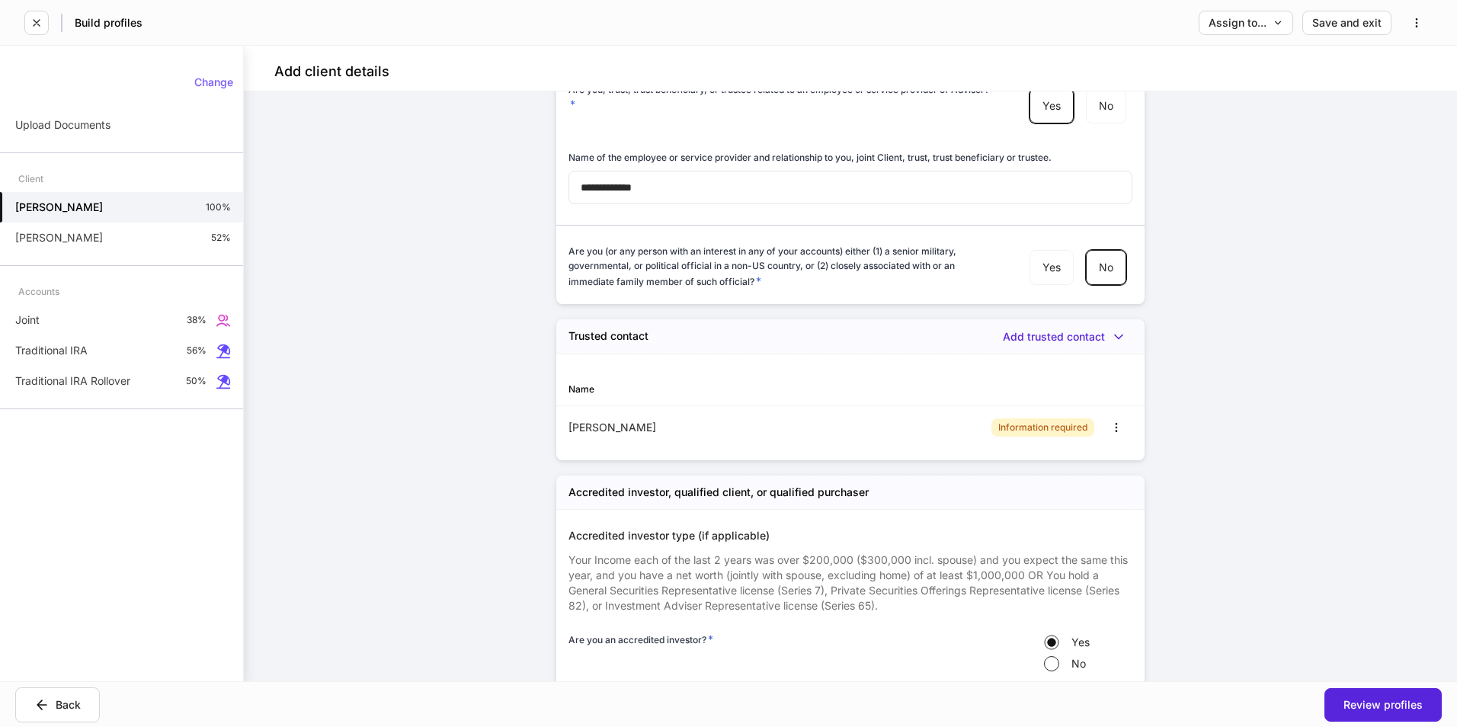
scroll to position [2197, 0]
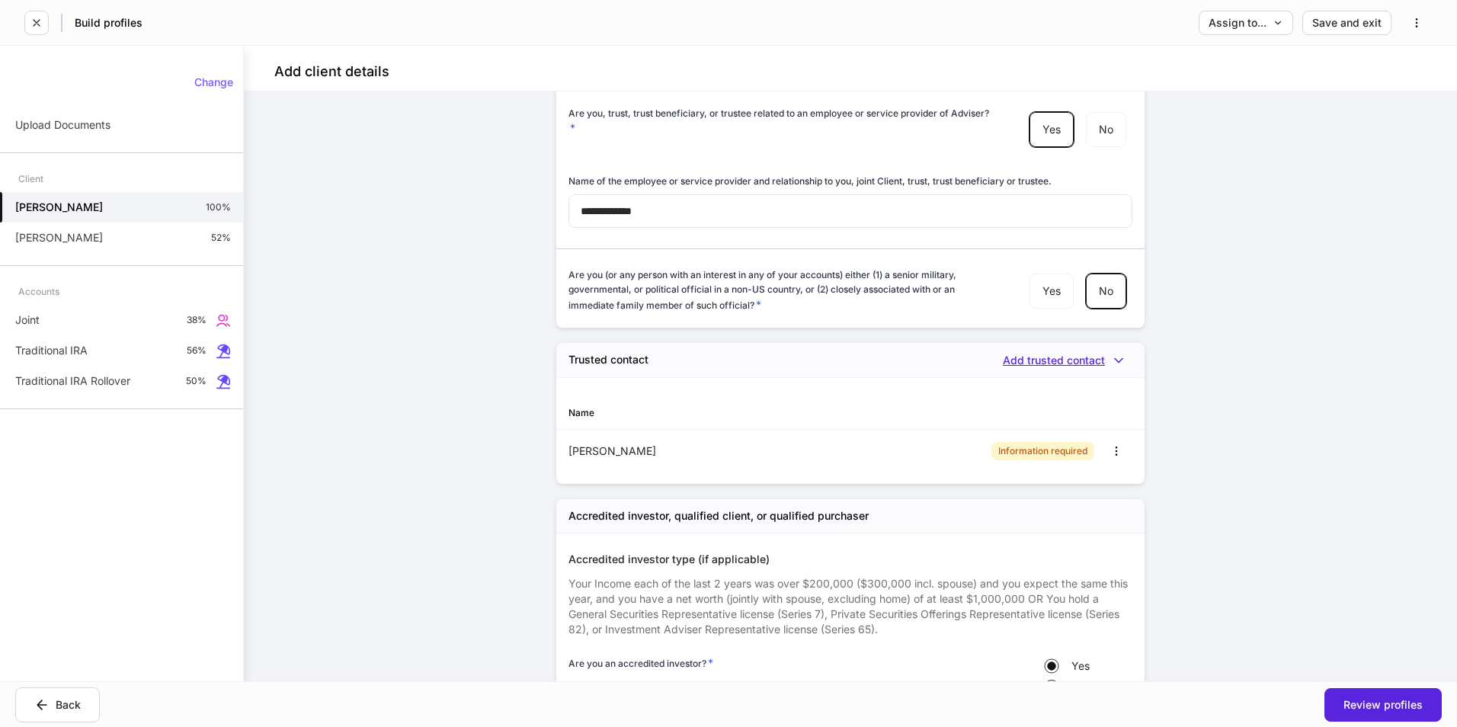
click at [1035, 357] on div "Add trusted contact" at bounding box center [1068, 360] width 130 height 15
drag, startPoint x: 1064, startPoint y: 460, endPoint x: 1071, endPoint y: 461, distance: 7.7
click at [1063, 460] on div at bounding box center [728, 363] width 1457 height 727
click at [1110, 453] on icon "button" at bounding box center [1116, 451] width 12 height 12
click at [1108, 514] on li "Delete" at bounding box center [1099, 506] width 56 height 24
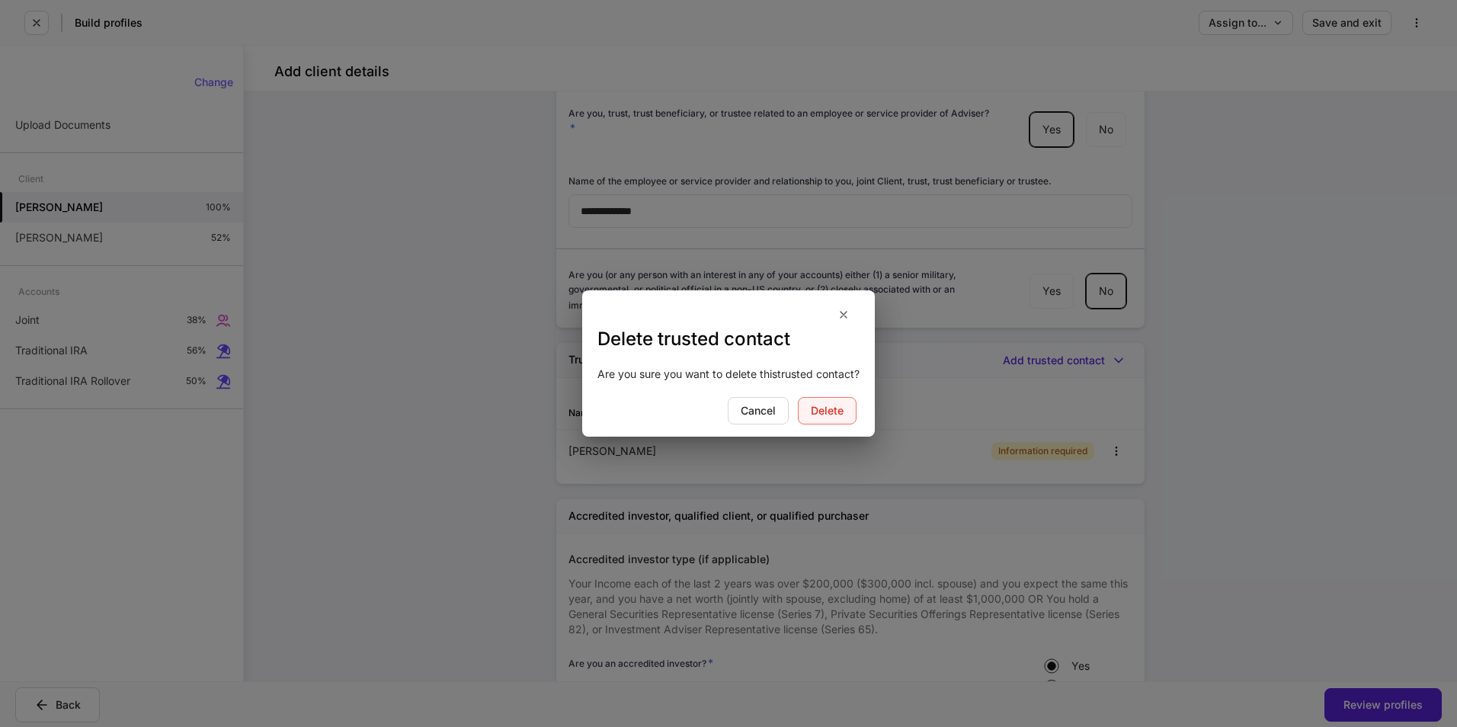
click at [840, 411] on div "Delete" at bounding box center [827, 410] width 33 height 11
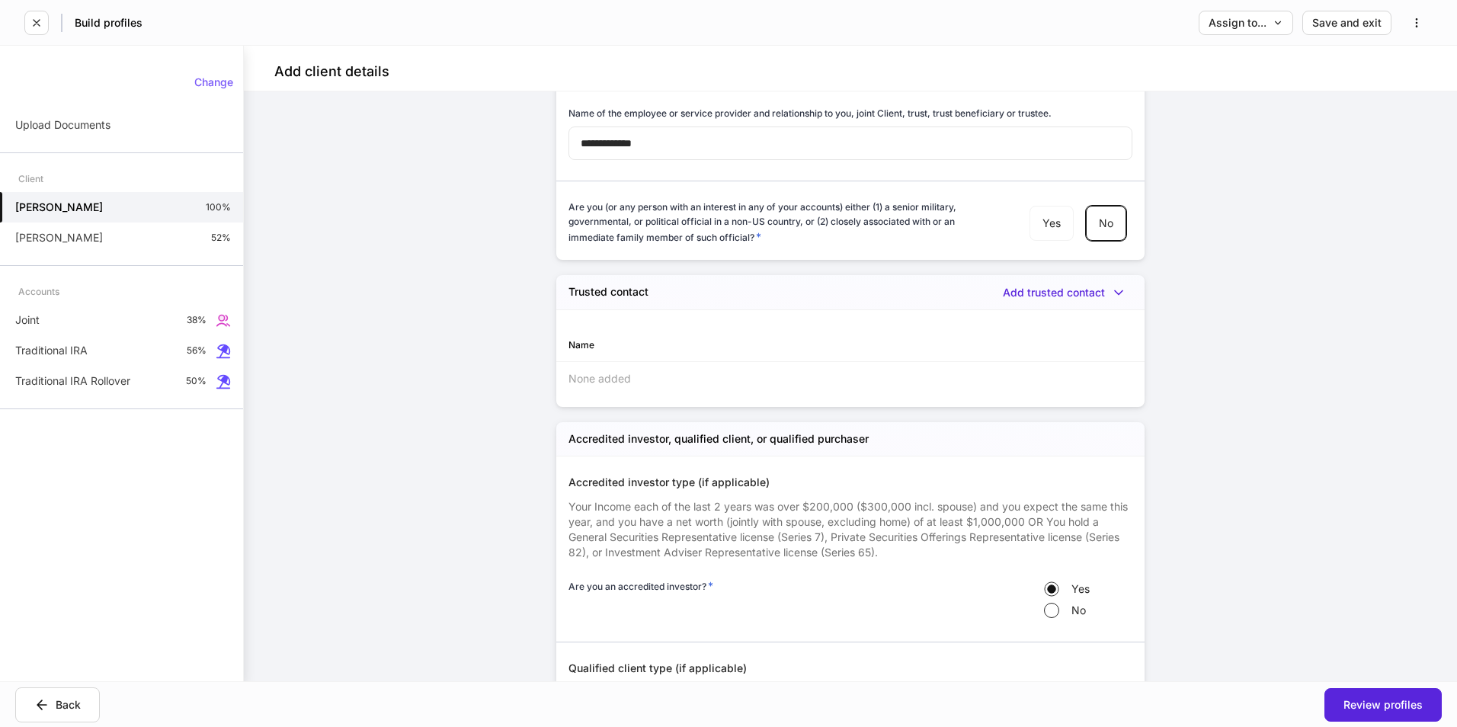
scroll to position [2264, 0]
